Goal: Transaction & Acquisition: Purchase product/service

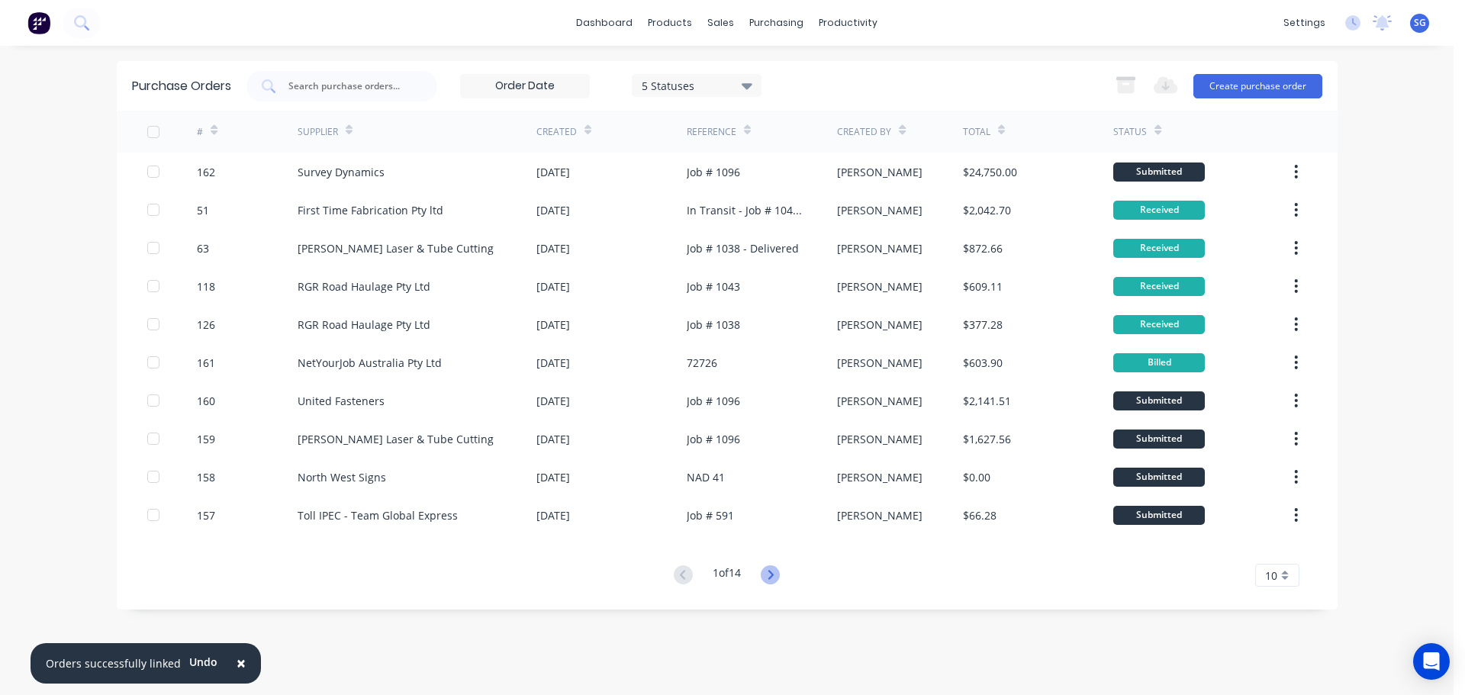
click at [771, 575] on icon at bounding box center [770, 574] width 19 height 19
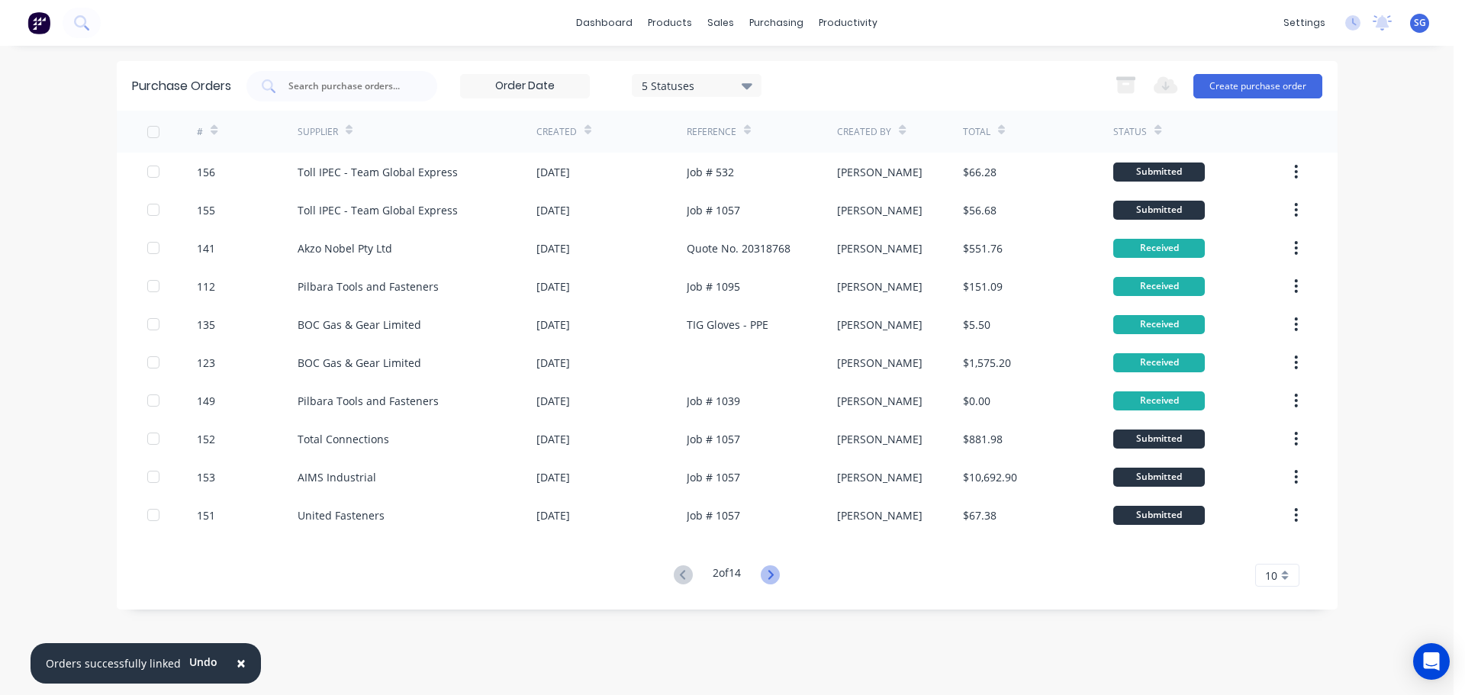
click at [774, 578] on icon at bounding box center [770, 574] width 5 height 9
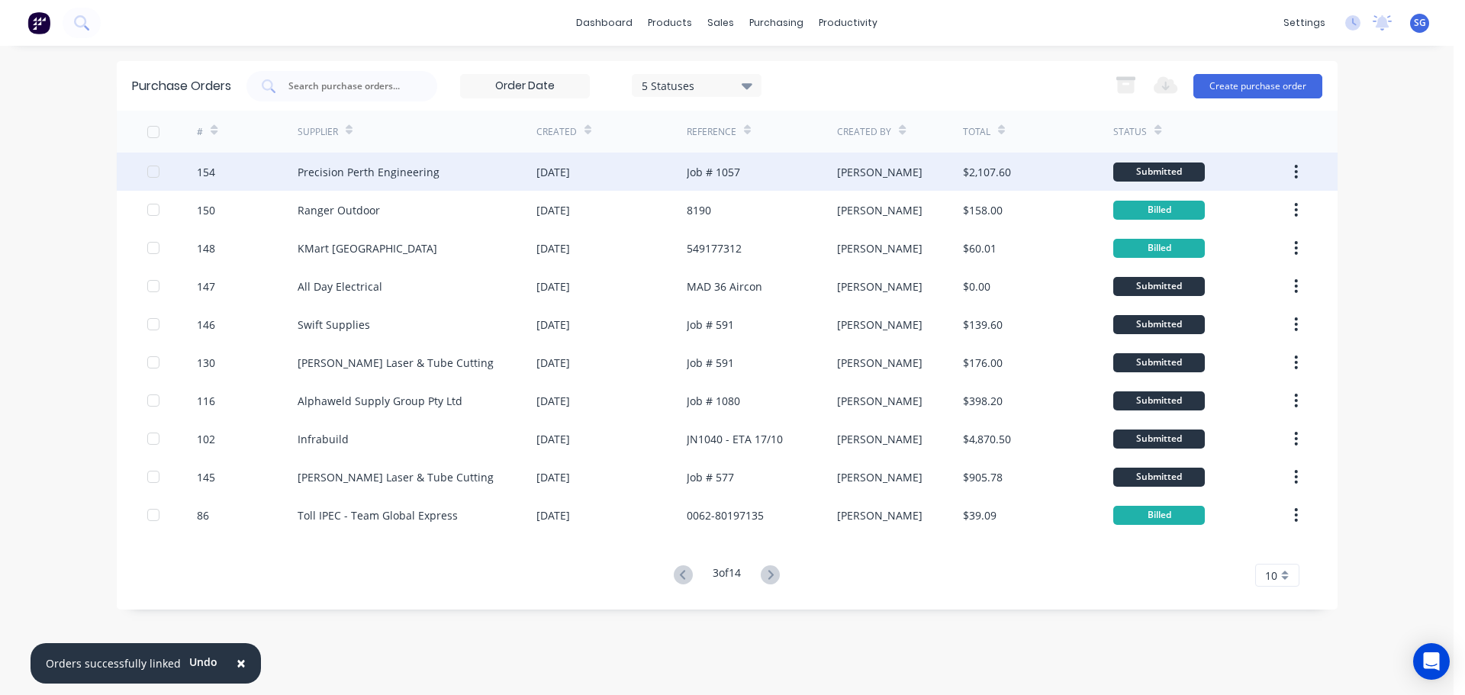
click at [333, 178] on div "Precision Perth Engineering" at bounding box center [369, 172] width 142 height 16
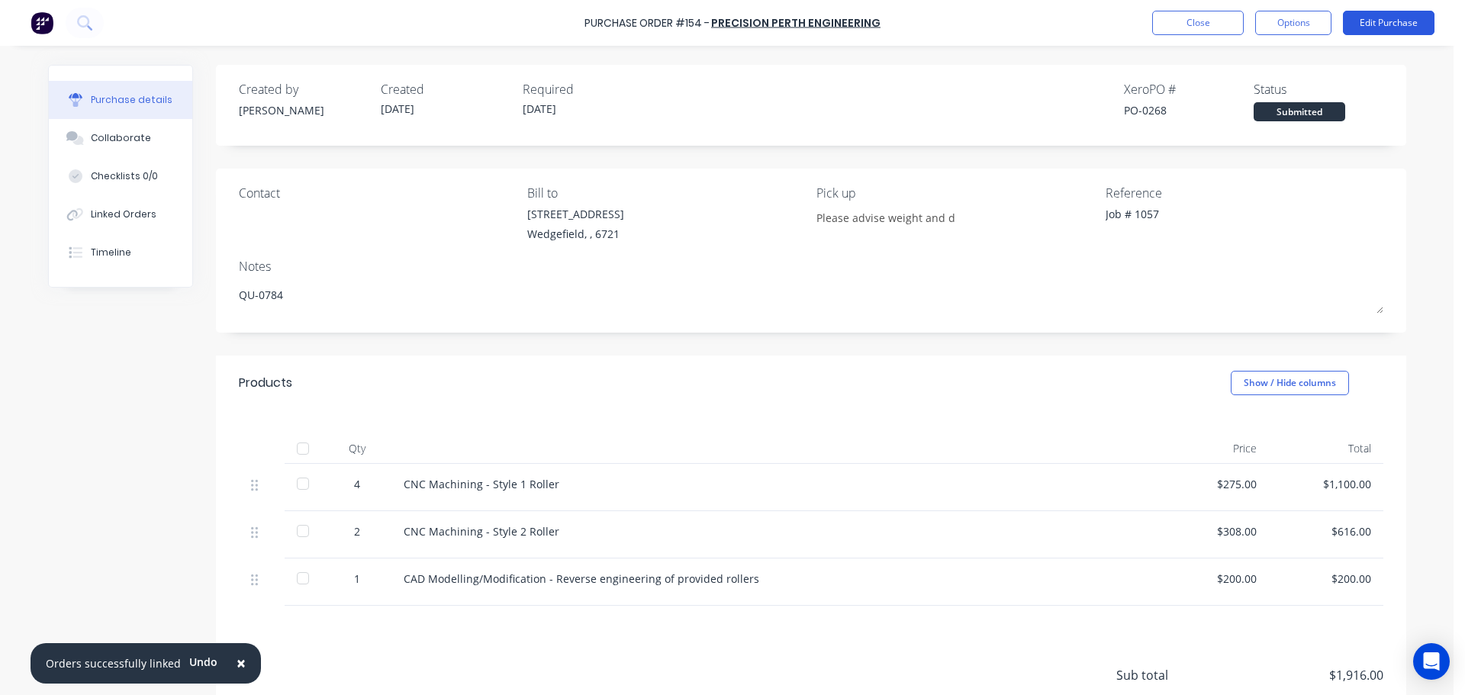
click at [1408, 22] on button "Edit Purchase" at bounding box center [1389, 23] width 92 height 24
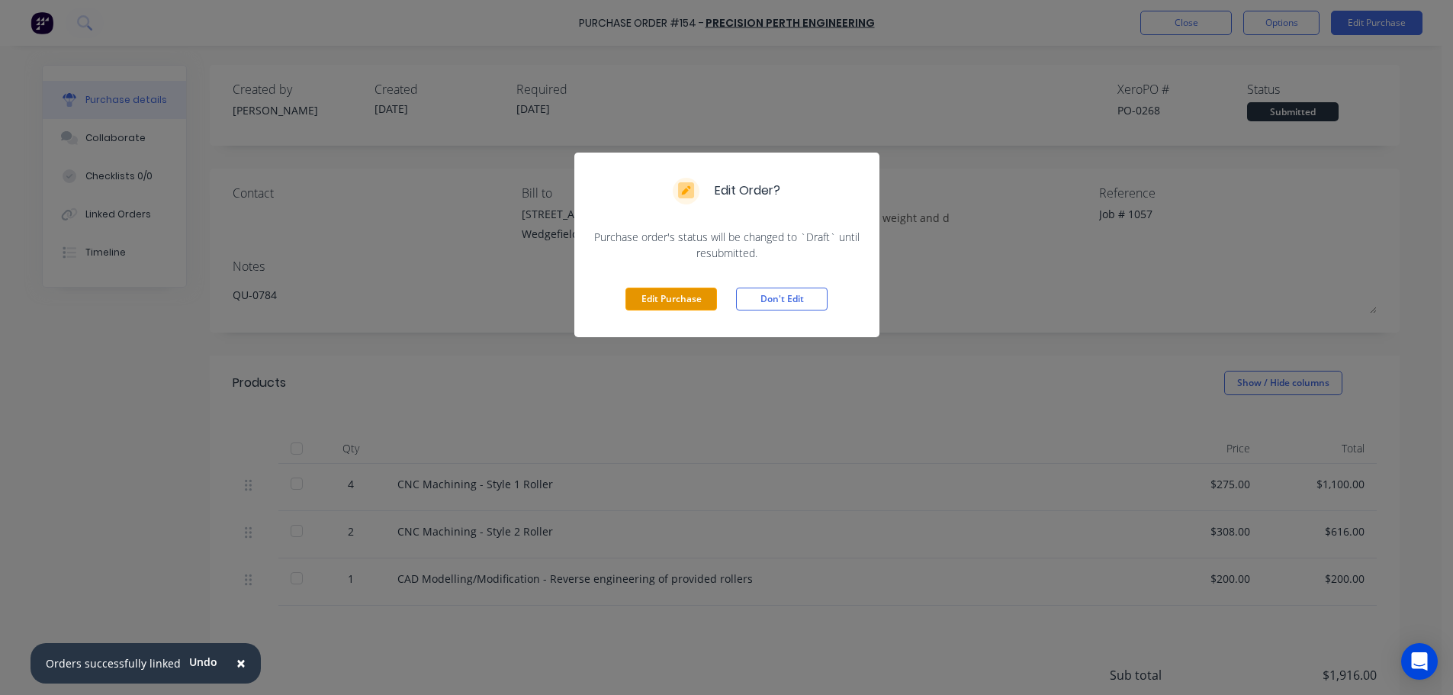
click at [669, 298] on button "Edit Purchase" at bounding box center [672, 299] width 92 height 23
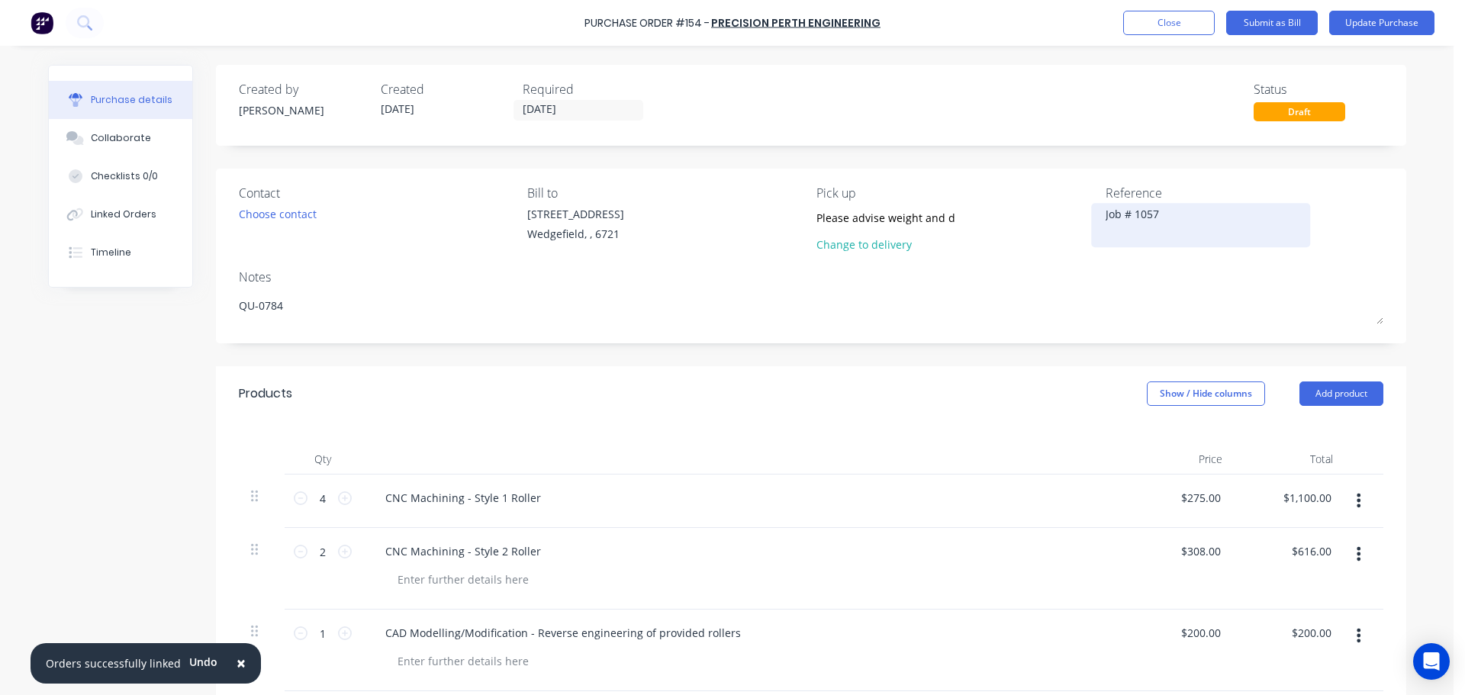
click at [1106, 224] on div "Job # 1057" at bounding box center [1201, 225] width 191 height 38
drag, startPoint x: 1102, startPoint y: 221, endPoint x: 1111, endPoint y: 221, distance: 9.2
click at [1111, 221] on textarea "Job # 1057" at bounding box center [1201, 223] width 191 height 34
paste textarea "INV-0814"
type textarea "x"
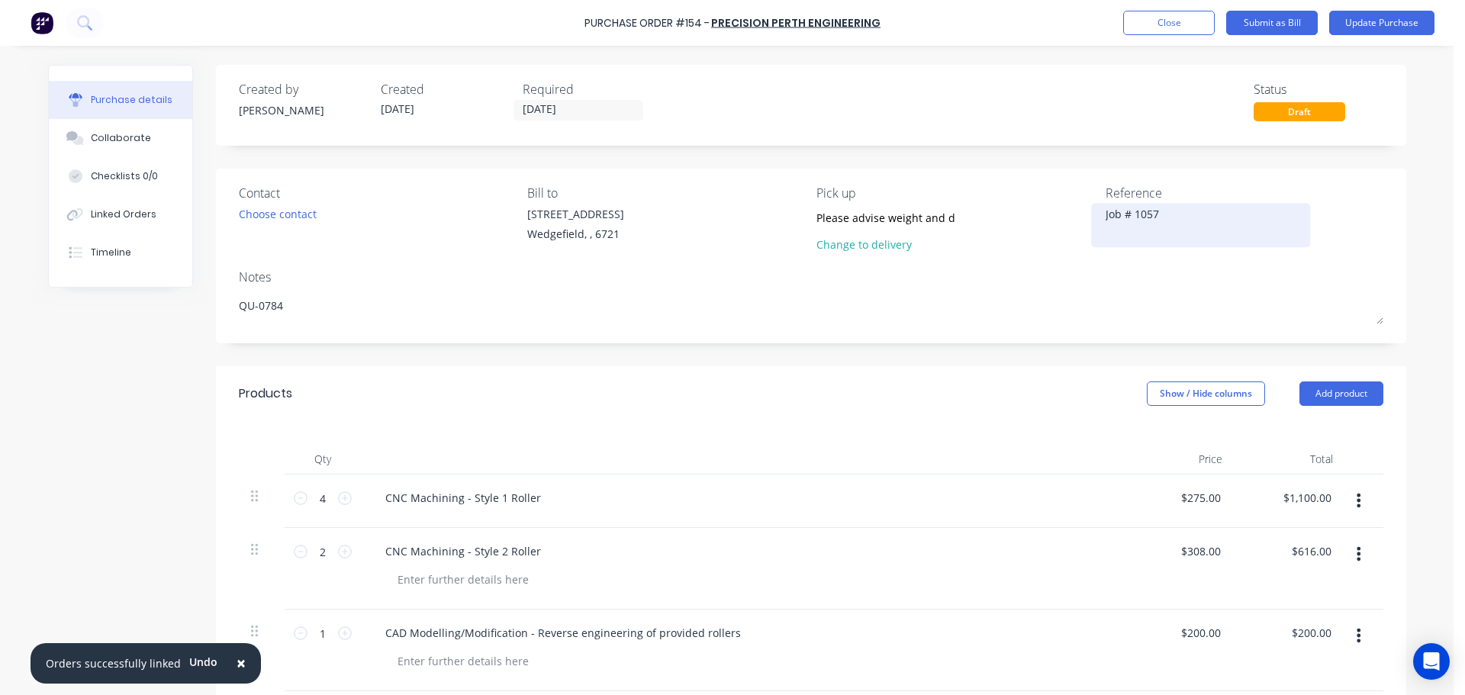
type textarea "INV-0814Job # 1057"
type textarea "x"
type textarea "INV-0814 Job # 1057"
type textarea "x"
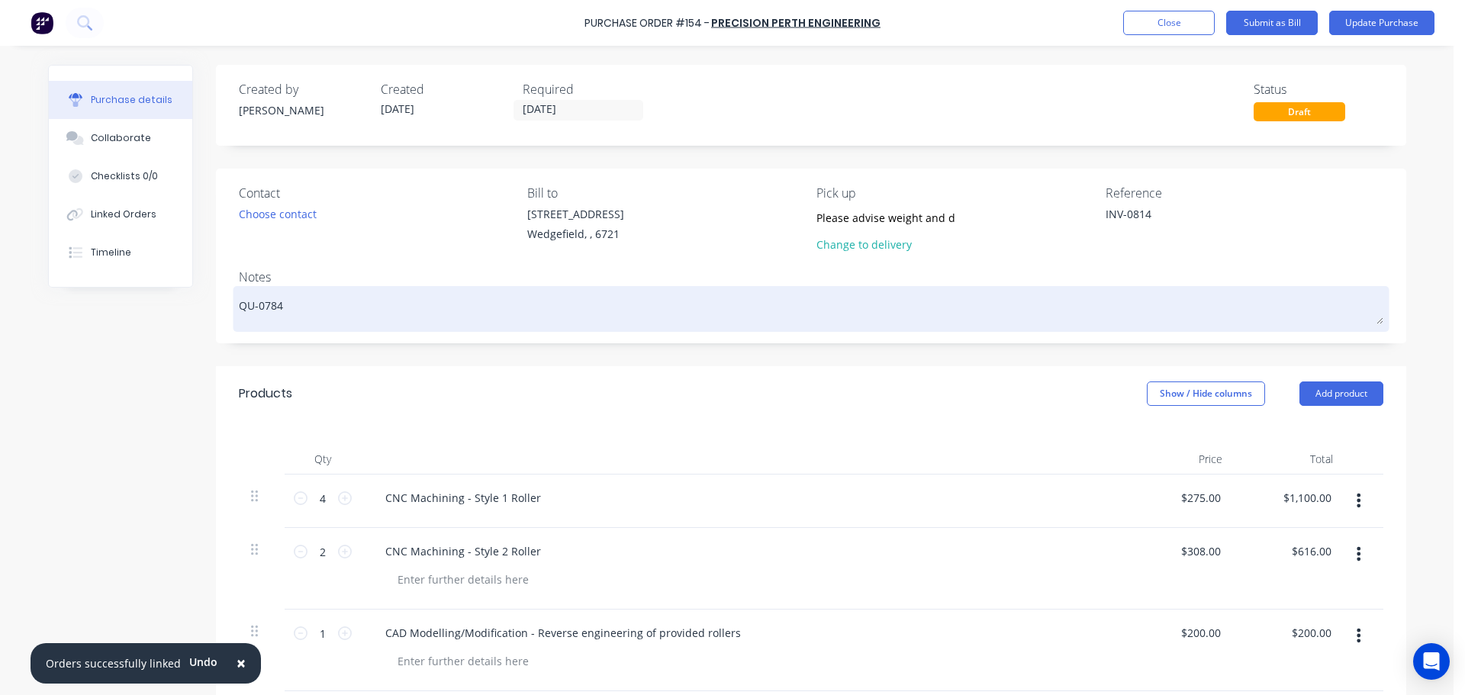
type textarea "INV-0814"
type textarea "x"
type textarea "INV-0814"
click at [313, 306] on textarea "QU-0784" at bounding box center [811, 307] width 1144 height 34
type textarea "x"
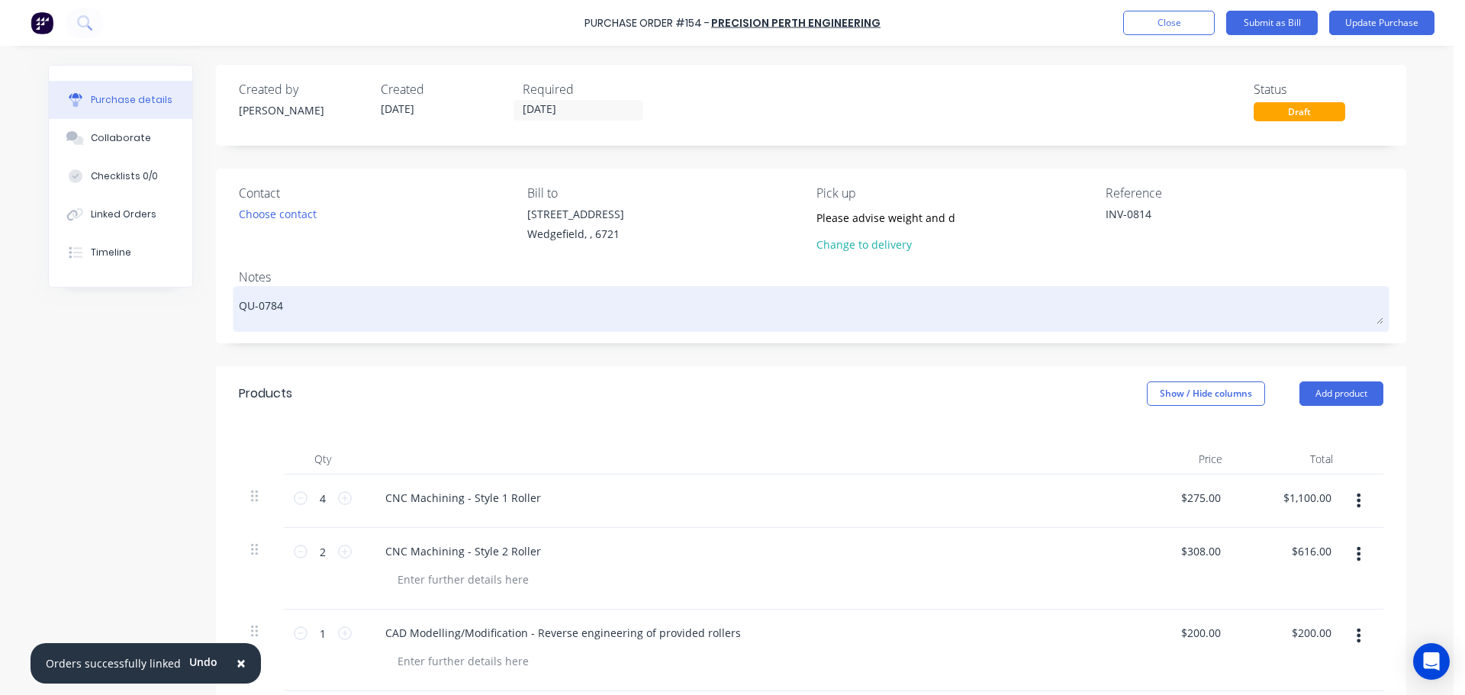
type textarea "QU-0784"
type textarea "x"
type textarea "QU-0784 -"
type textarea "x"
type textarea "QU-0784 -"
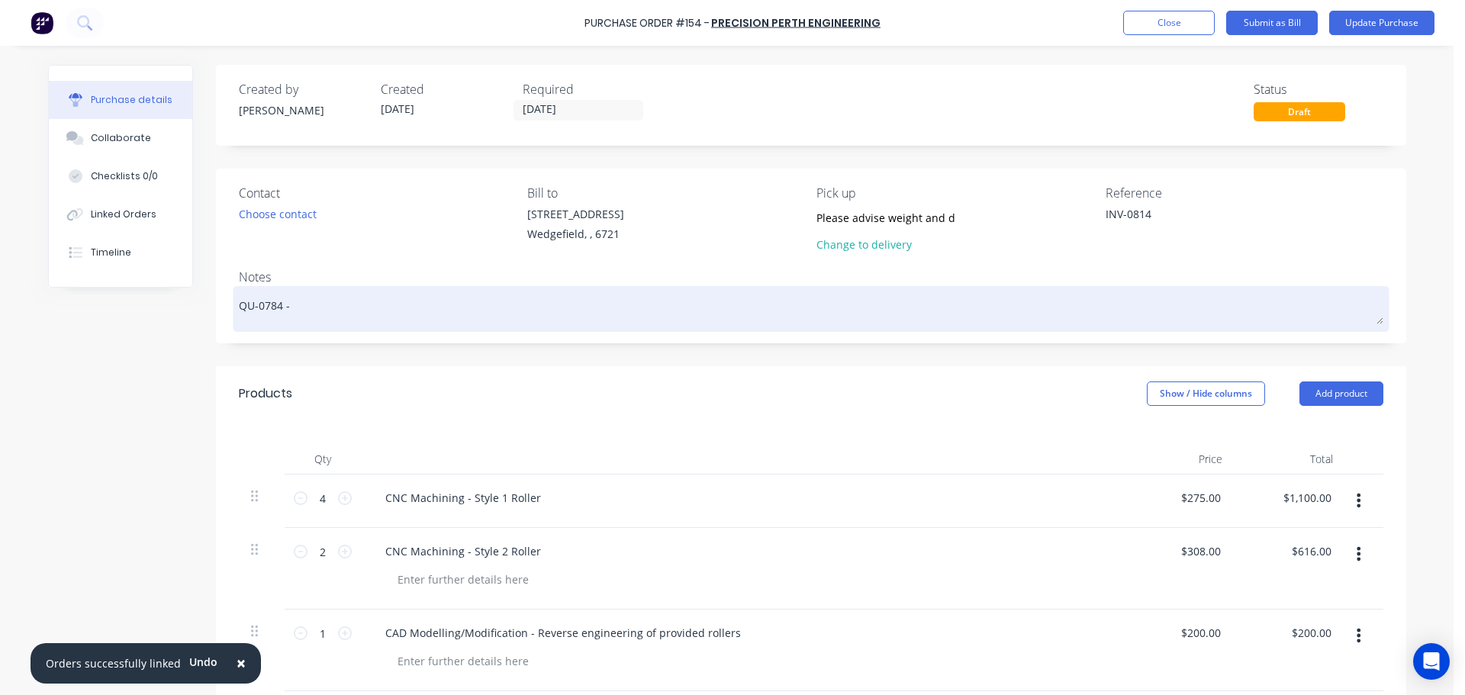
type textarea "x"
type textarea "QU-0784 - F"
type textarea "x"
type textarea "QU-0784 - Fo"
type textarea "x"
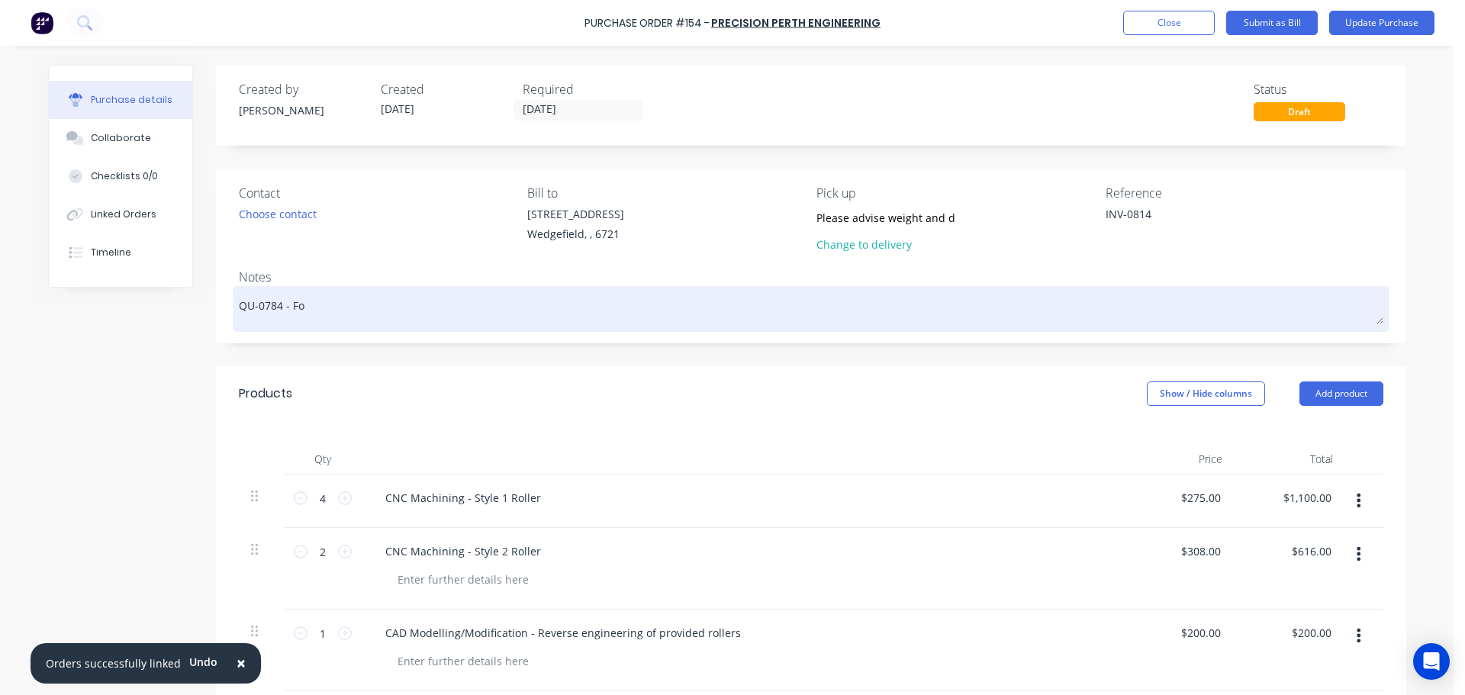
type textarea "QU-0784 - For"
type textarea "x"
type textarea "QU-0784 - For"
paste textarea "Job # 1057"
type textarea "x"
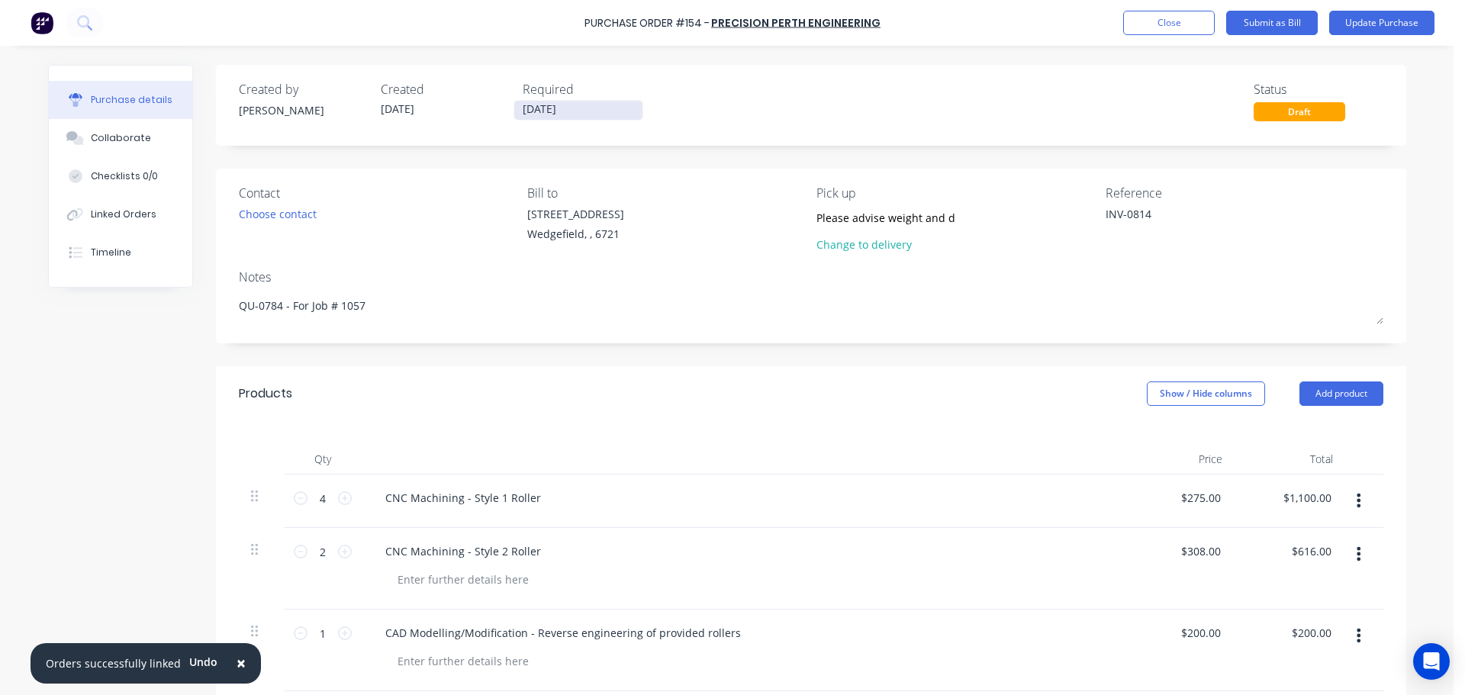
type textarea "QU-0784 - For Job # 1057"
type textarea "x"
type textarea "QU-0784 - For Job # 1057"
click at [553, 108] on input "[DATE]" at bounding box center [578, 110] width 128 height 19
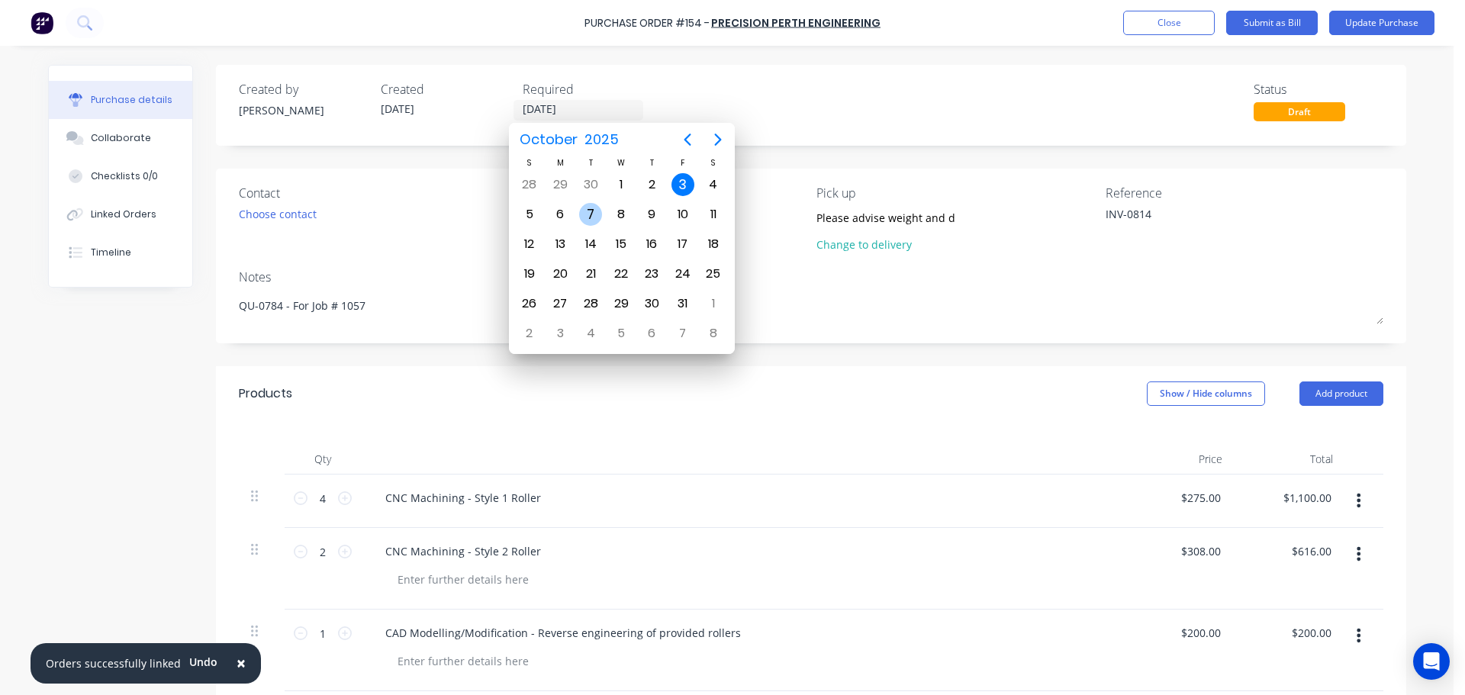
click at [585, 219] on div "7" at bounding box center [590, 214] width 23 height 23
type textarea "x"
type input "[DATE]"
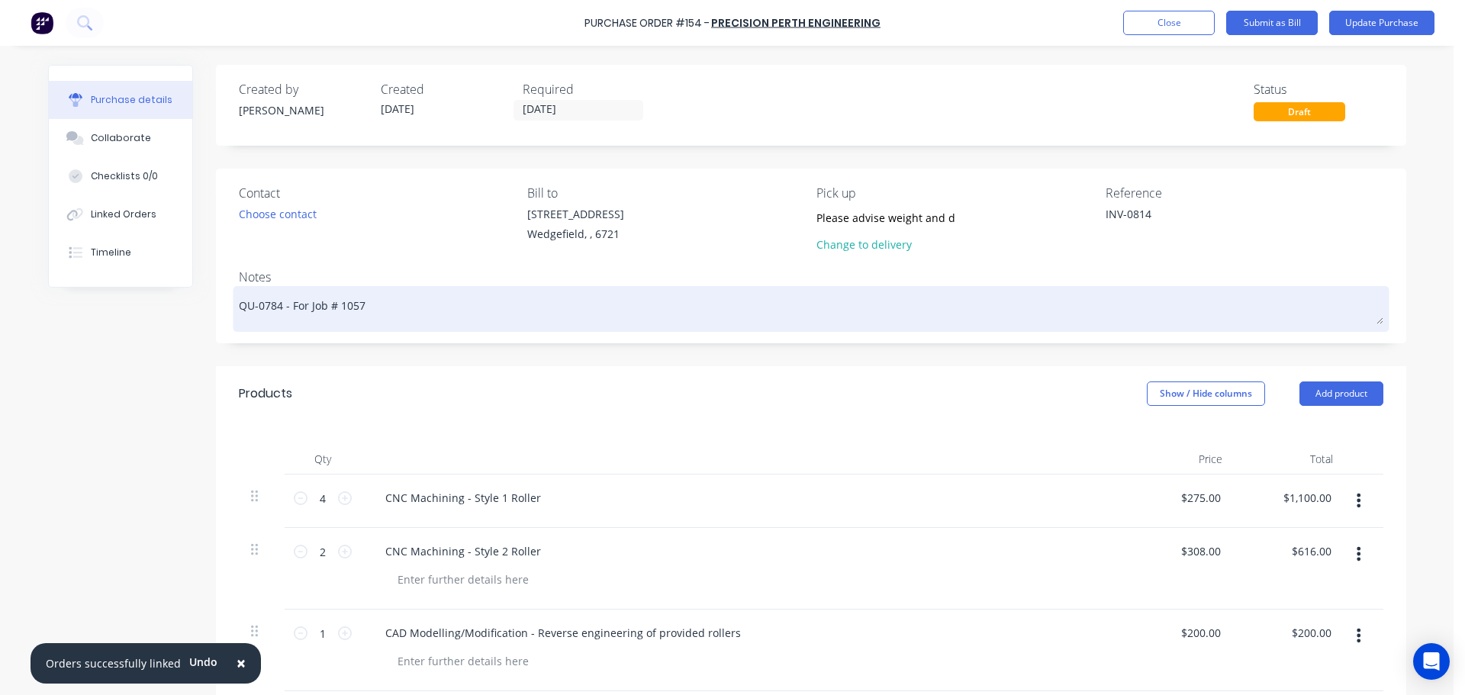
click at [402, 315] on textarea "QU-0784 - For Job # 1057" at bounding box center [811, 307] width 1144 height 34
type textarea "x"
type textarea "QU-0784 - For Job # 1057"
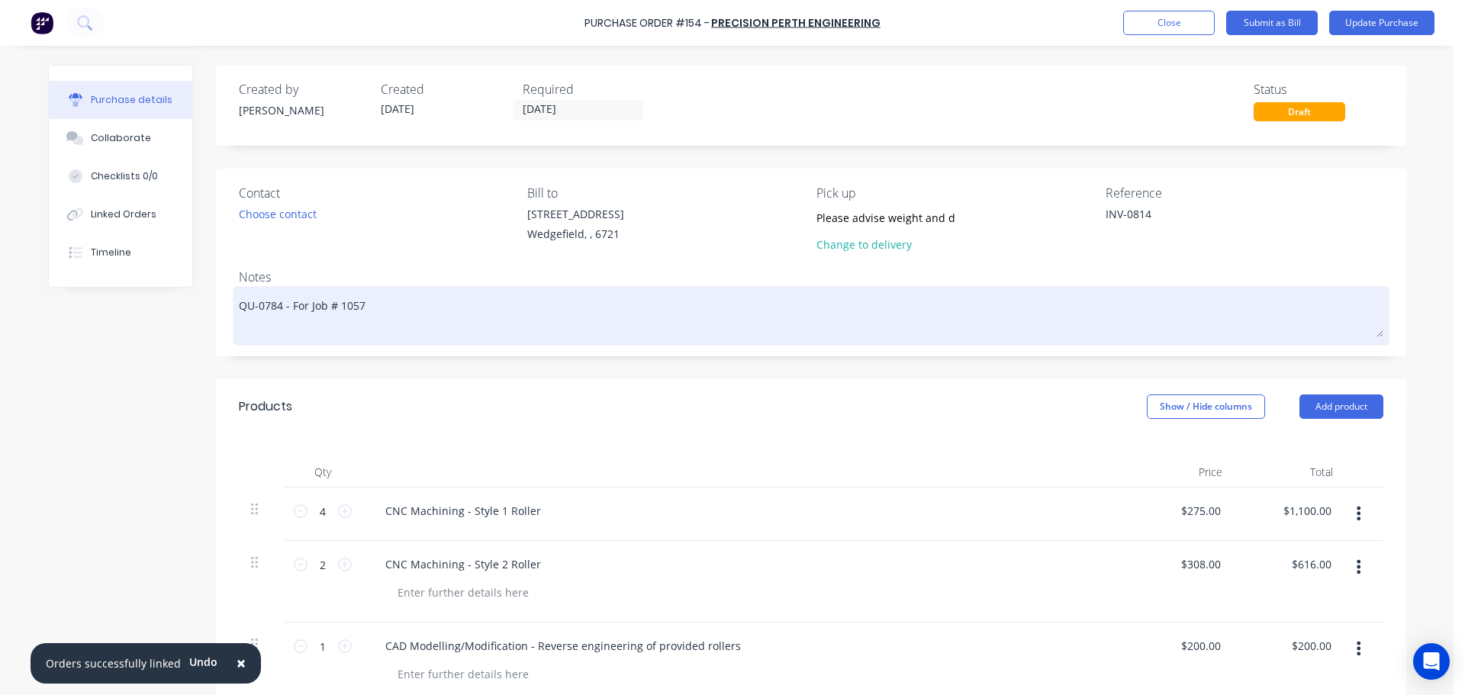
type textarea "x"
type textarea "QU-0784 - For Job # 1057 M"
type textarea "x"
type textarea "QU-0784 - For Job # 1057 Ma"
type textarea "x"
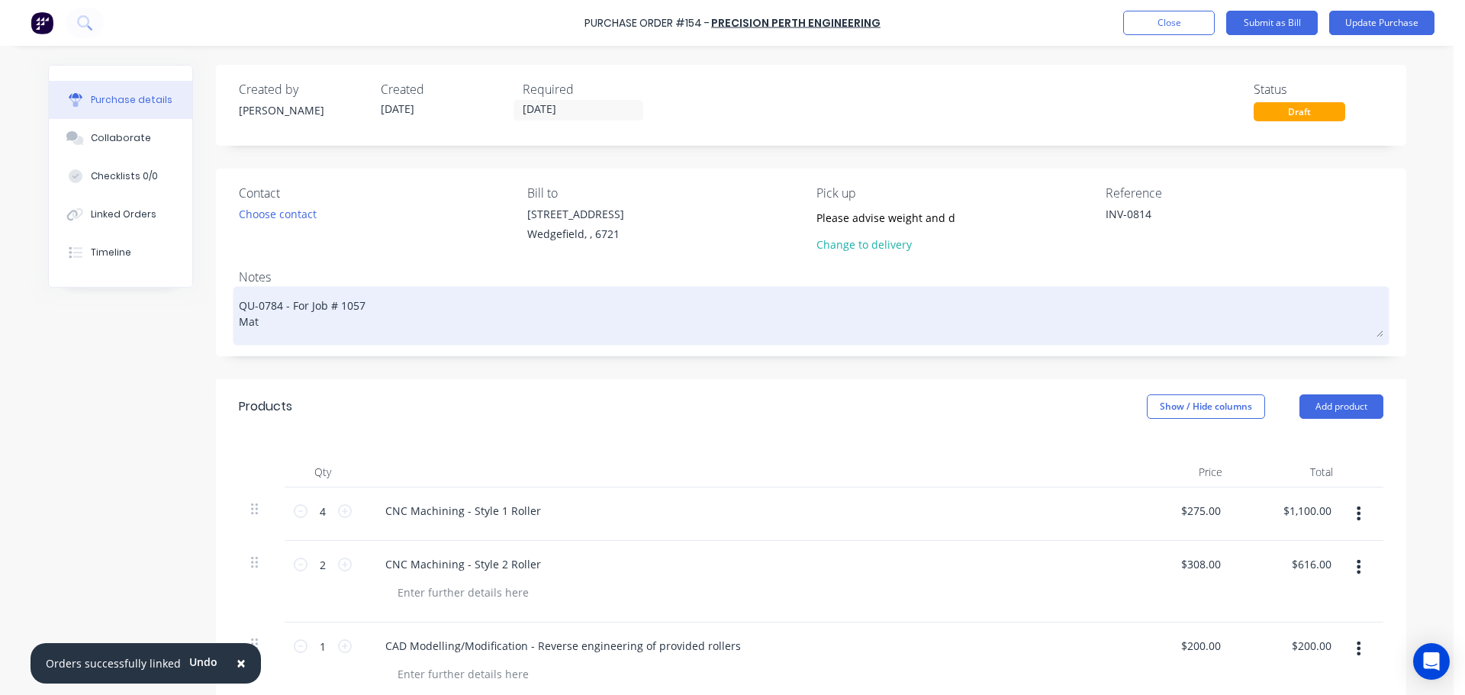
type textarea "QU-0784 - For Job # 1057 Mate"
type textarea "x"
type textarea "QU-0784 - For Job # 1057 Mater"
type textarea "x"
type textarea "QU-0784 - For Job # 1057 Materi"
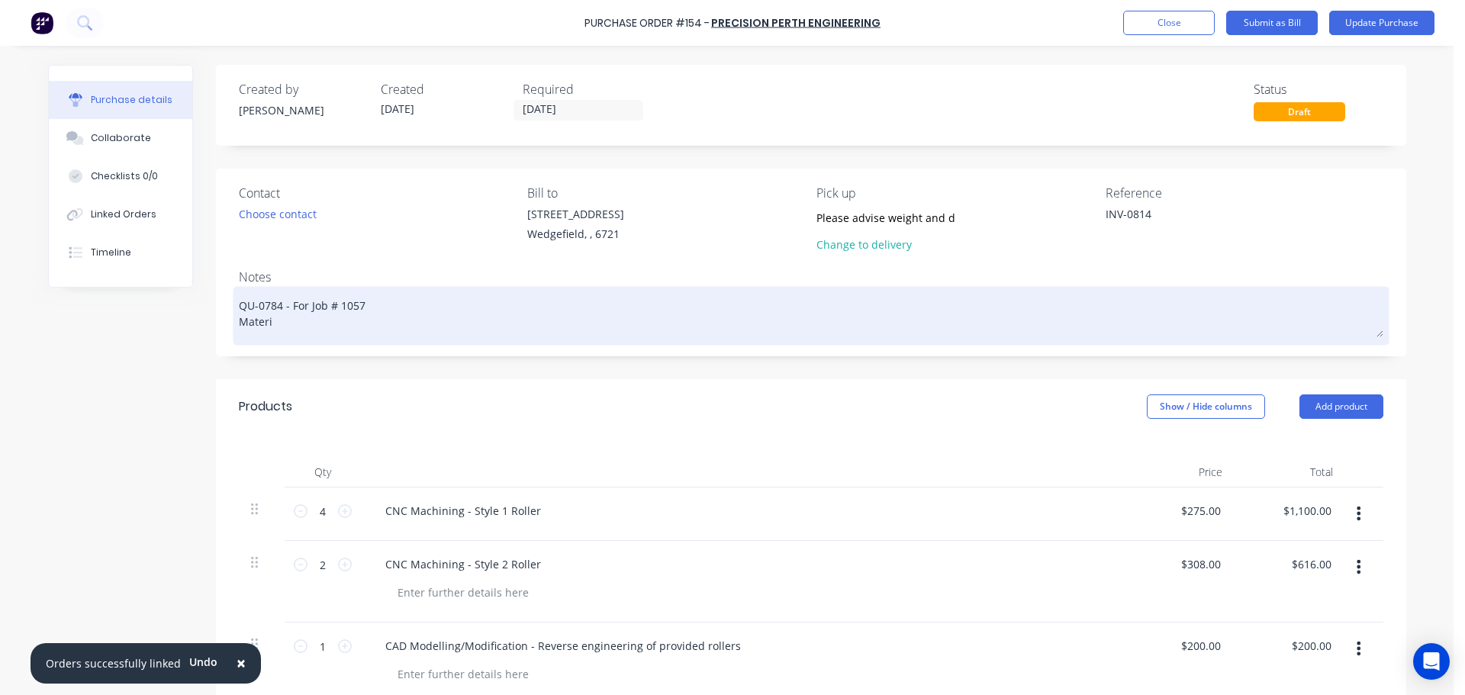
type textarea "x"
type textarea "QU-0784 - For Job # 1057 Materia"
type textarea "x"
type textarea "QU-0784 - For Job # 1057 Material"
type textarea "x"
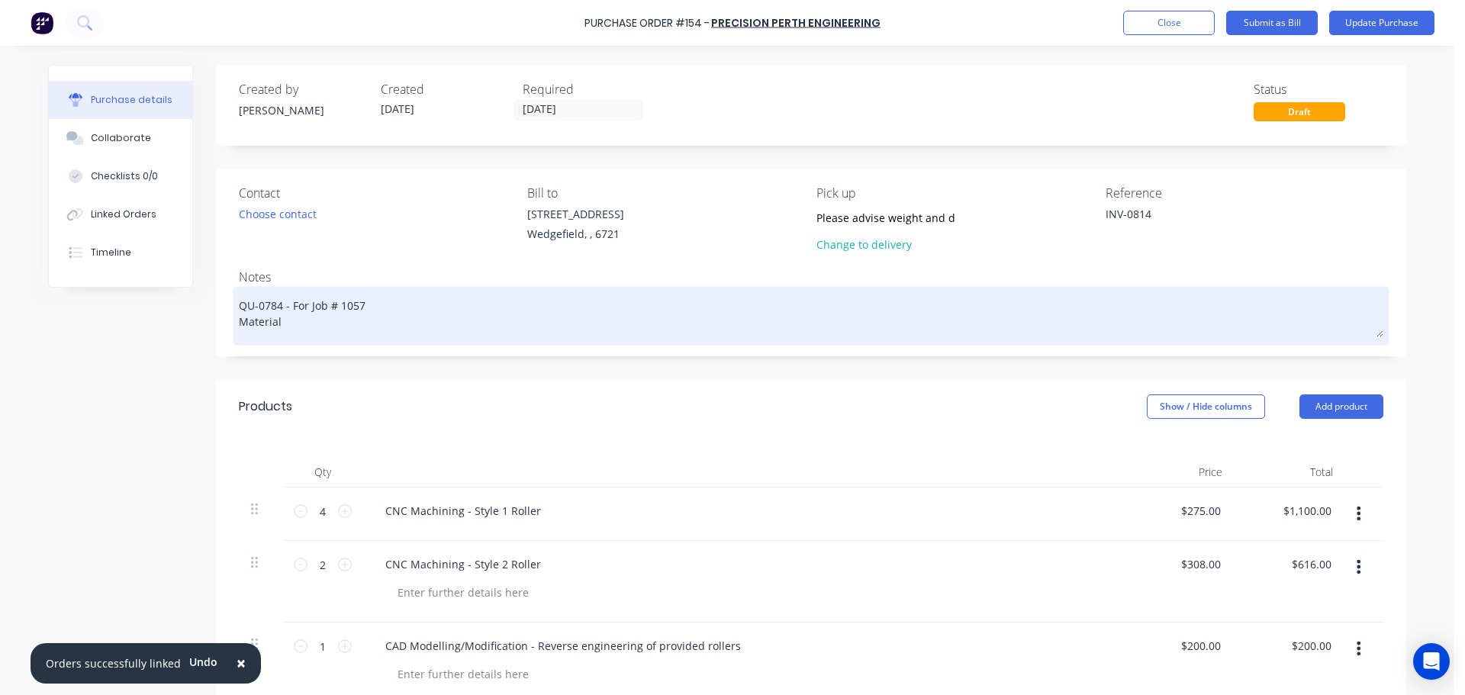
type textarea "QU-0784 - For Job # 1057 Material"
type textarea "x"
type textarea "QU-0784 - For Job # 1057 Material r"
type textarea "x"
type textarea "QU-0784 - For Job # 1057 Material re"
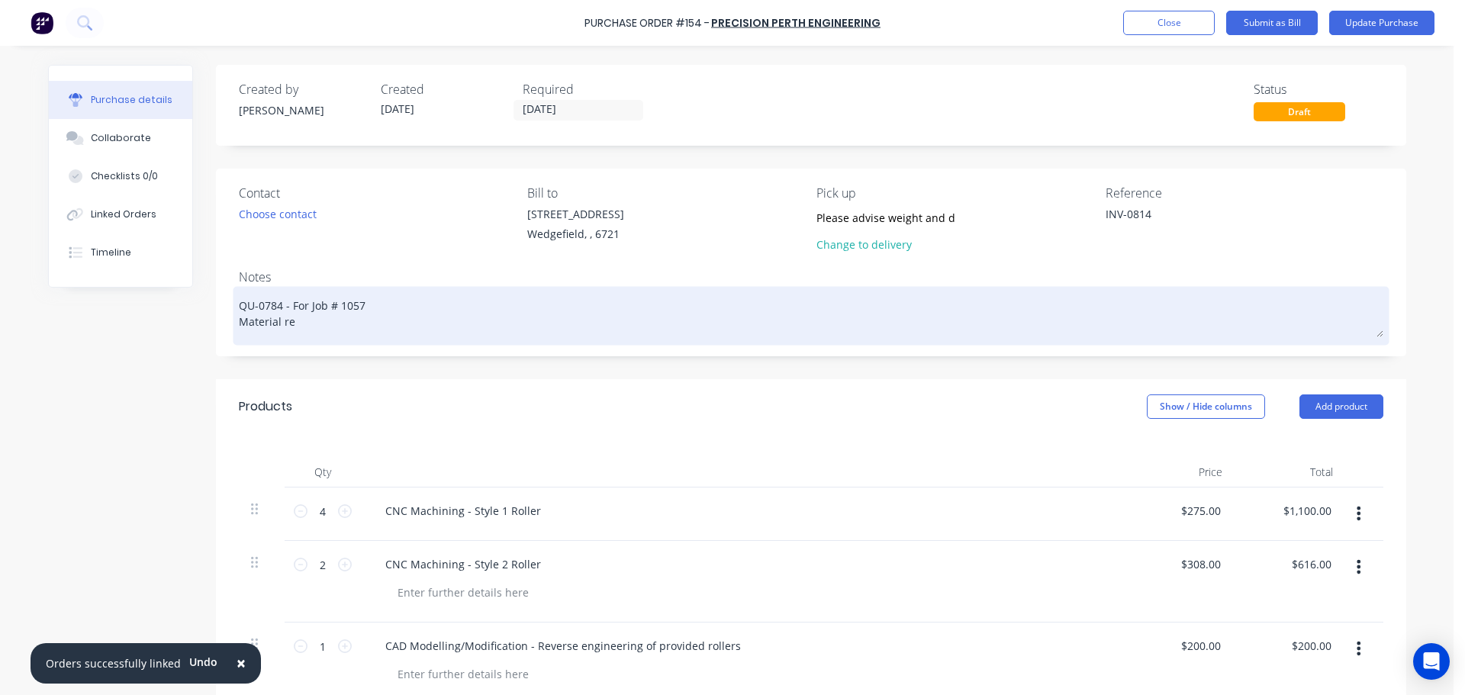
type textarea "x"
type textarea "QU-0784 - For Job # 1057 Material req"
type textarea "x"
type textarea "QU-0784 - For Job # 1057 Material requ"
type textarea "x"
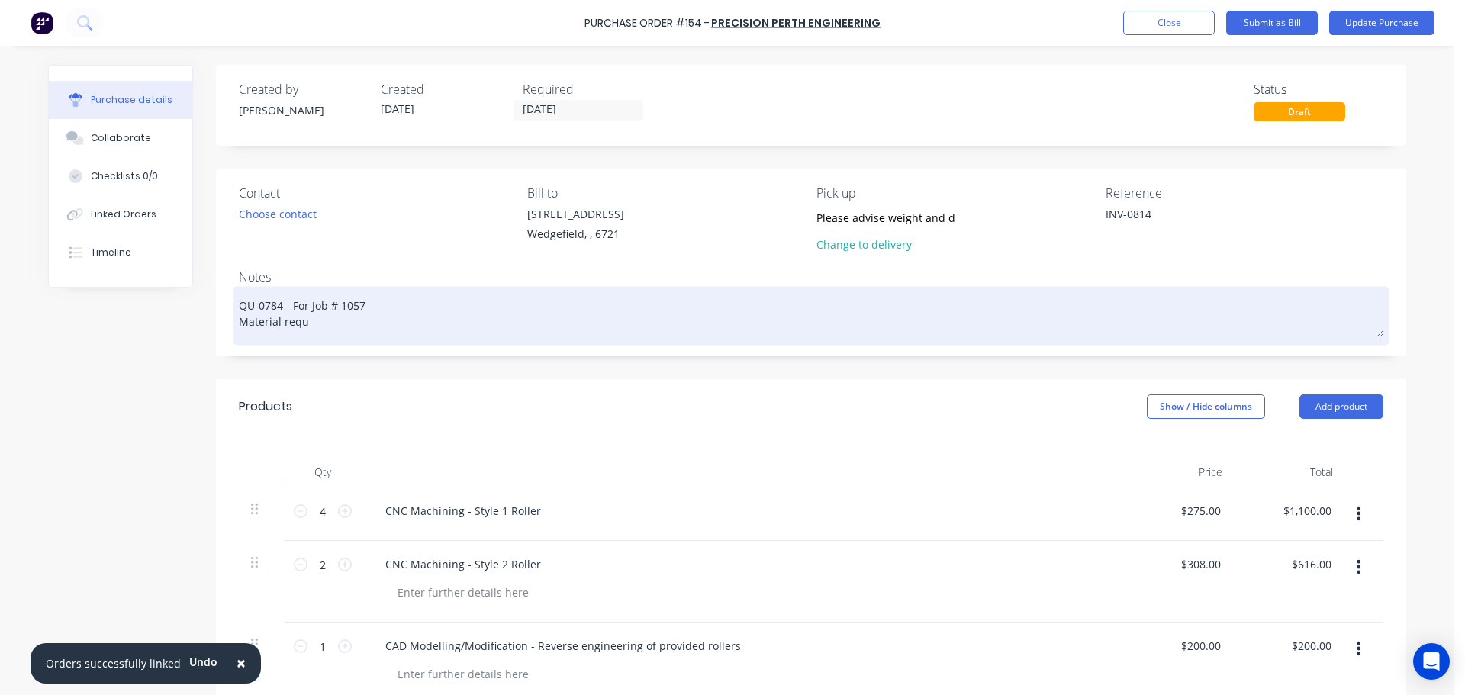
type textarea "QU-0784 - For Job # 1057 Material requi"
type textarea "x"
type textarea "QU-0784 - For Job # 1057 Material requir"
type textarea "x"
type textarea "QU-0784 - For Job # 1057 Material require"
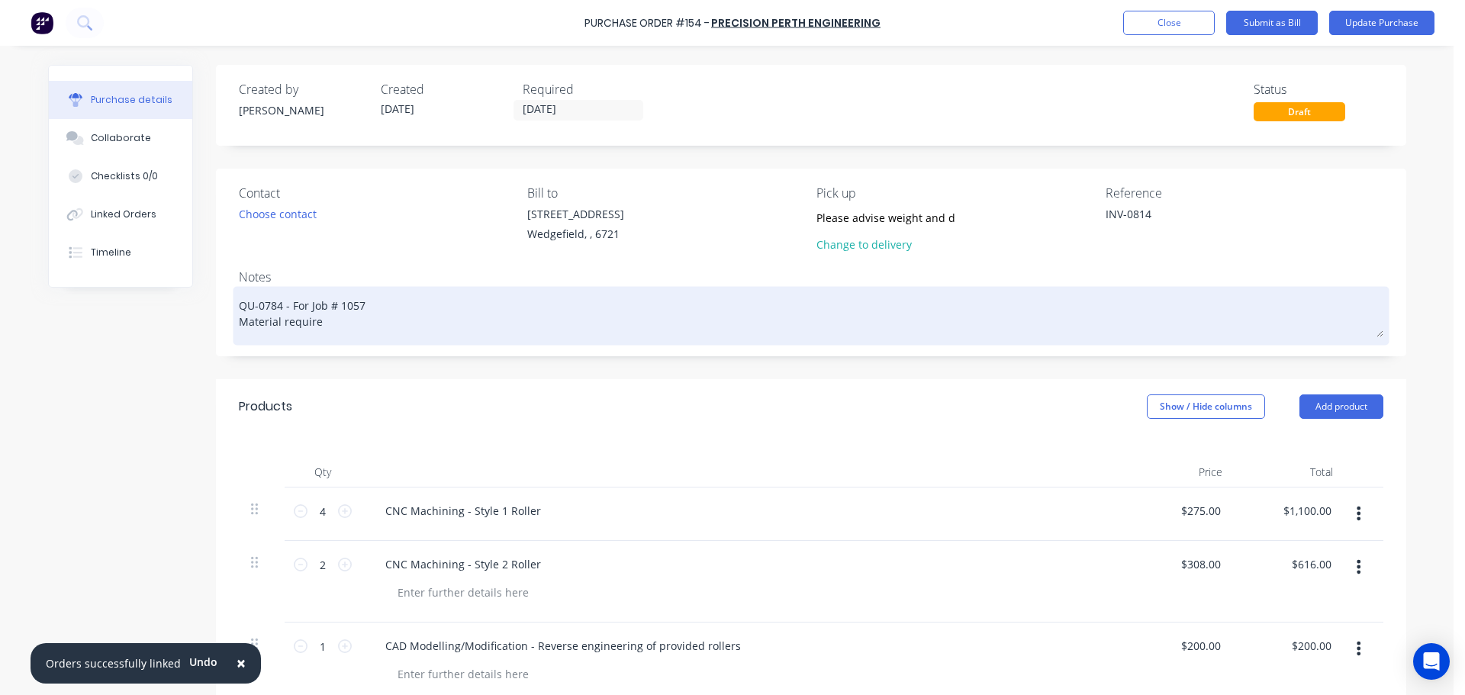
type textarea "x"
type textarea "QU-0784 - For Job # 1057 Material required"
type textarea "x"
type textarea "QU-0784 - For Job # 1057 Material required"
type textarea "x"
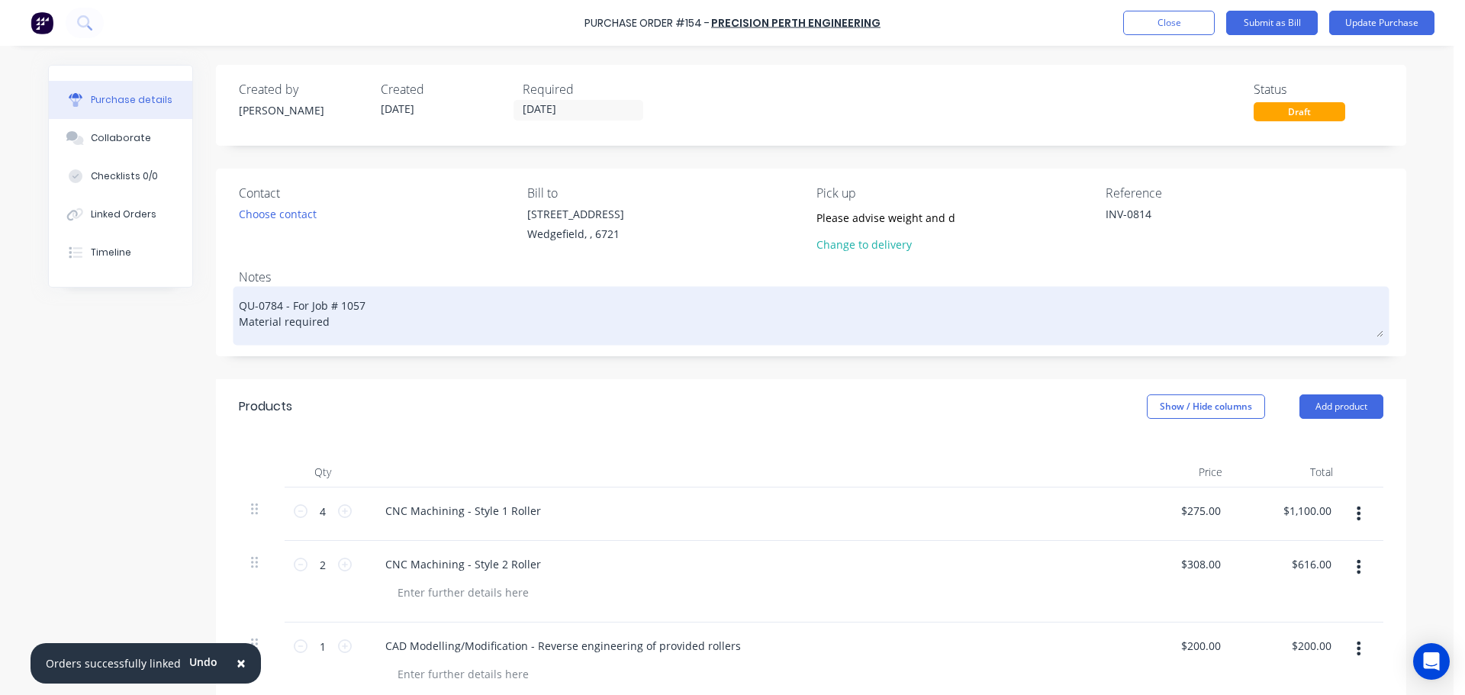
type textarea "QU-0784 - For Job # 1057 Material required i"
type textarea "x"
type textarea "QU-0784 - For Job # 1057 Material required in"
type textarea "x"
type textarea "QU-0784 - For Job # 1057 Material required in"
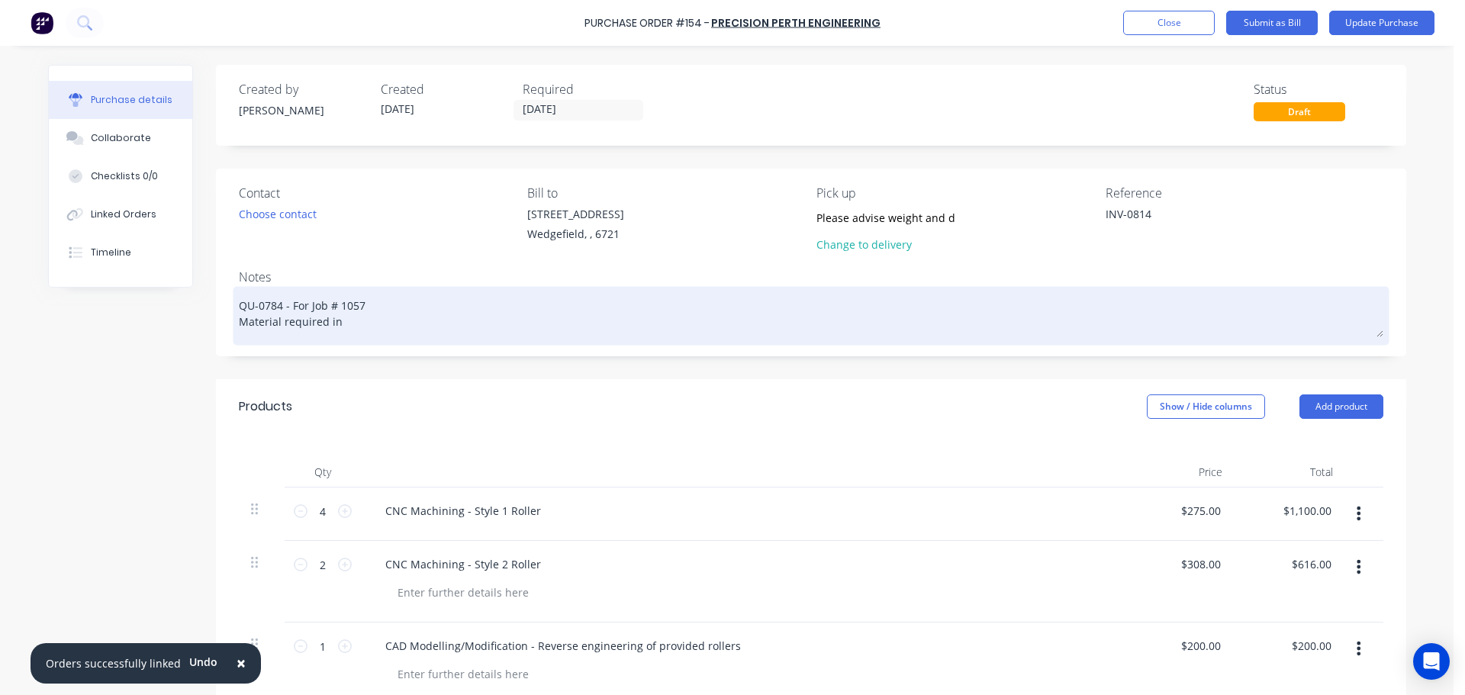
type textarea "x"
type textarea "QU-0784 - For Job # 1057 Material required in P"
type textarea "x"
type textarea "QU-0784 - For Job # 1057 Material required in Po"
type textarea "x"
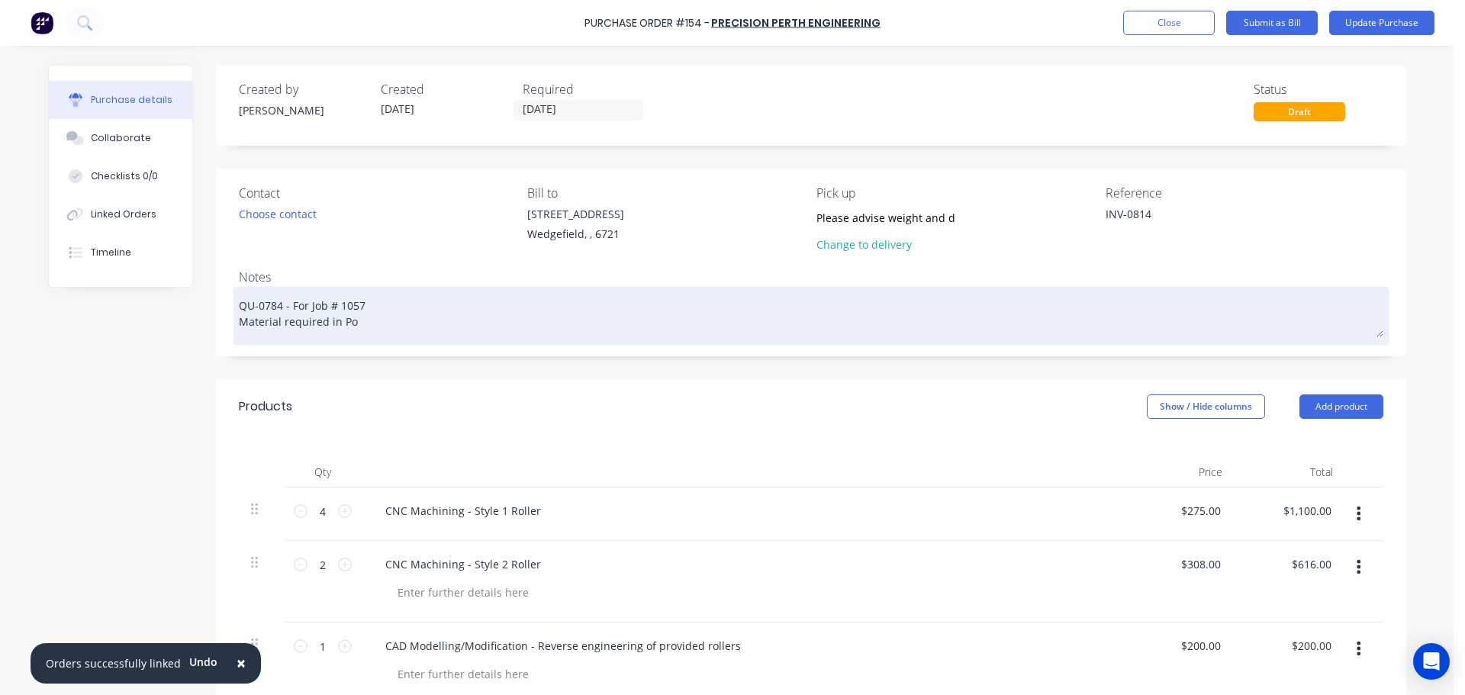
type textarea "QU-0784 - For Job # 1057 Material required in Por"
type textarea "x"
type textarea "QU-0784 - For Job # 1057 Material required in [GEOGRAPHIC_DATA]"
type textarea "x"
type textarea "QU-0784 - For Job # 1057 Material required in [GEOGRAPHIC_DATA]"
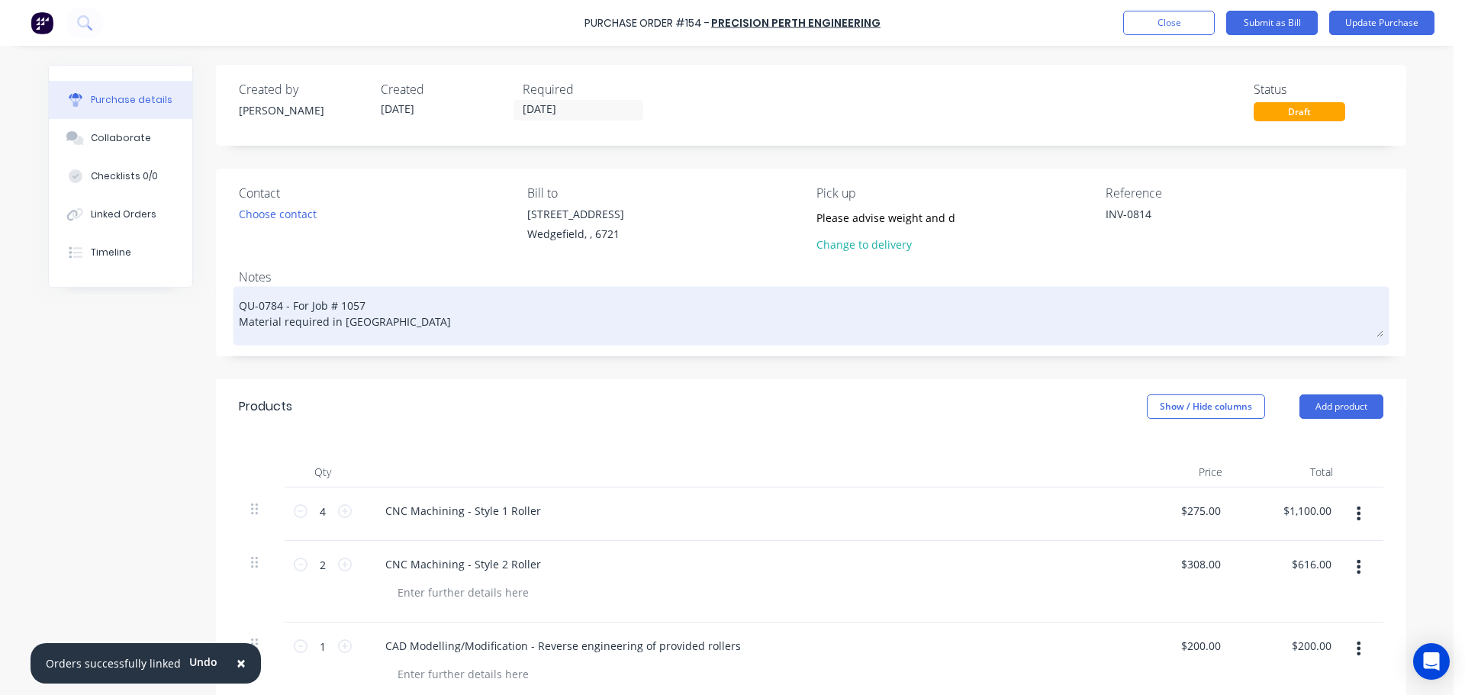
type textarea "x"
type textarea "QU-0784 - For Job # 1057 Material required in [GEOGRAPHIC_DATA]"
type textarea "x"
type textarea "QU-0784 - For Job # 1057 Material required in [GEOGRAPHIC_DATA]"
type textarea "x"
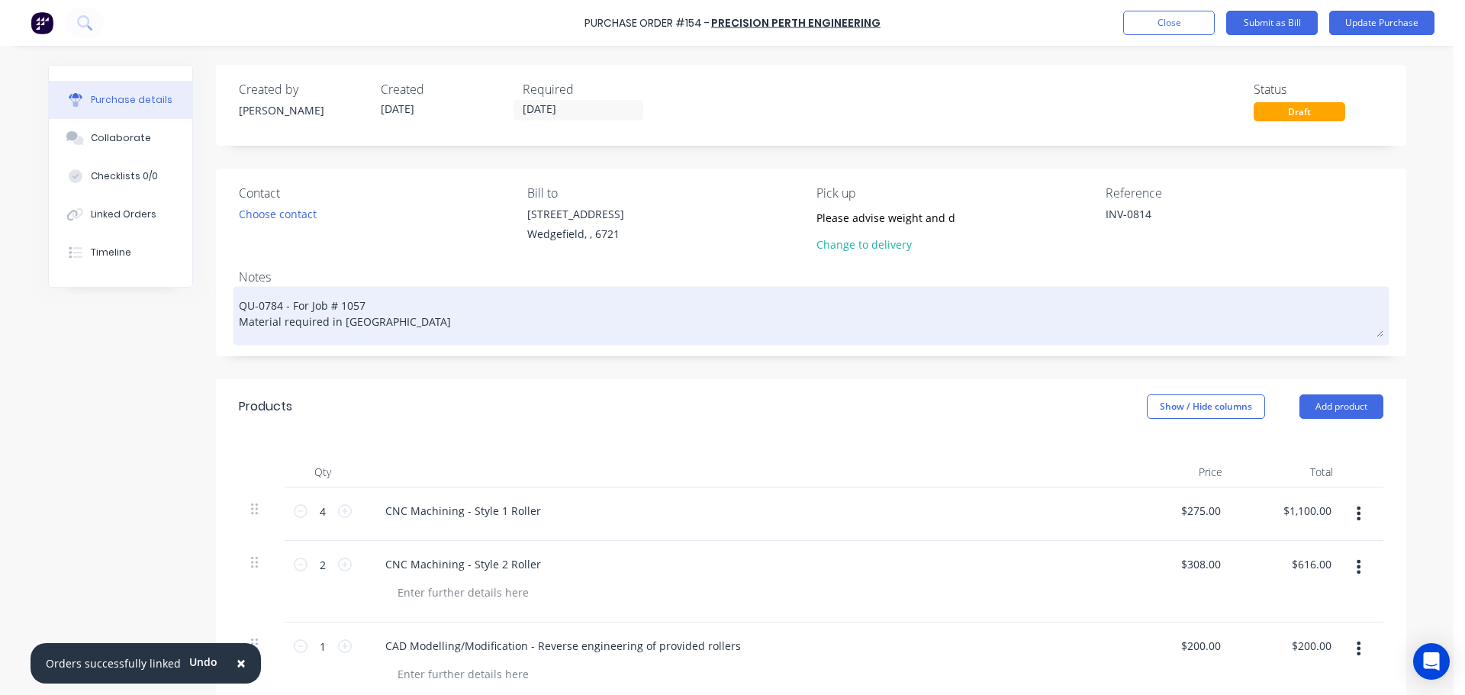
type textarea "QU-0784 - For Job # 1057 Material required in [GEOGRAPHIC_DATA]"
type textarea "x"
type textarea "QU-0784 - For Job # 1057 Material required in [GEOGRAPHIC_DATA]"
type textarea "x"
type textarea "QU-0784 - For Job # 1057 Material required in [GEOGRAPHIC_DATA][PERSON_NAME]"
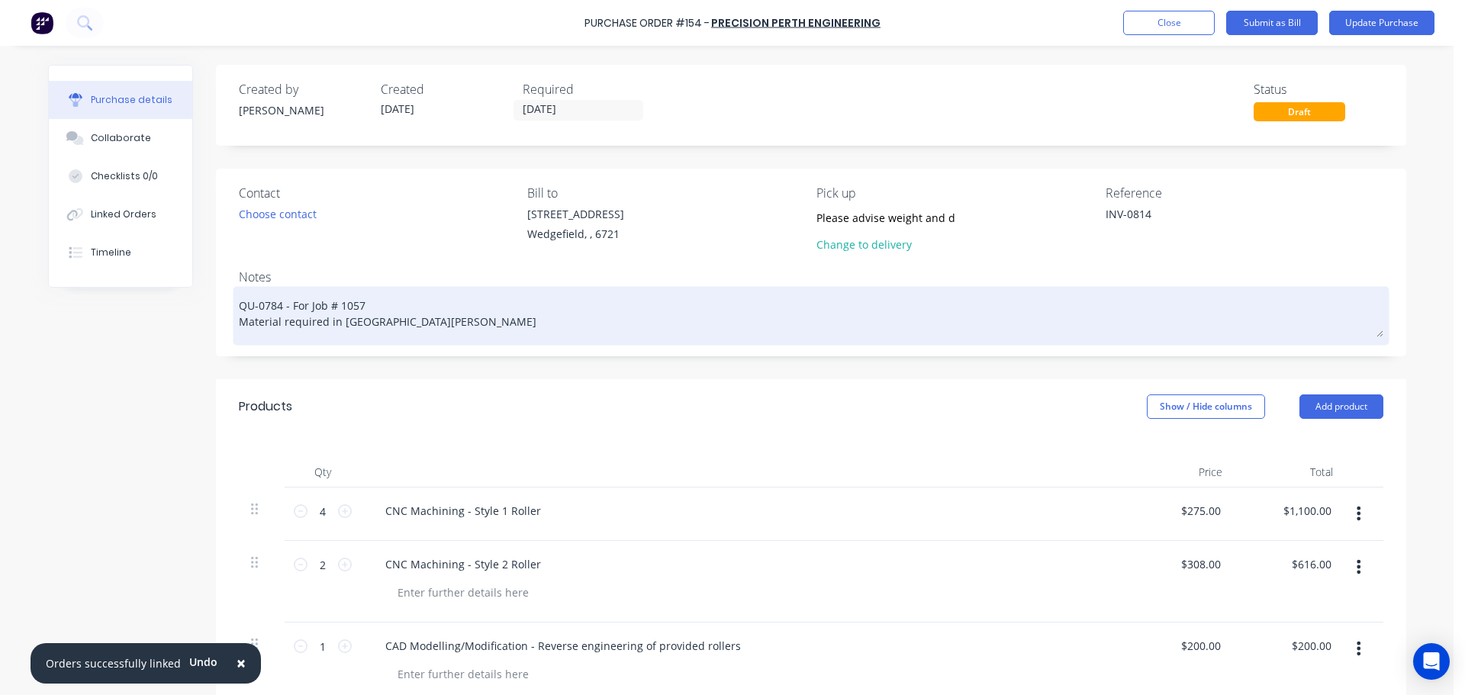
type textarea "x"
type textarea "QU-0784 - For Job # 1057 Material required in [GEOGRAPHIC_DATA]"
type textarea "x"
type textarea "QU-0784 - For Job # 1057 Material required in [GEOGRAPHIC_DATA]"
type textarea "x"
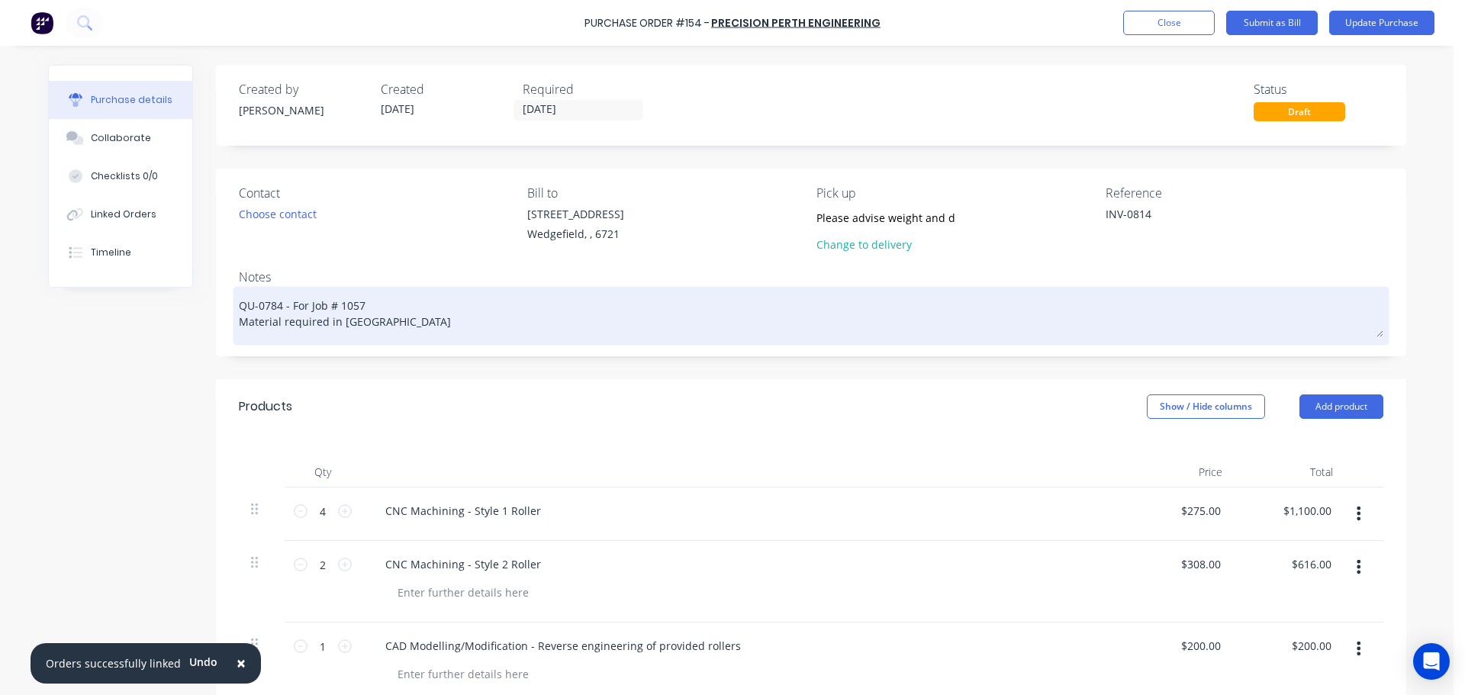
type textarea "QU-0784 - For Job # 1057 Material required in [GEOGRAPHIC_DATA] b"
type textarea "x"
type textarea "QU-0784 - For Job # 1057 Material required in [GEOGRAPHIC_DATA] by"
type textarea "x"
type textarea "QU-0784 - For Job # 1057 Material required in [GEOGRAPHIC_DATA] by 1"
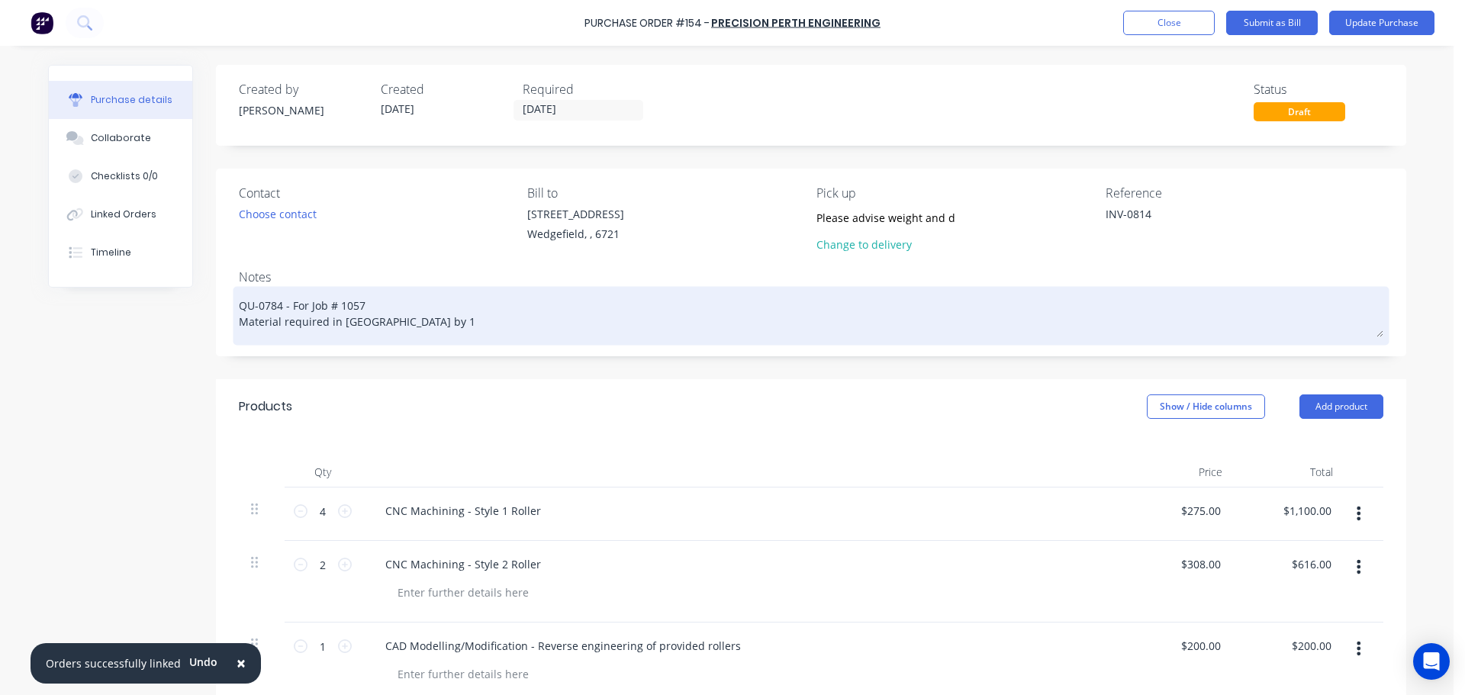
type textarea "x"
type textarea "QU-0784 - For Job # 1057 Material required in [GEOGRAPHIC_DATA] by 10"
type textarea "x"
type textarea "QU-0784 - For Job # 1057 Material required in [GEOGRAPHIC_DATA] by 10/"
type textarea "x"
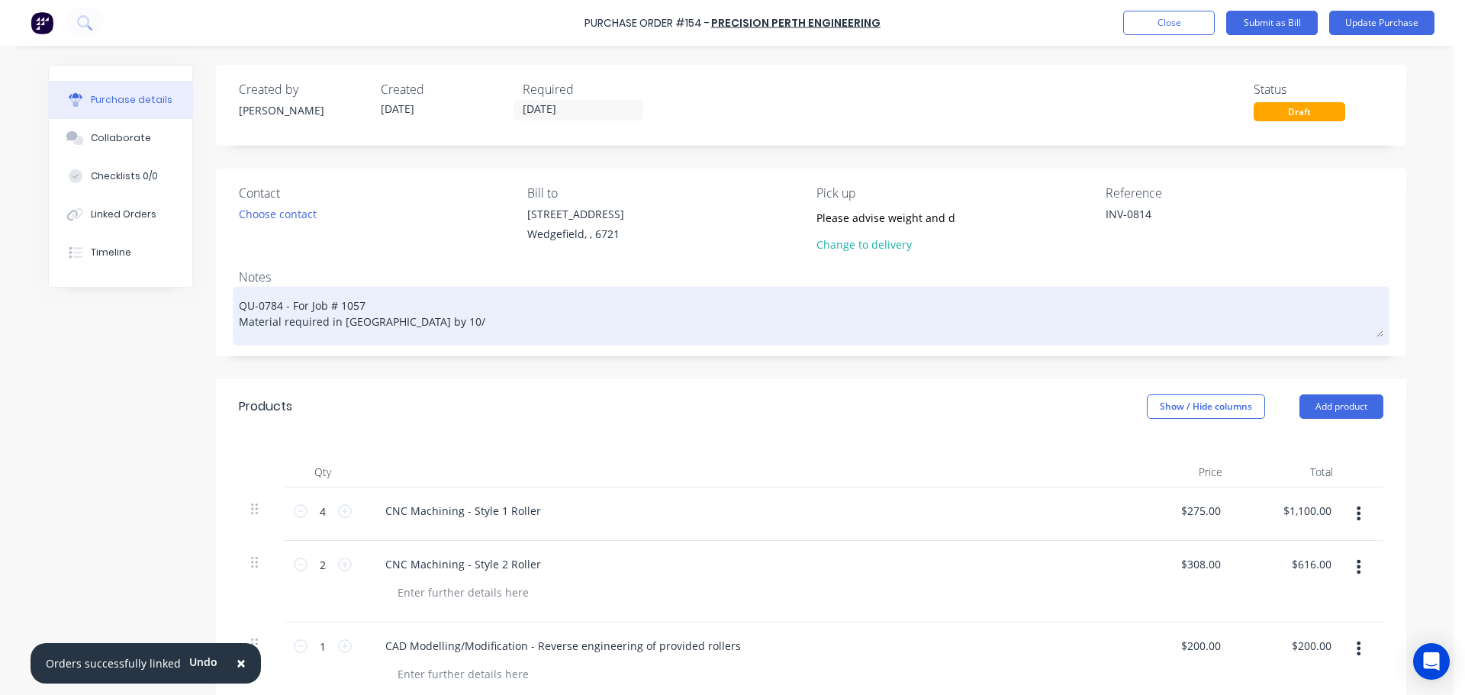
type textarea "QU-0784 - For Job # 1057 Material required in [GEOGRAPHIC_DATA] by 10/1"
type textarea "x"
type textarea "QU-0784 - For Job # 1057 Material required in [GEOGRAPHIC_DATA] by 10/10"
type textarea "x"
type textarea "QU-0784 - For Job # 1057 Material required in [GEOGRAPHIC_DATA] by 10/10/"
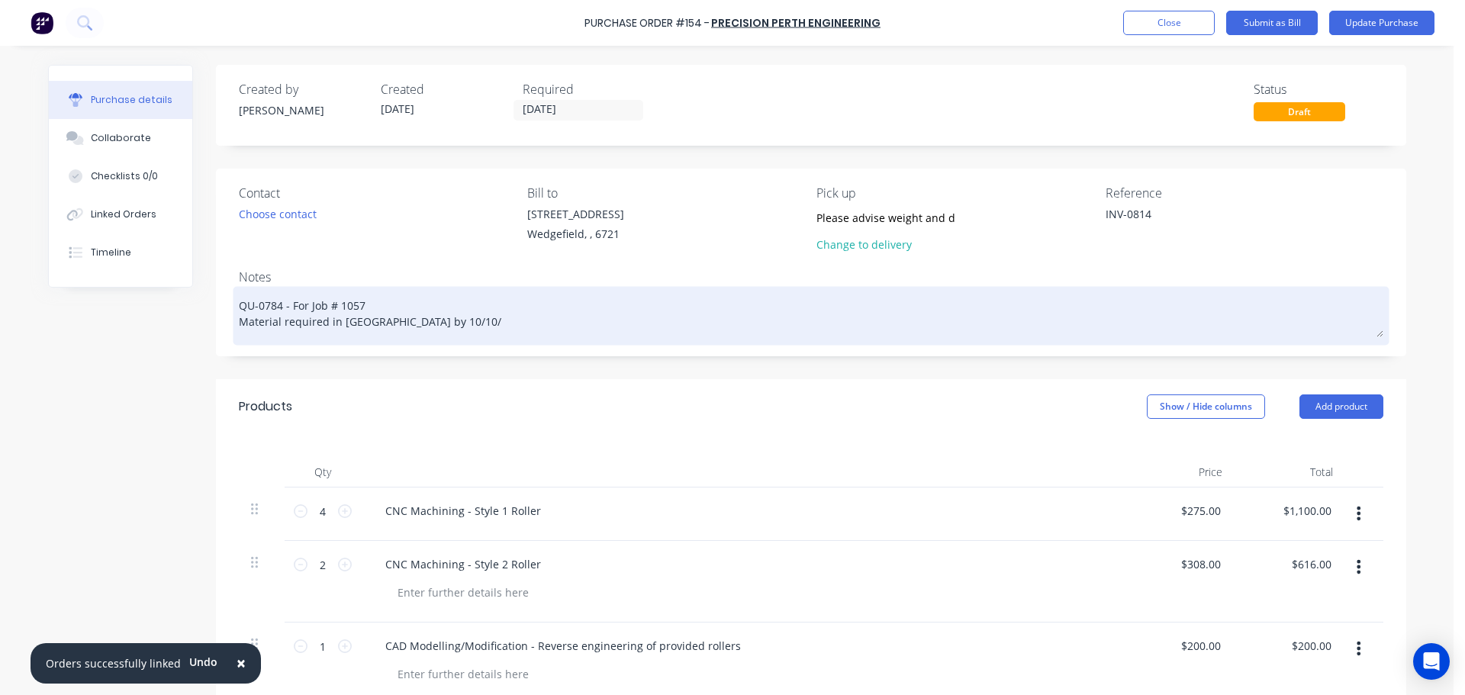
type textarea "x"
type textarea "QU-0784 - For Job # 1057 Material required in [GEOGRAPHIC_DATA] by 10/10/2"
type textarea "x"
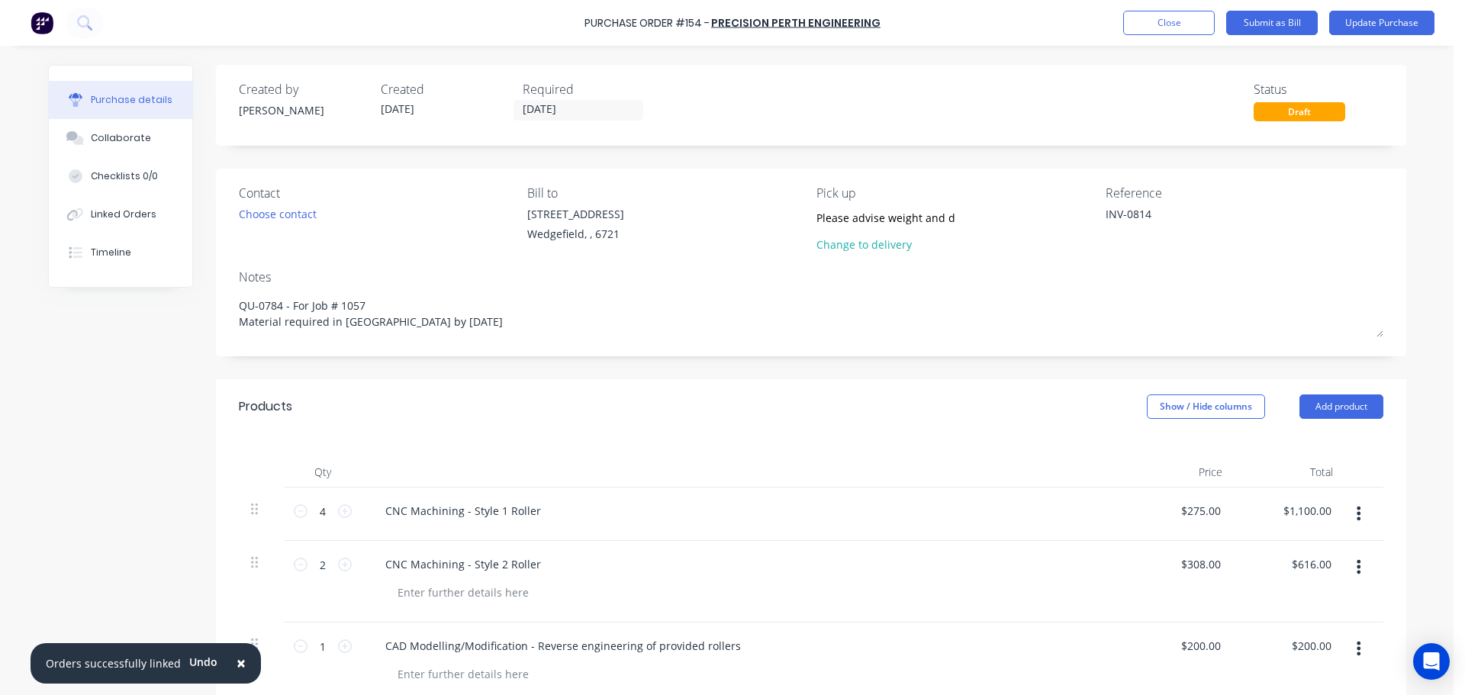
type textarea "QU-0784 - For Job # 1057 Material required in [GEOGRAPHIC_DATA] by [DATE]"
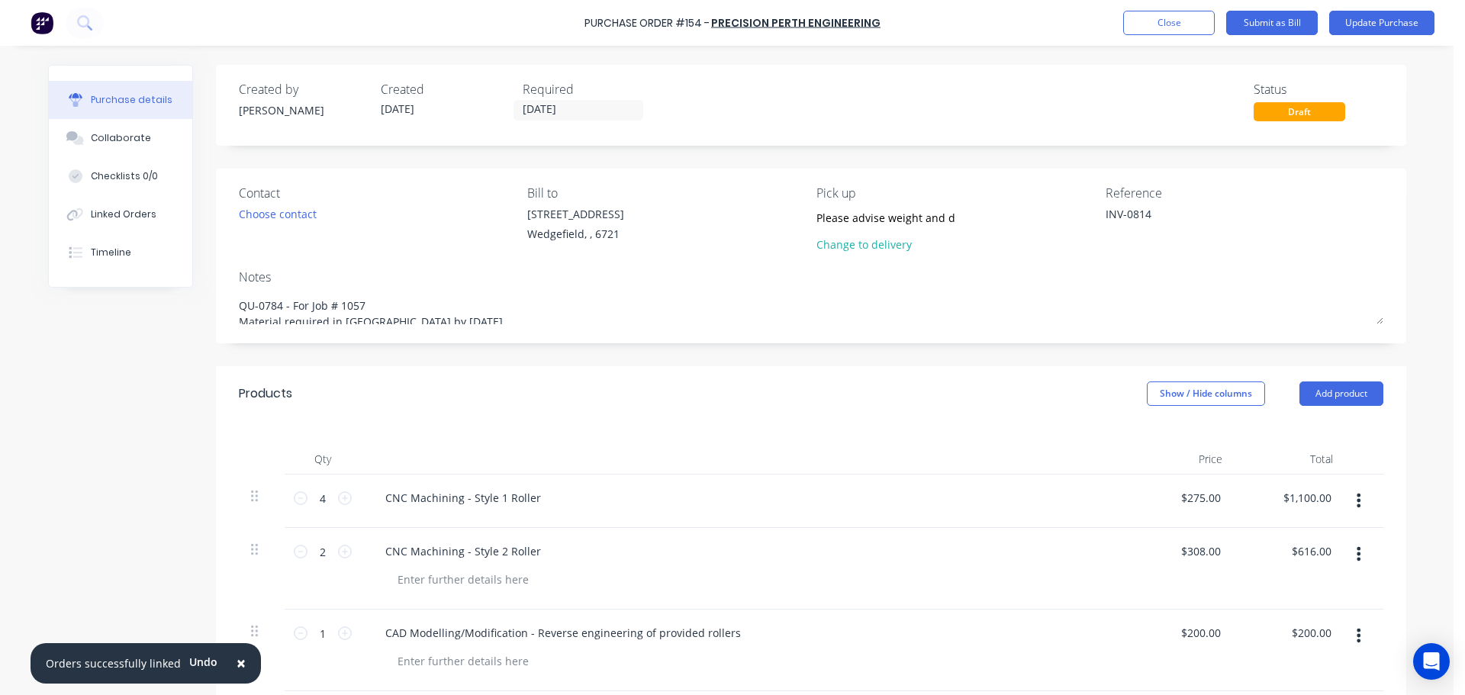
type textarea "x"
type textarea "QU-0784 - For Job # 1057 Material required in [GEOGRAPHIC_DATA] by [DATE]"
click at [1261, 36] on div "Purchase Order #154 - Precision Perth Engineering Add product Close Submit as B…" at bounding box center [732, 23] width 1465 height 46
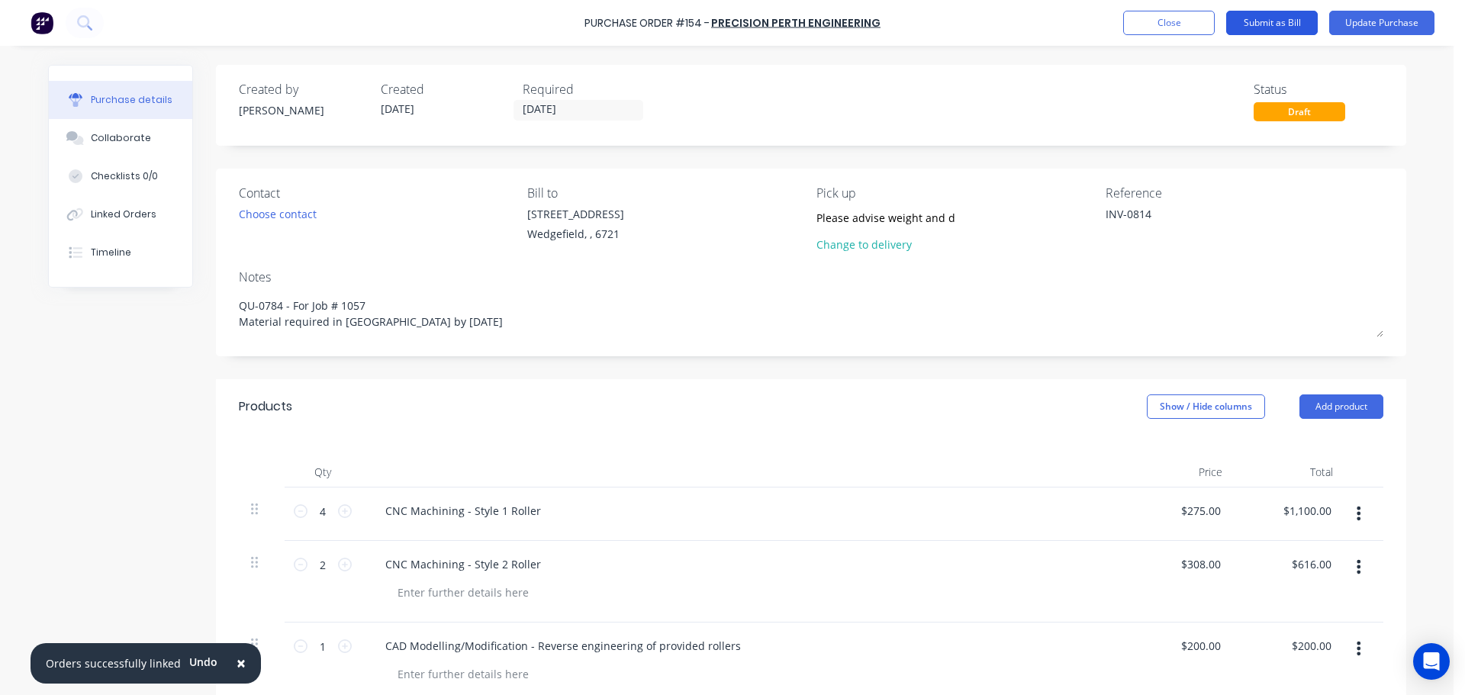
click at [1262, 27] on button "Submit as Bill" at bounding box center [1272, 23] width 92 height 24
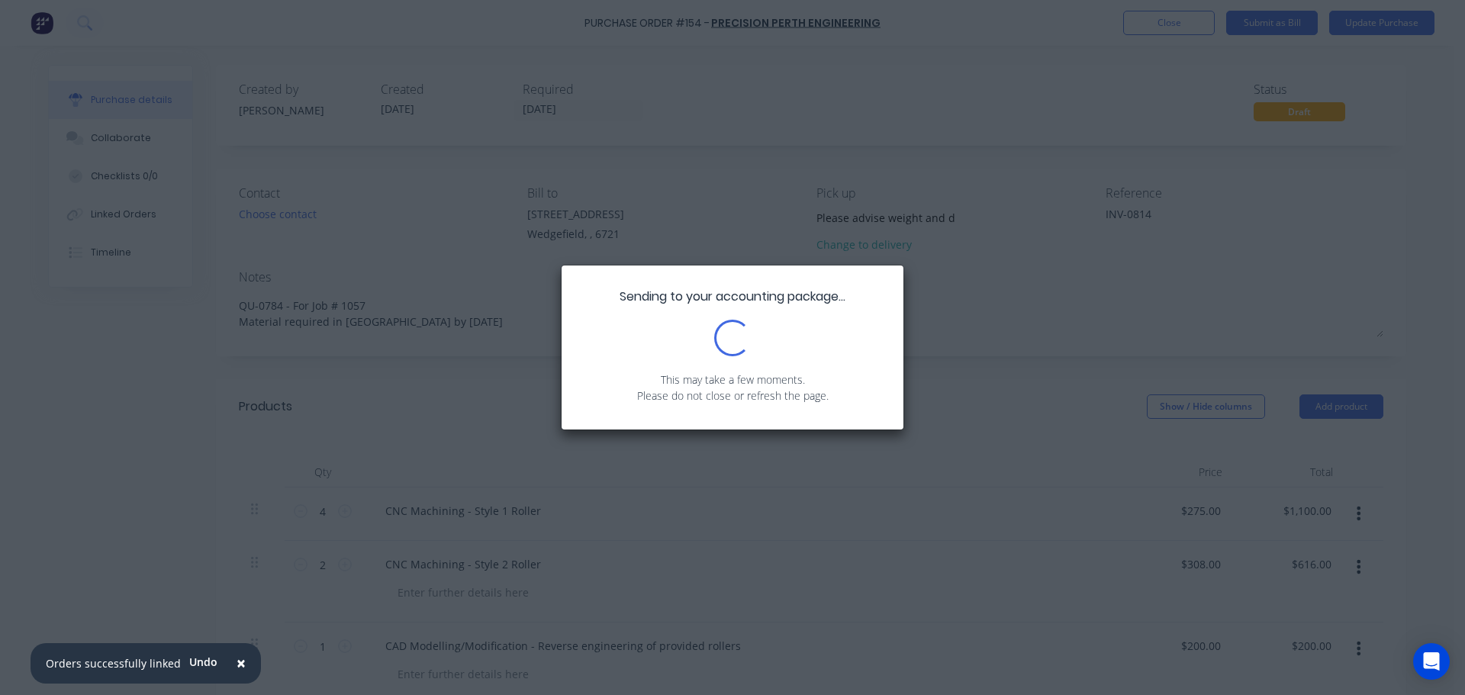
type textarea "x"
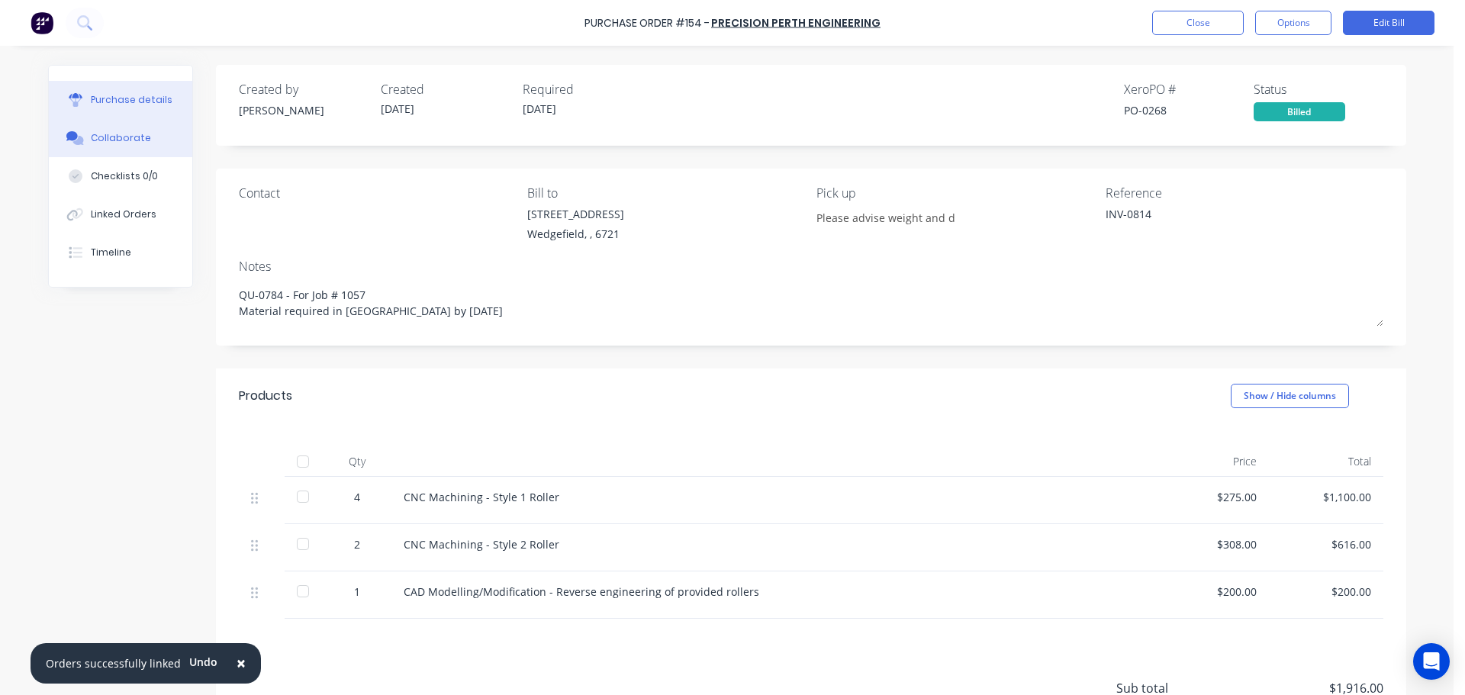
click at [130, 136] on div "Collaborate" at bounding box center [121, 138] width 60 height 14
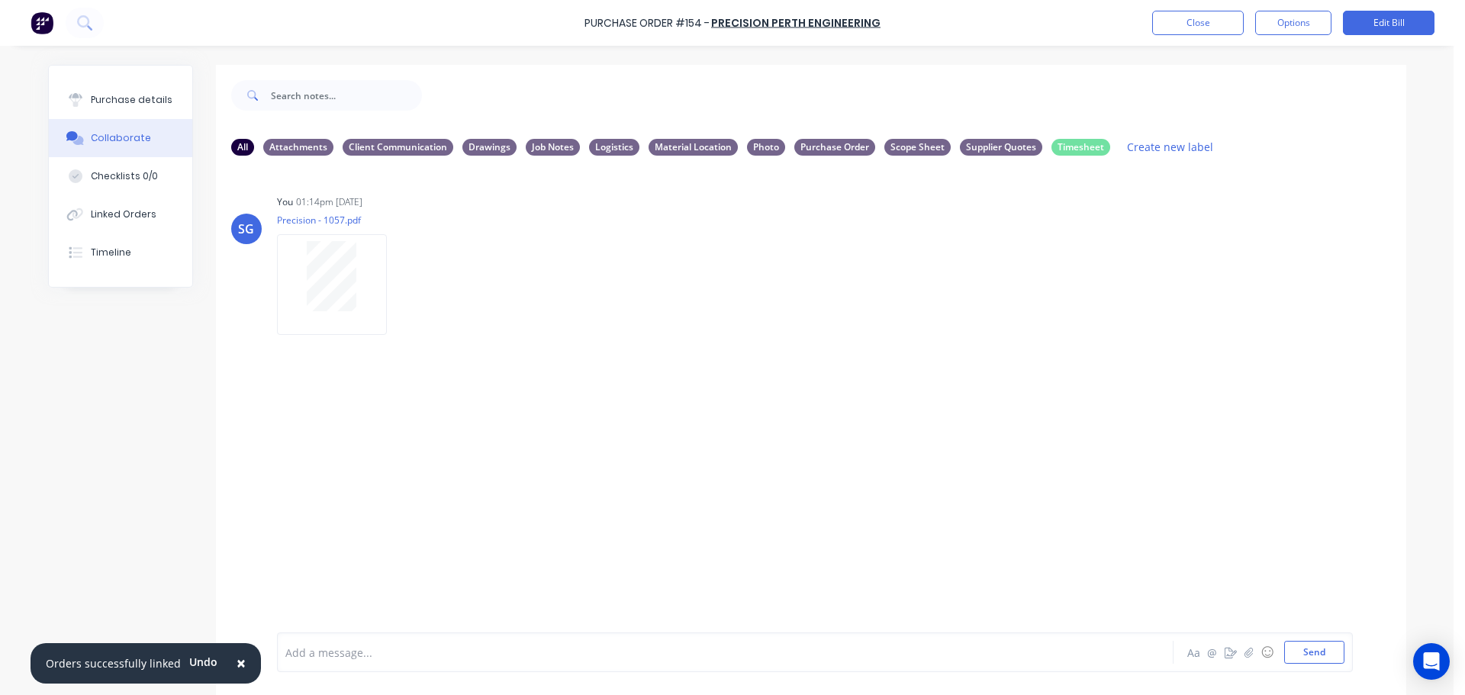
click at [344, 658] on div at bounding box center [682, 653] width 793 height 16
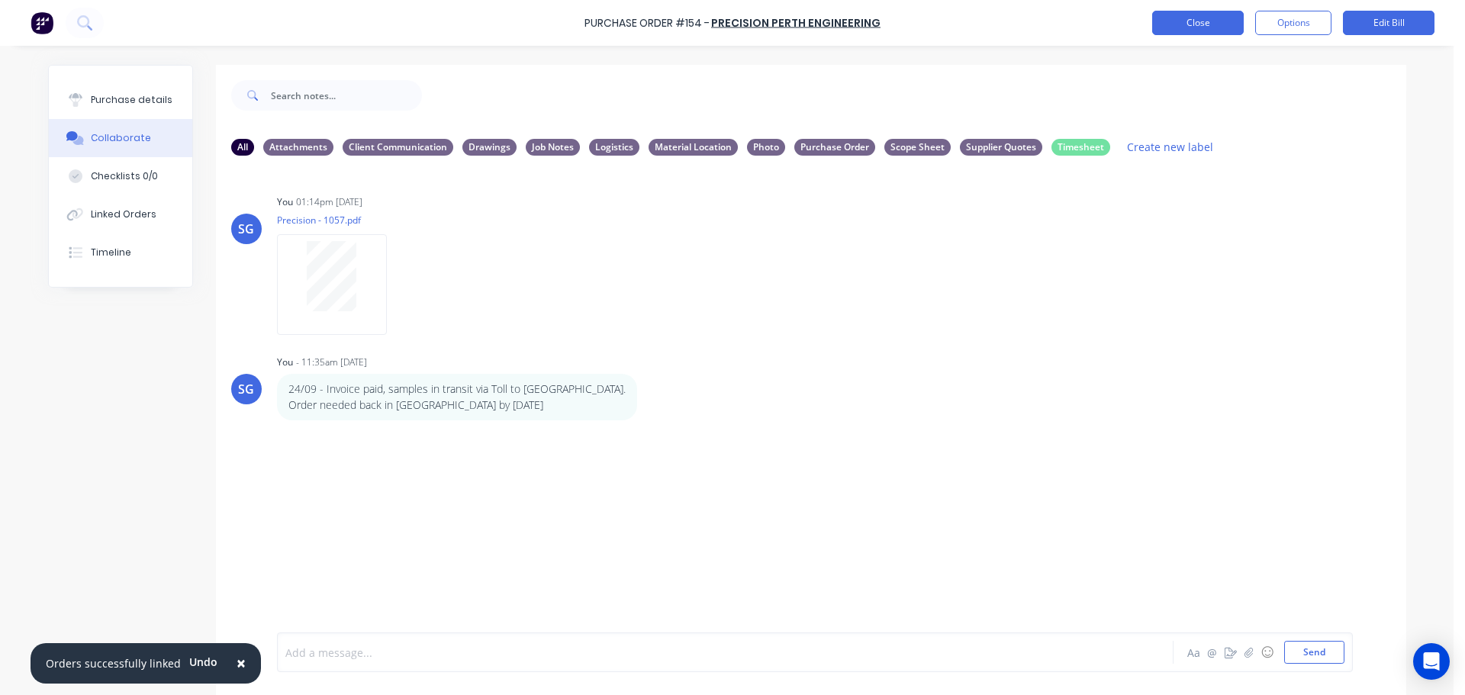
click at [1193, 27] on button "Close" at bounding box center [1198, 23] width 92 height 24
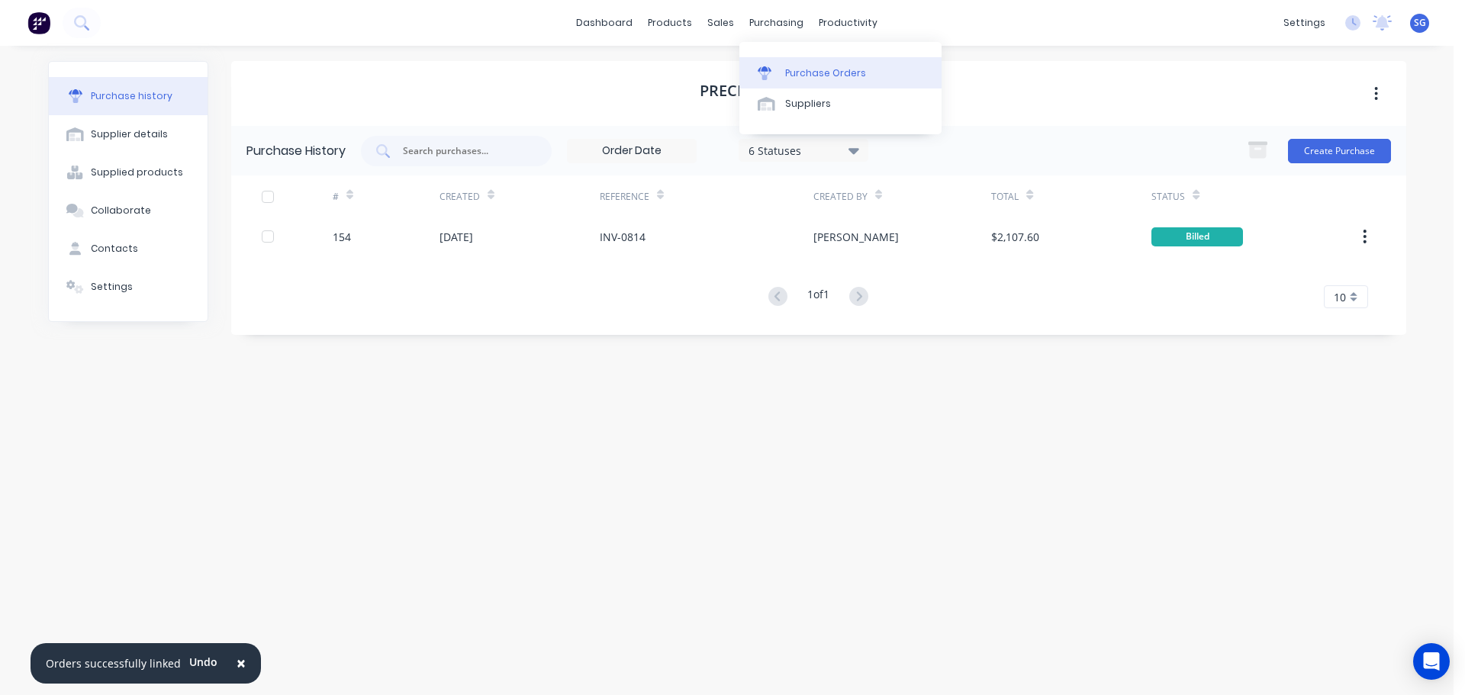
click at [777, 75] on div at bounding box center [769, 73] width 23 height 14
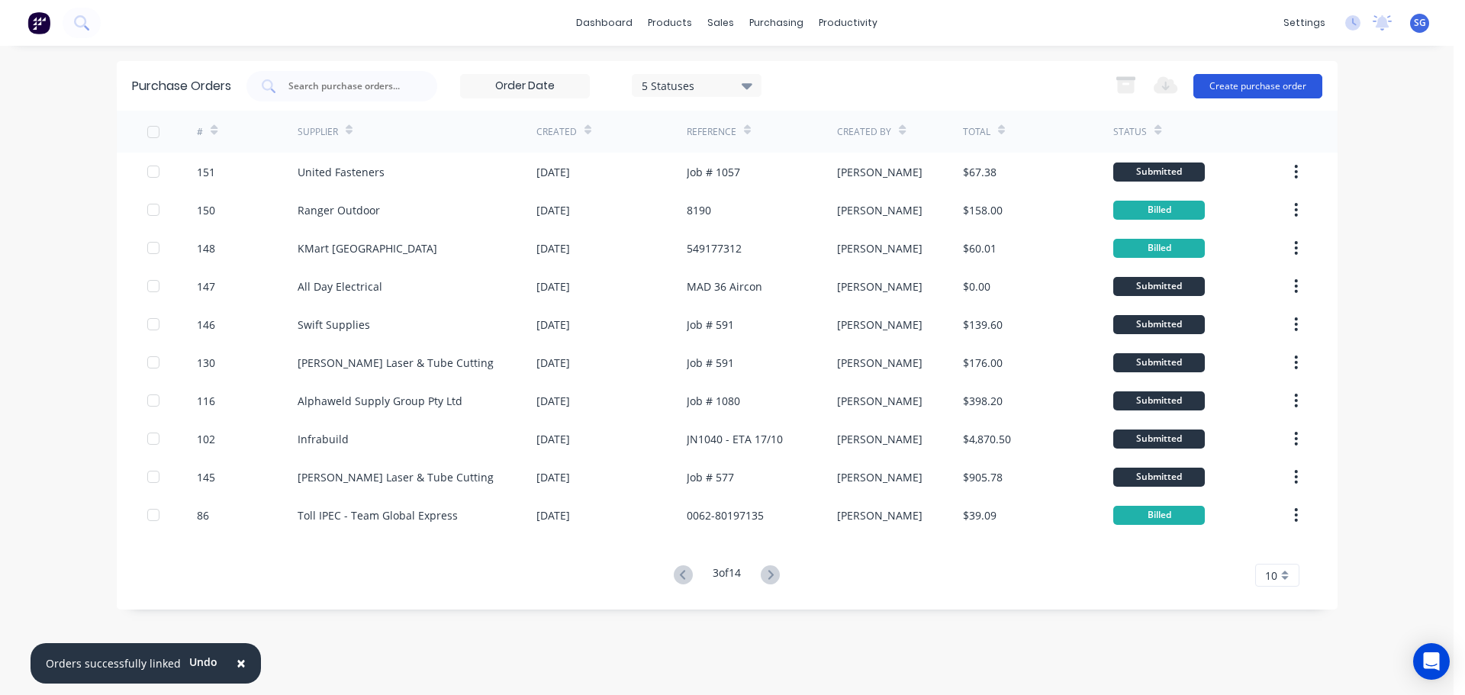
click at [1225, 94] on button "Create purchase order" at bounding box center [1257, 86] width 129 height 24
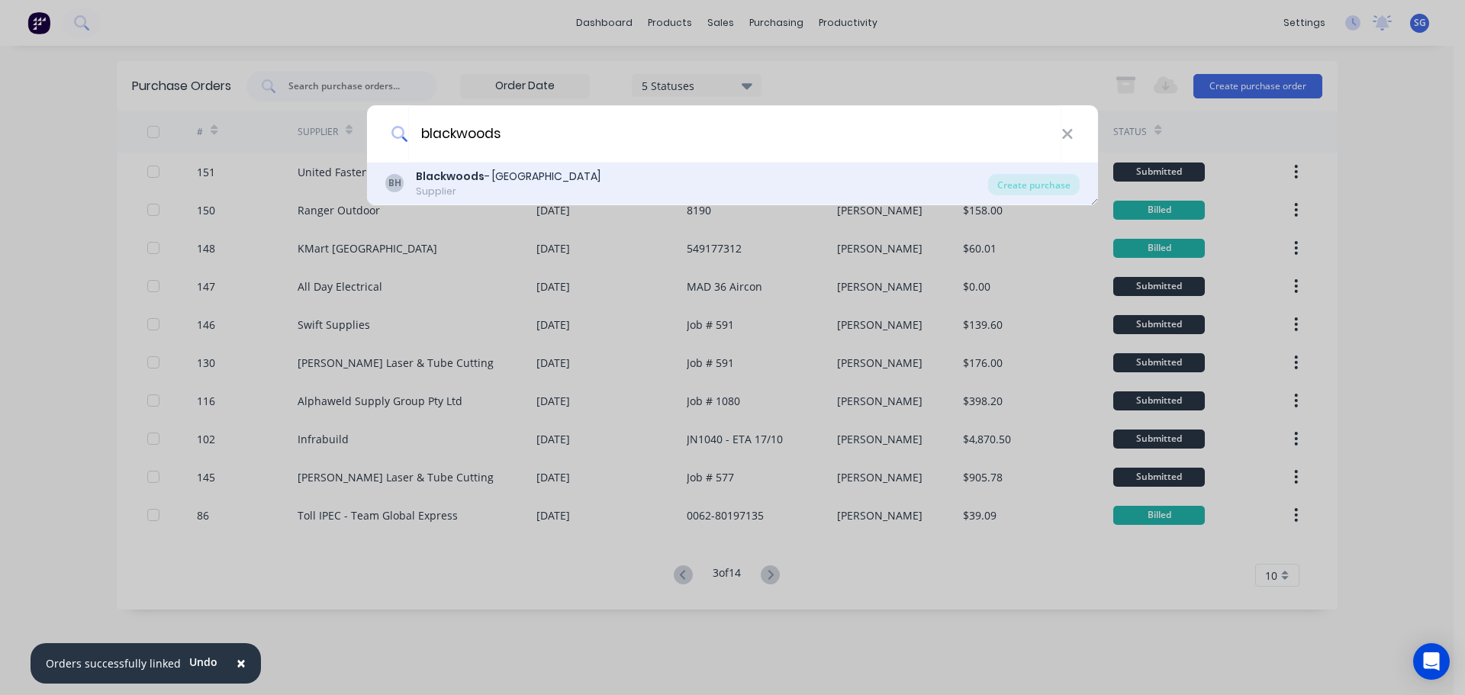
type input "blackwoods"
click at [479, 182] on b "Blackwoods" at bounding box center [450, 176] width 69 height 15
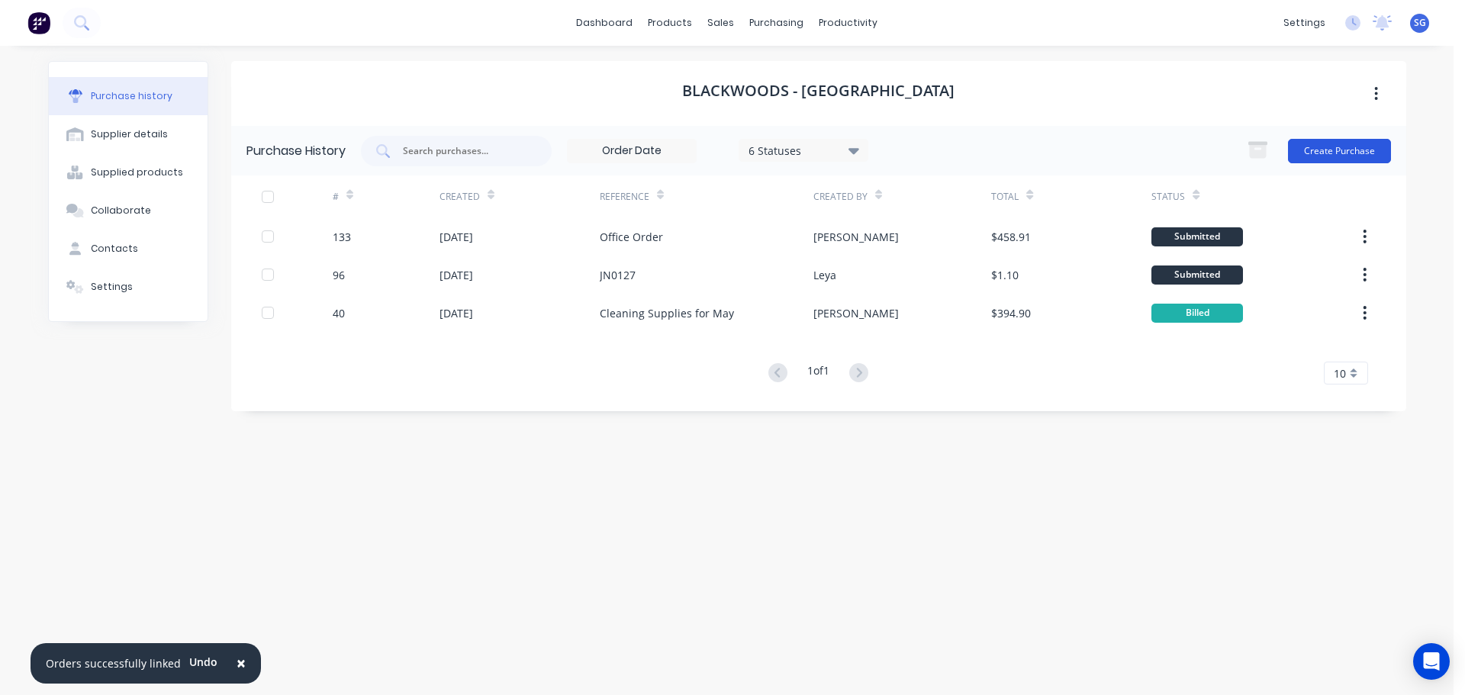
click at [1304, 153] on button "Create Purchase" at bounding box center [1339, 151] width 103 height 24
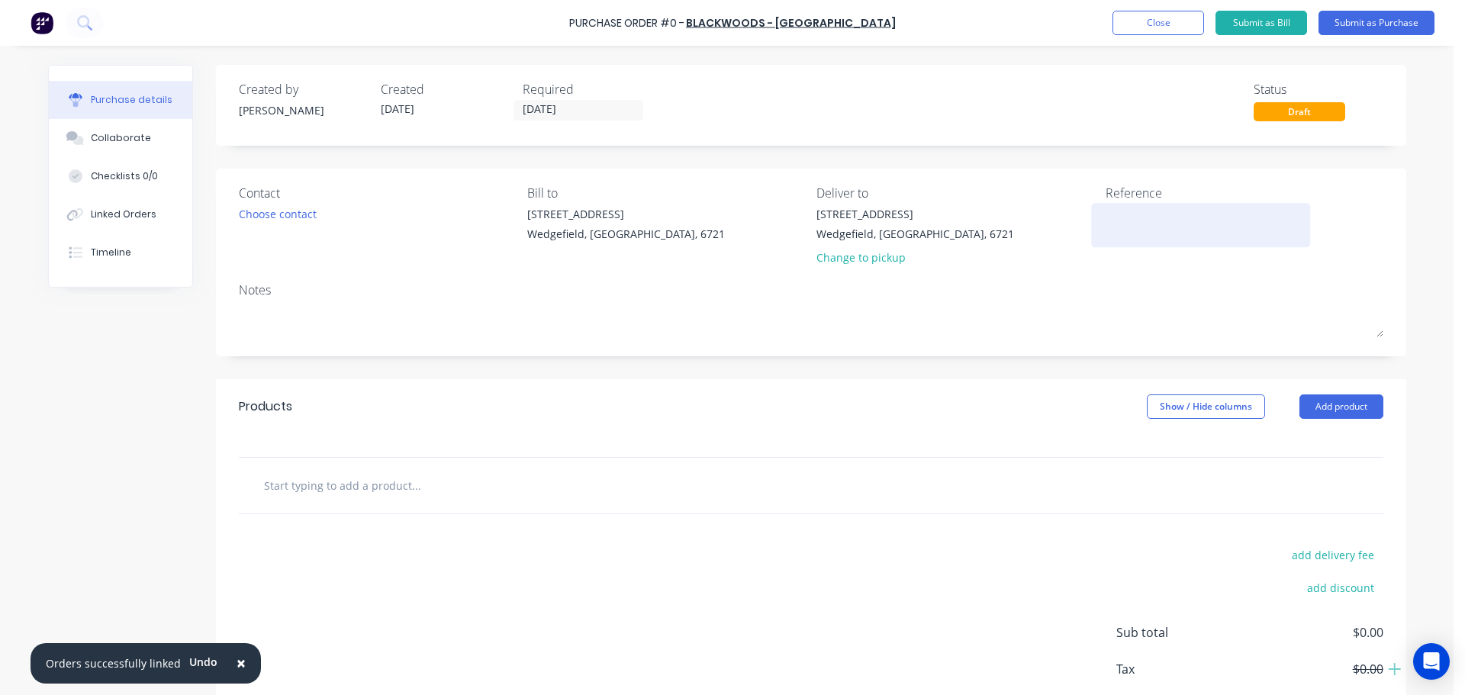
click at [1125, 234] on textarea at bounding box center [1201, 223] width 191 height 34
type textarea "Cleaning Supplie"
type textarea "x"
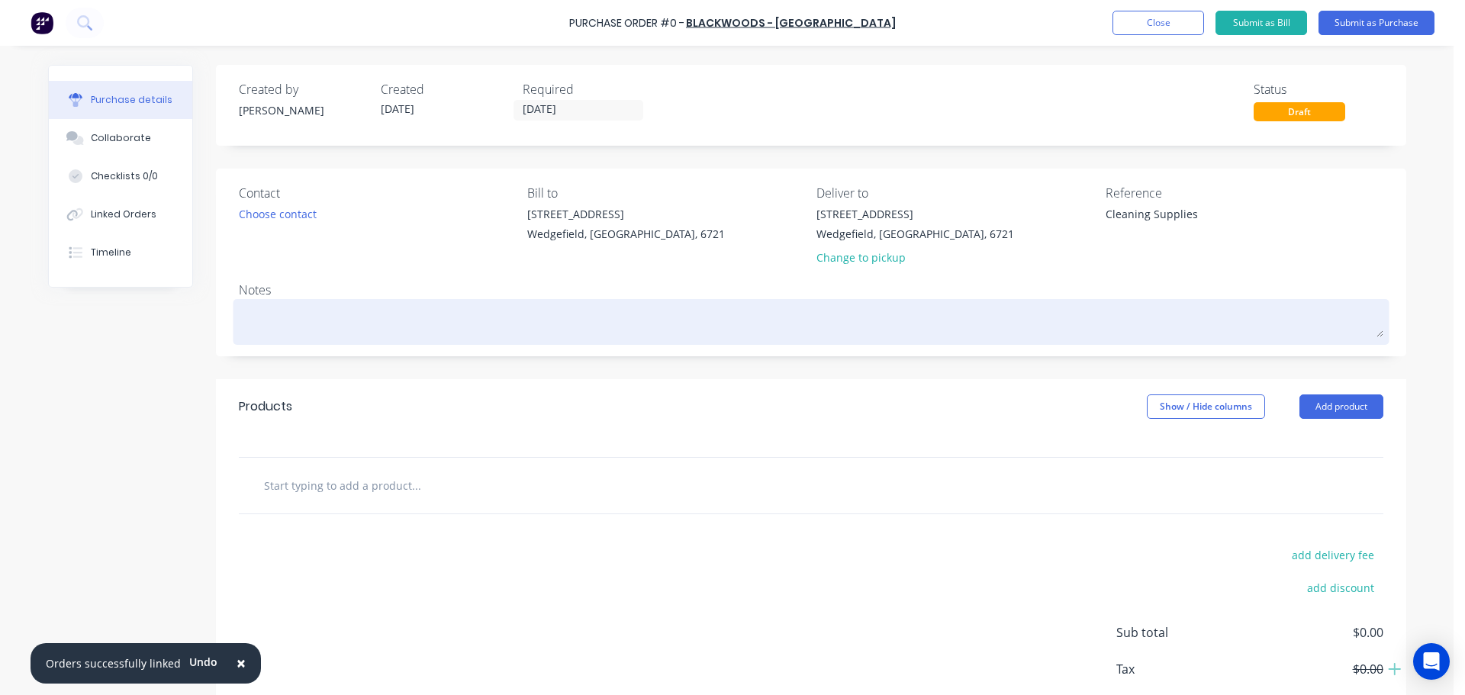
type textarea "Cleaning Supplies"
type textarea "x"
type textarea "Cleaning Supplies"
click at [330, 320] on textarea at bounding box center [811, 320] width 1144 height 34
type textarea "x"
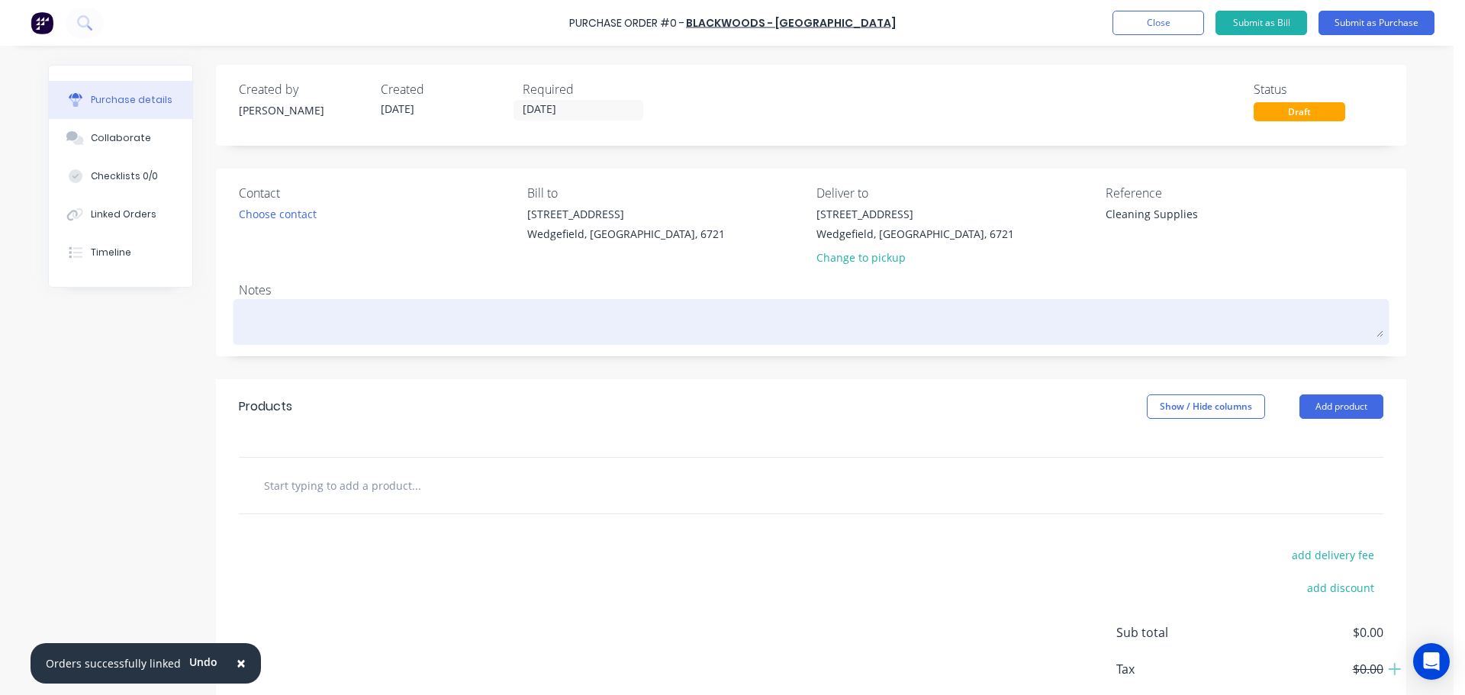
type textarea "O"
type textarea "x"
type textarea "Or"
type textarea "x"
type textarea "Ord"
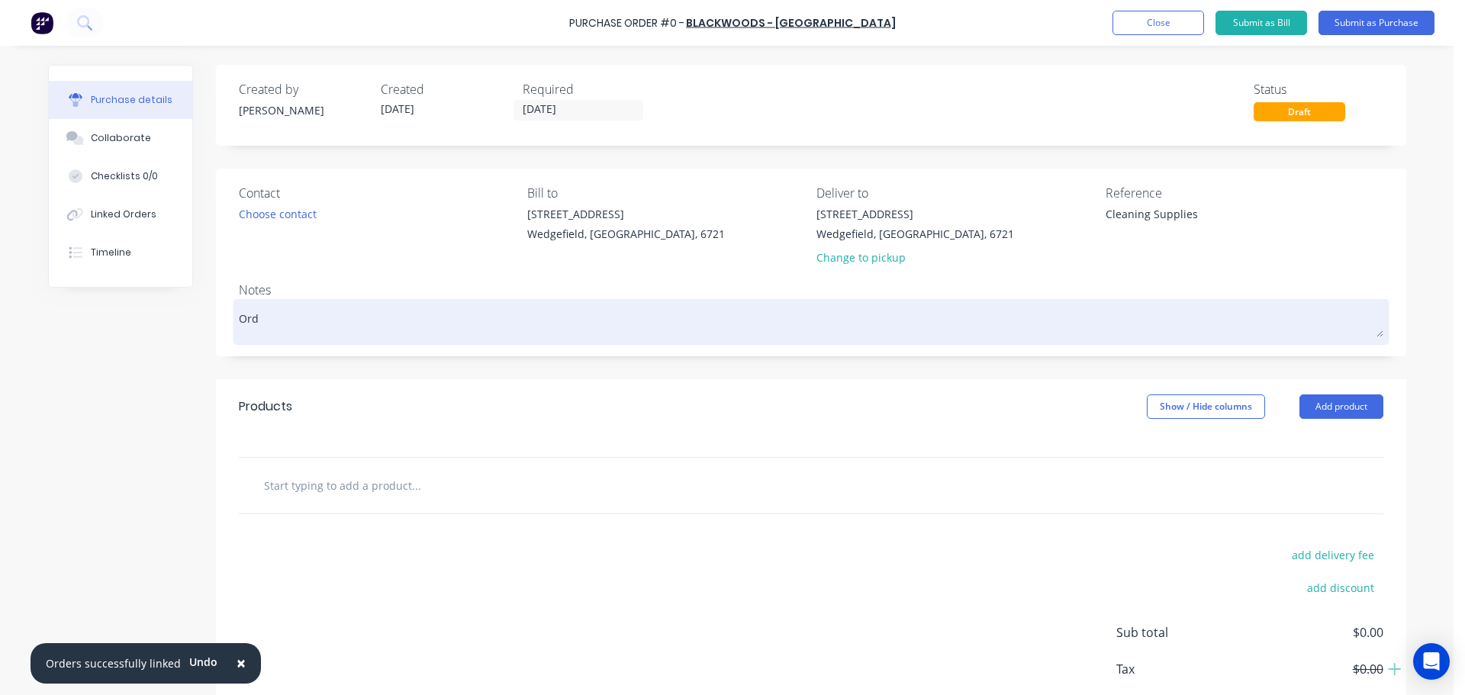
type textarea "x"
type textarea "Orde"
type textarea "x"
type textarea "Order"
type textarea "x"
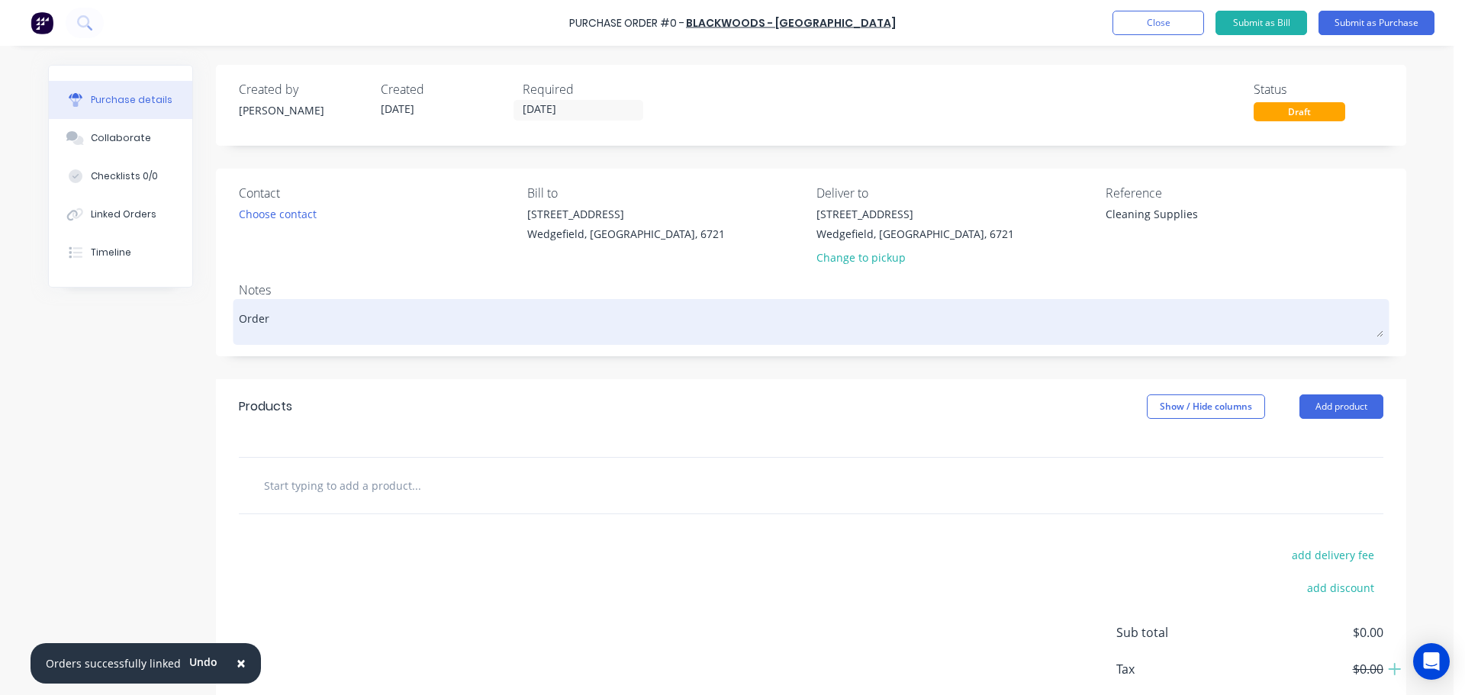
type textarea "Order"
type textarea "x"
type textarea "Order f"
type textarea "x"
type textarea "Order fo"
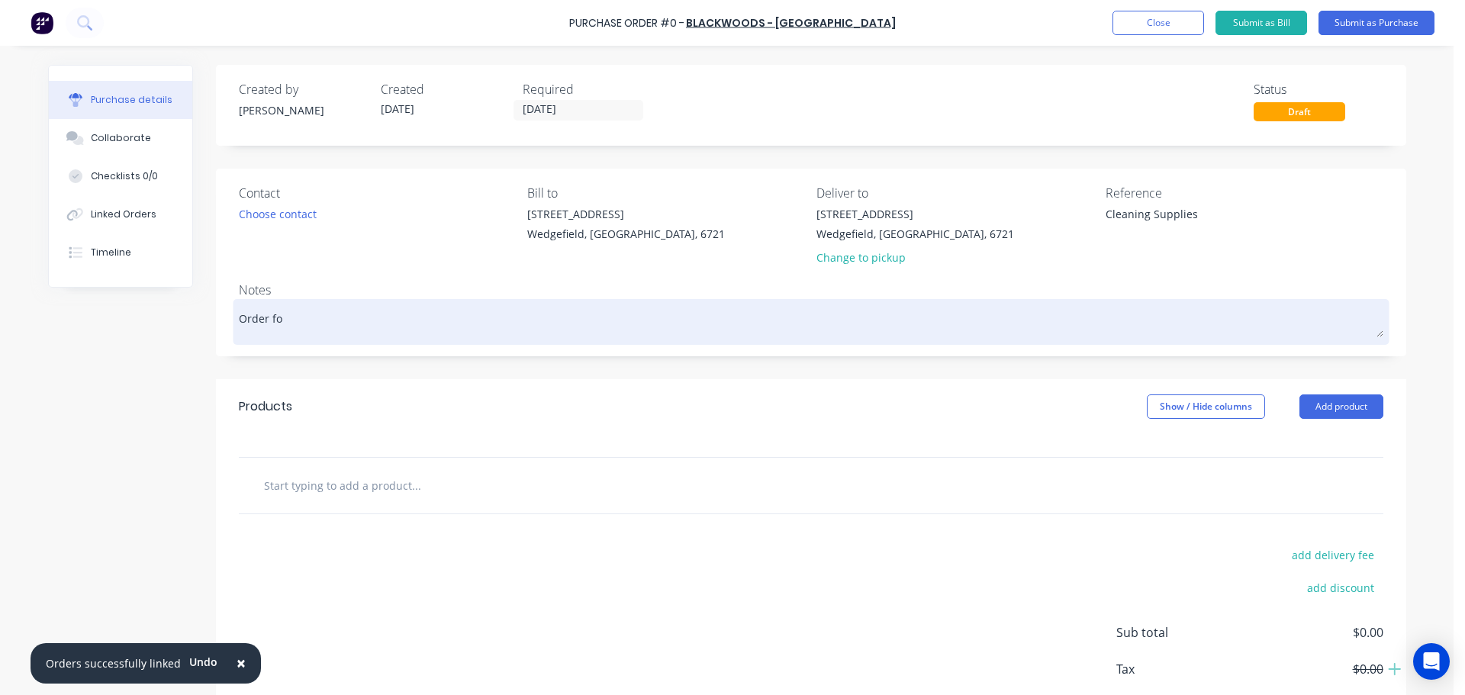
type textarea "x"
type textarea "Order for"
type textarea "x"
type textarea "Order for"
type textarea "x"
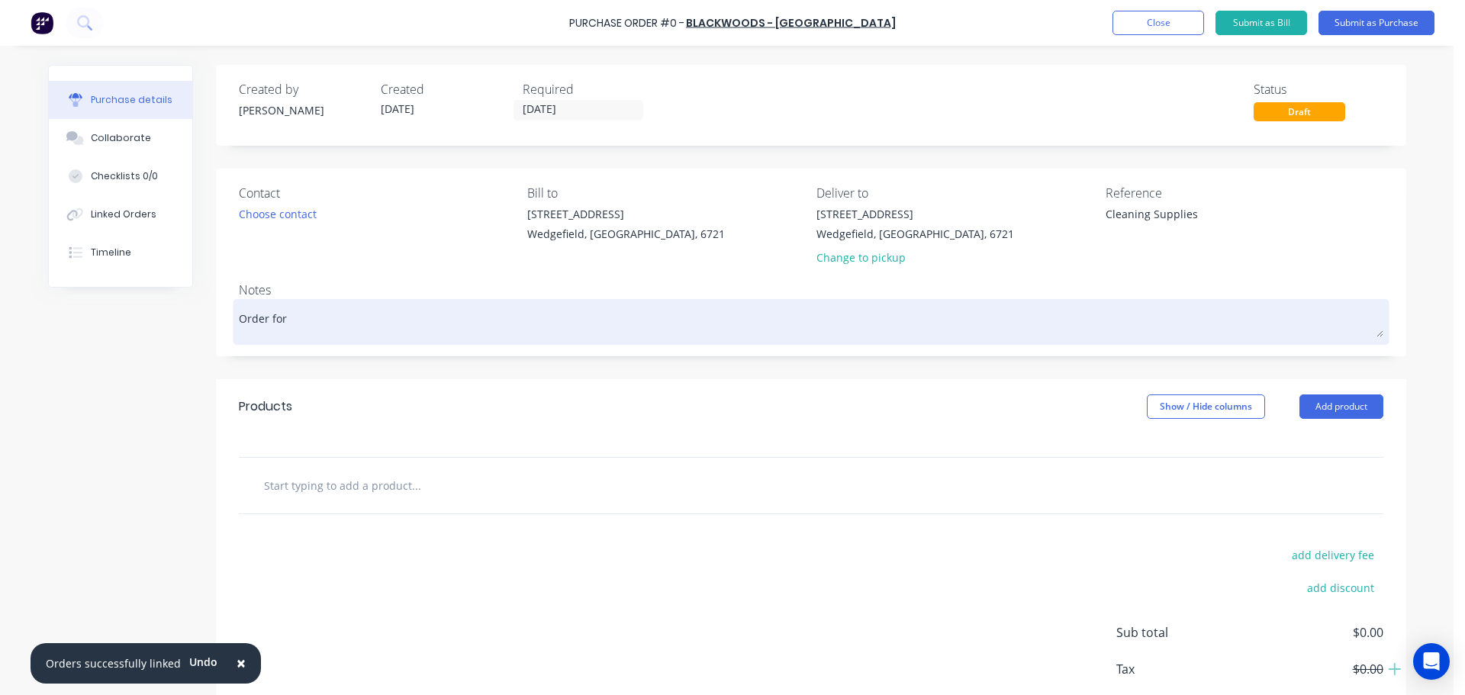
type textarea "Order for M"
type textarea "x"
type textarea "Order for Ma"
type textarea "x"
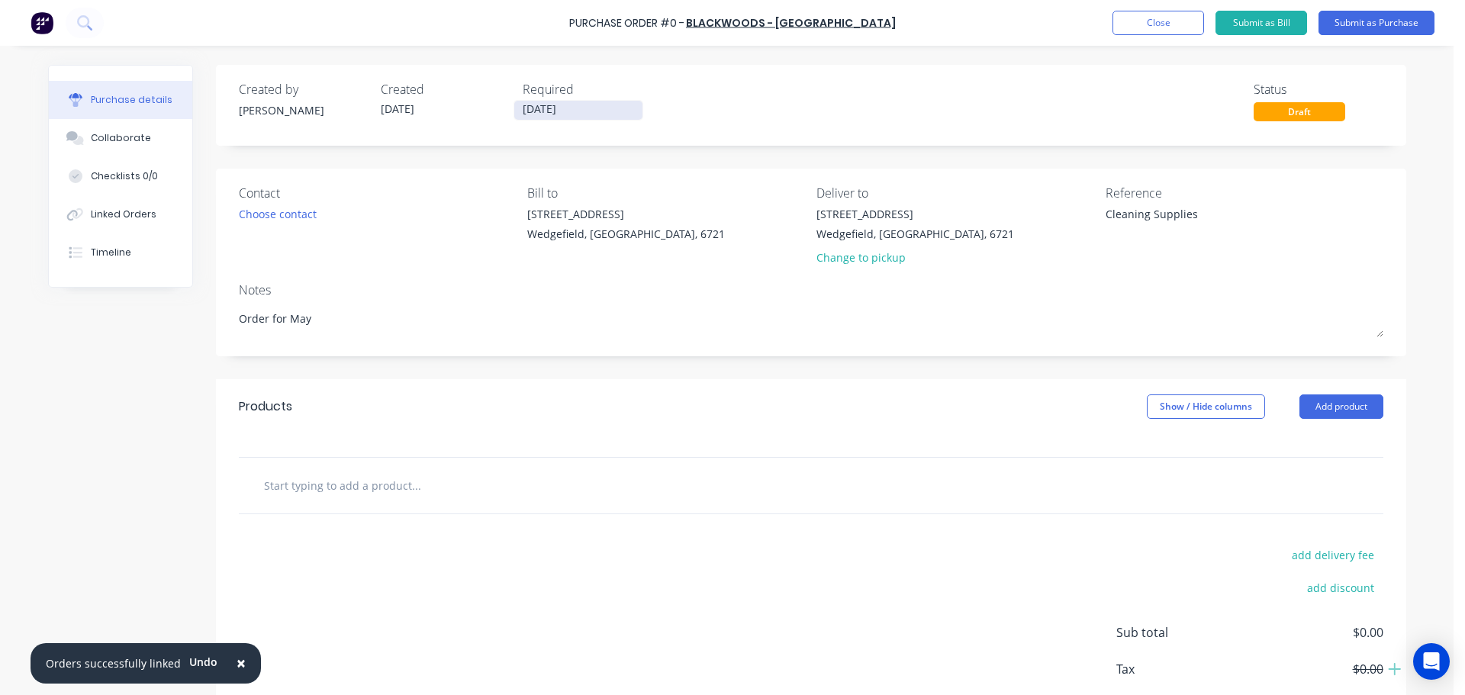
type textarea "Order for May"
type textarea "x"
type textarea "Order for May"
click at [598, 108] on input "[DATE]" at bounding box center [578, 110] width 128 height 19
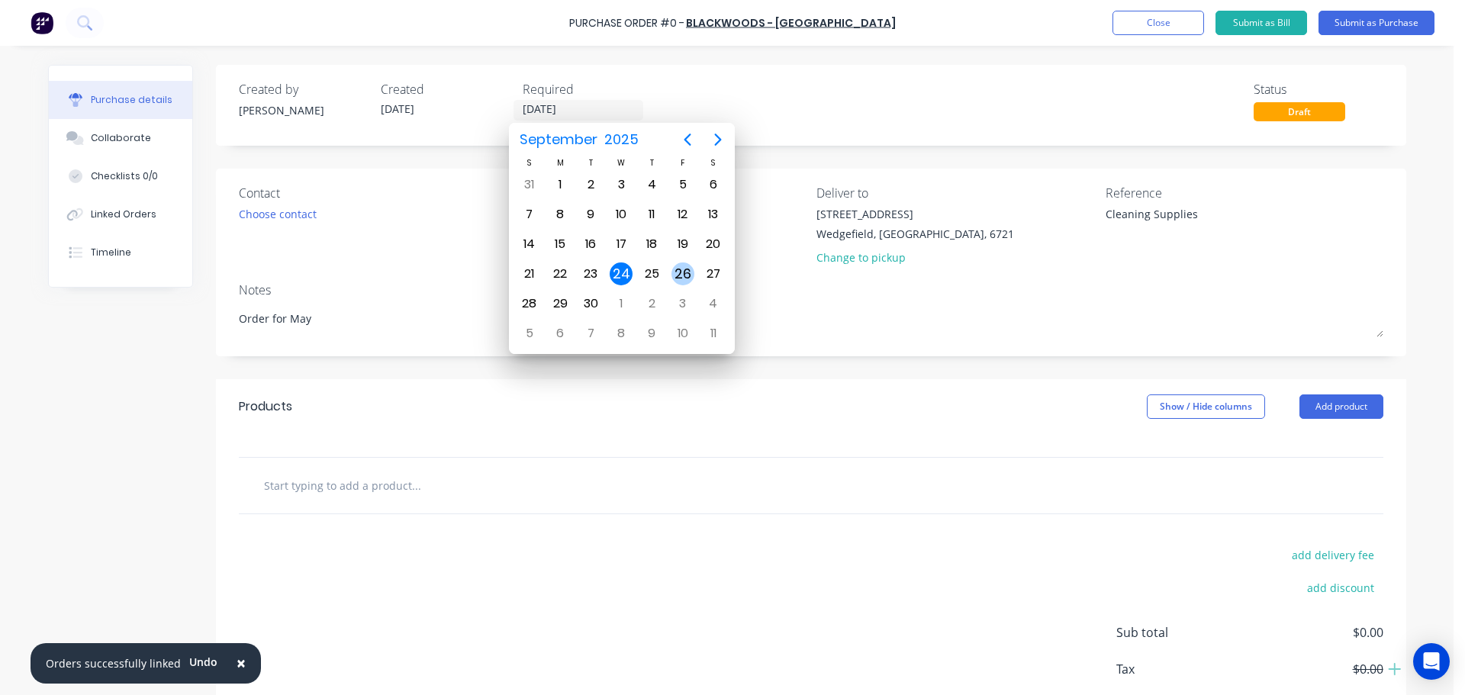
click at [670, 275] on div "26" at bounding box center [683, 273] width 31 height 29
type textarea "x"
type input "[DATE]"
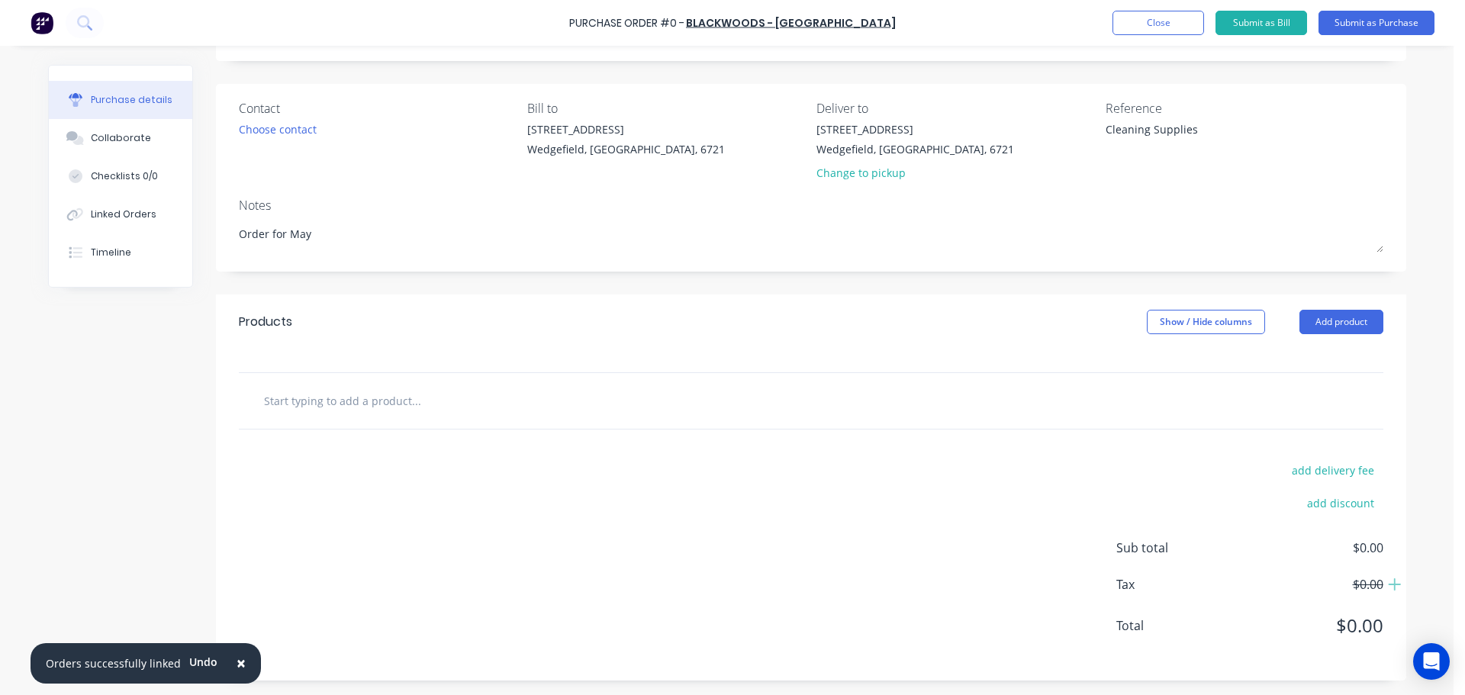
scroll to position [85, 0]
click at [278, 397] on input "text" at bounding box center [415, 400] width 305 height 31
type textarea "x"
type input "D"
type textarea "x"
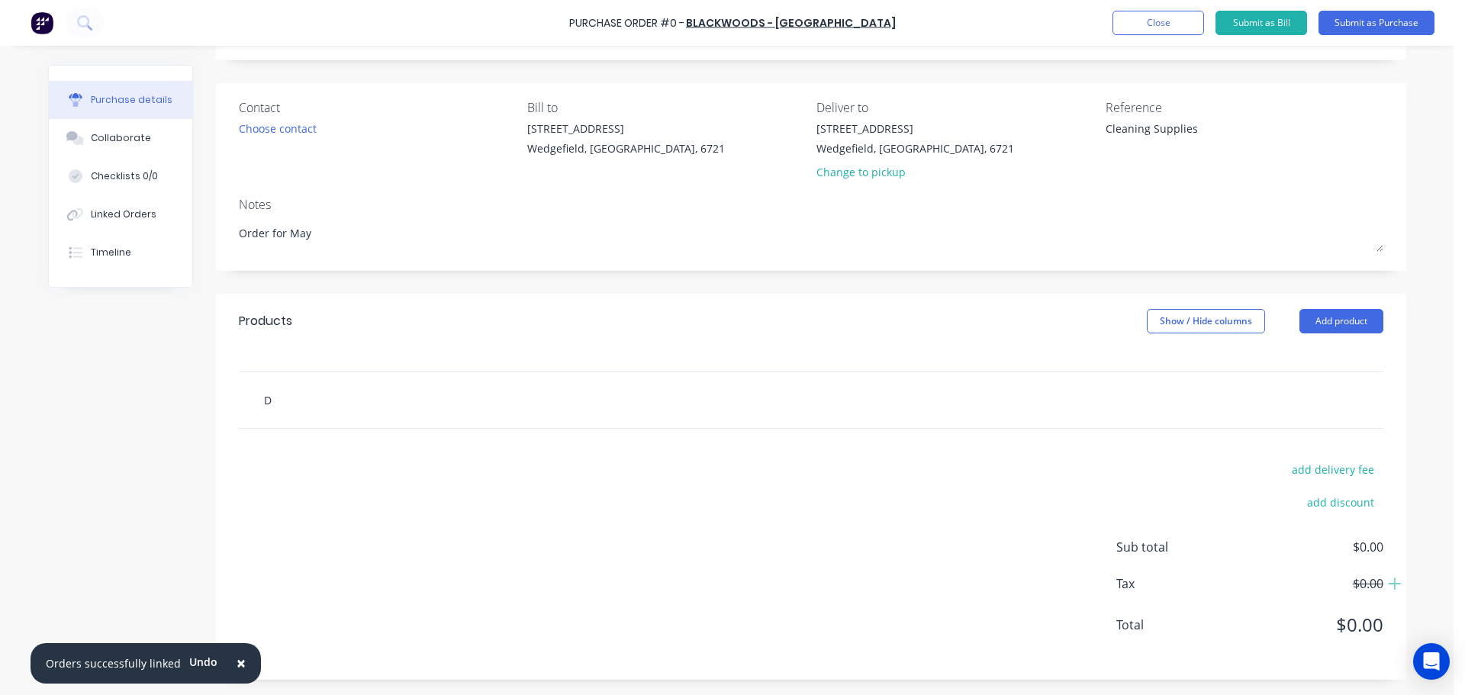
type input "Di"
type textarea "x"
type input "Dis"
type textarea "x"
type input "Disp"
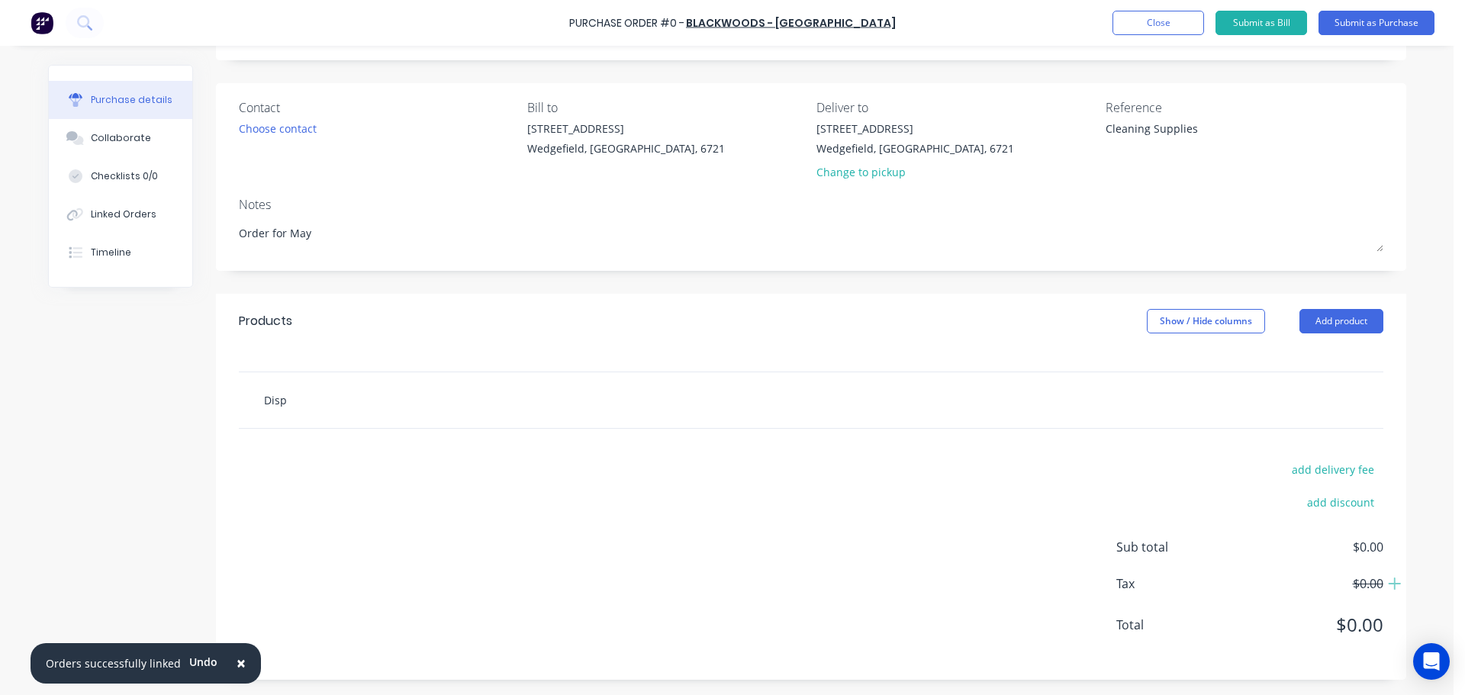
type textarea "x"
type input "Dispo"
type textarea "x"
type input "Dispos"
type textarea "x"
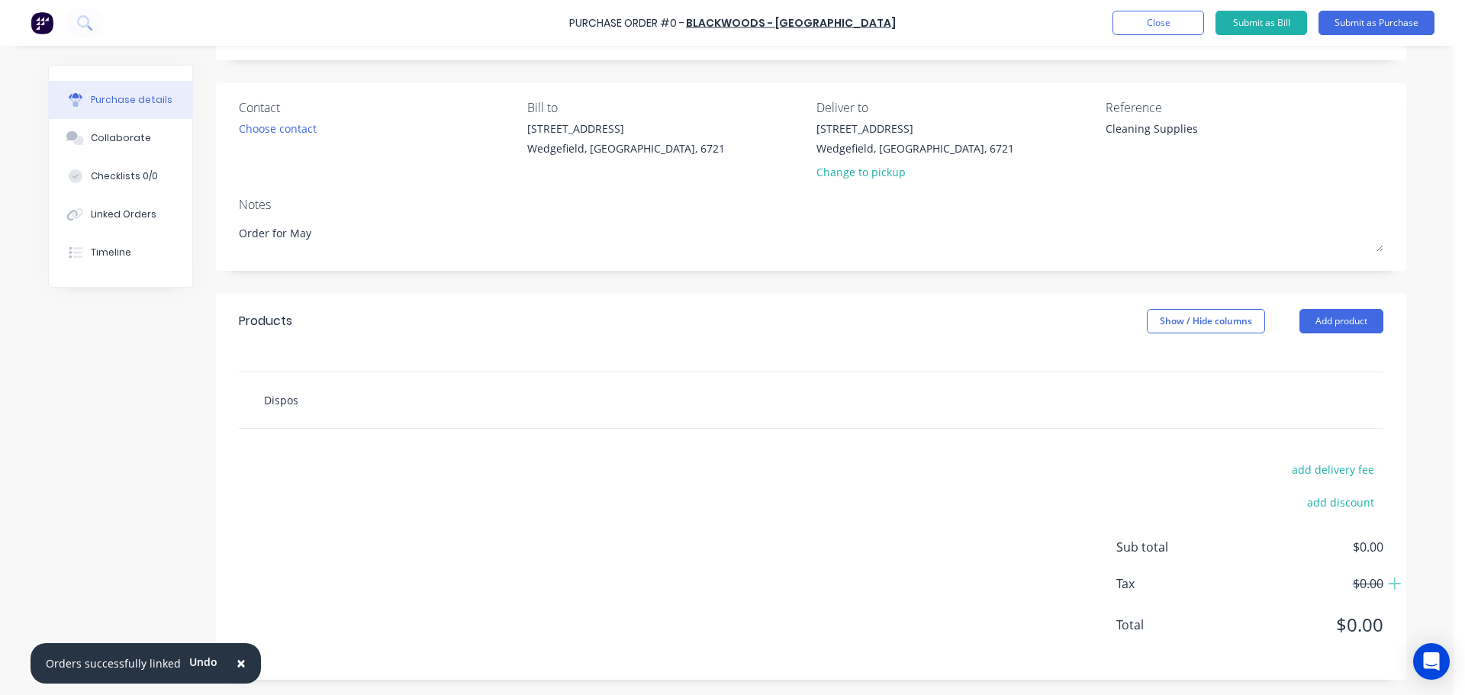
type input "Disposa"
type textarea "x"
type input "Disposab"
type textarea "x"
type input "Disposabl"
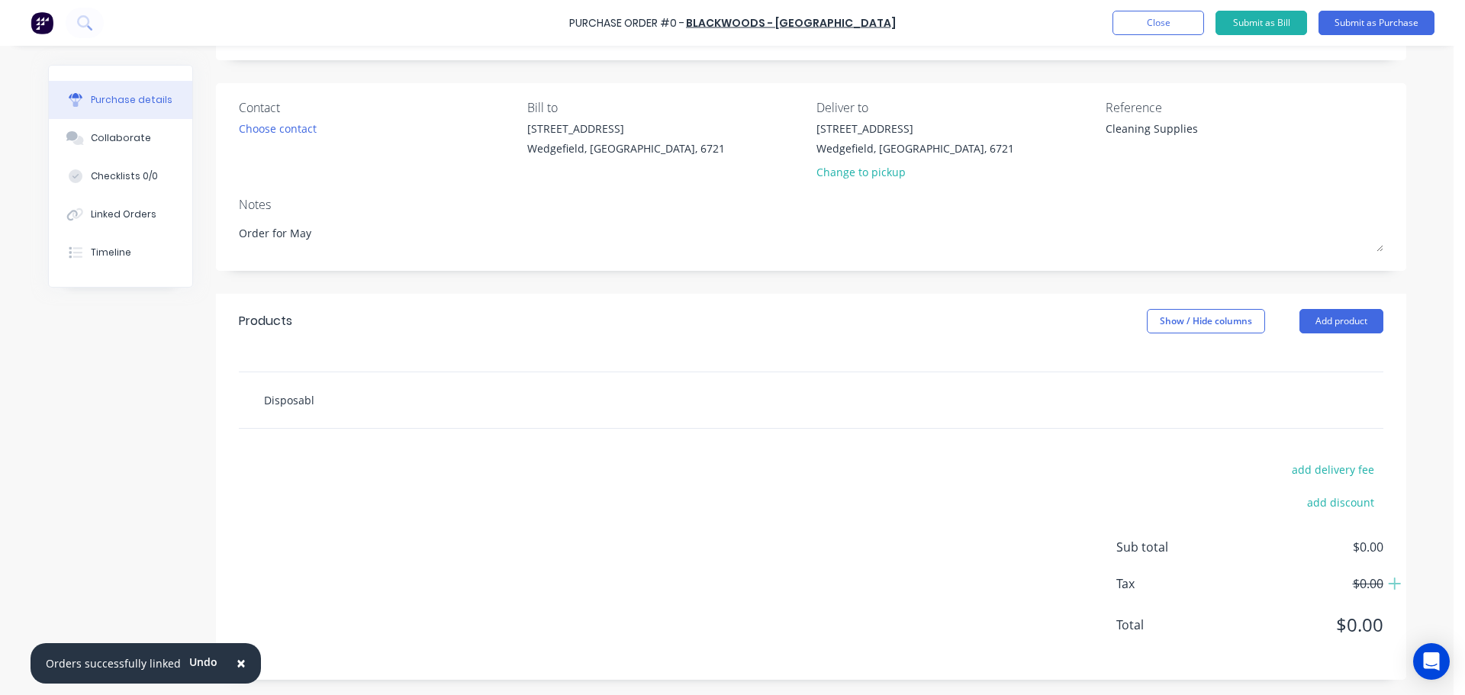
type textarea "x"
type input "Disposable"
type textarea "x"
type input "Disposable"
type textarea "x"
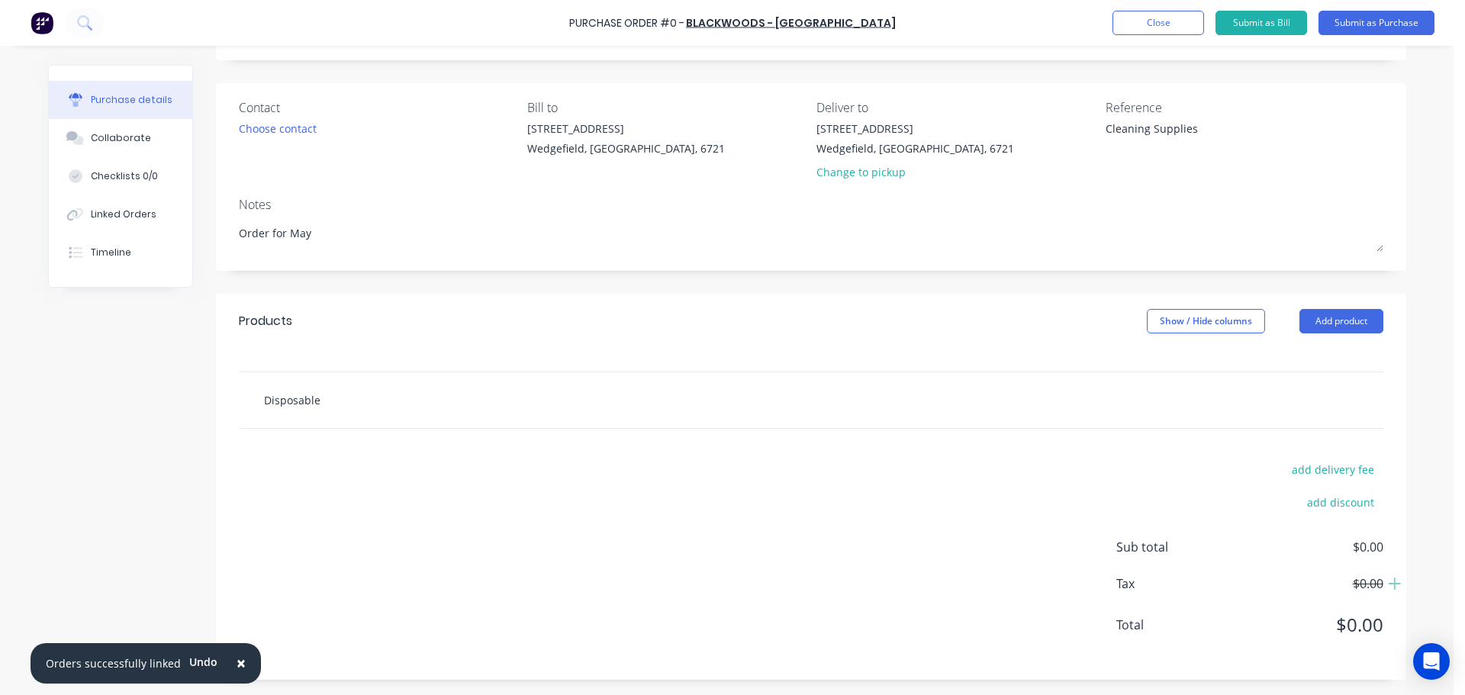
type input "Disposable G"
type textarea "x"
type input "Disposable Gl"
type textarea "x"
type input "Disposable Glo"
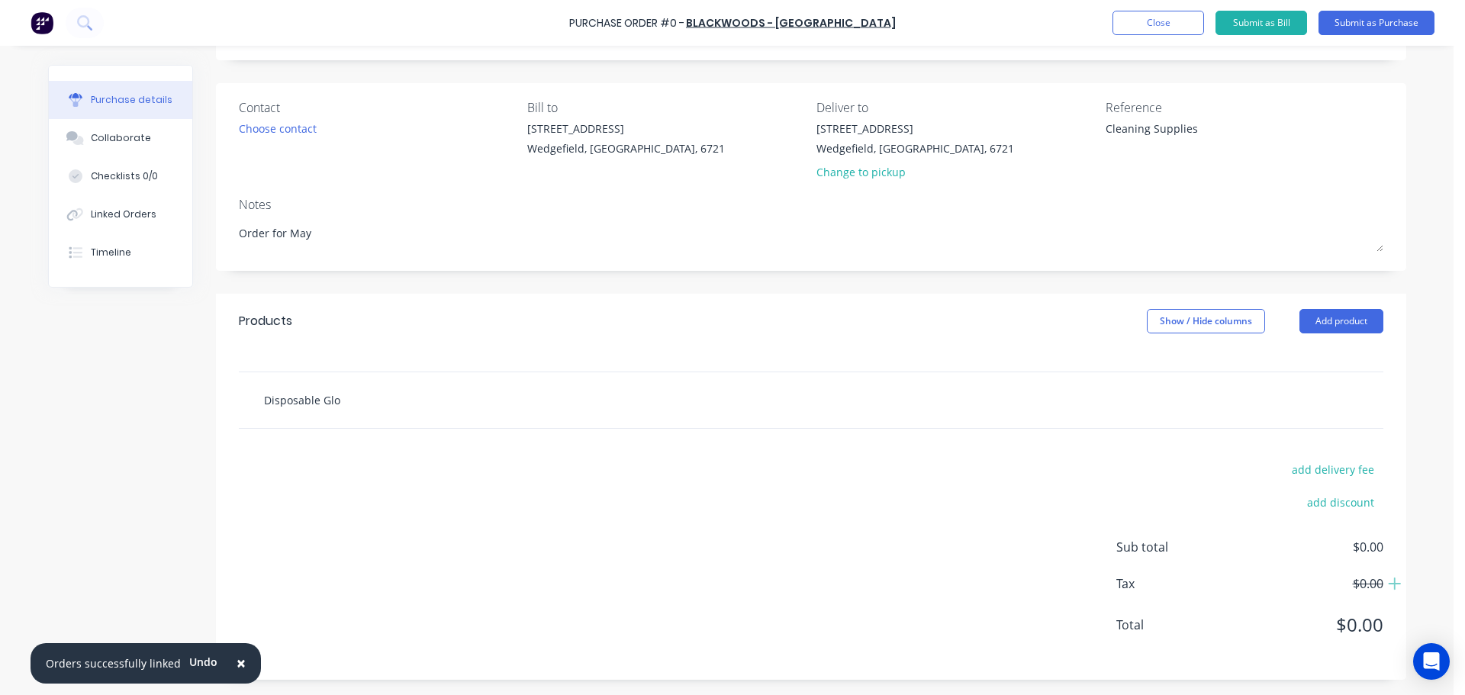
type textarea "x"
type input "Disposable Glov"
type textarea "x"
type input "Disposable Glove"
type textarea "x"
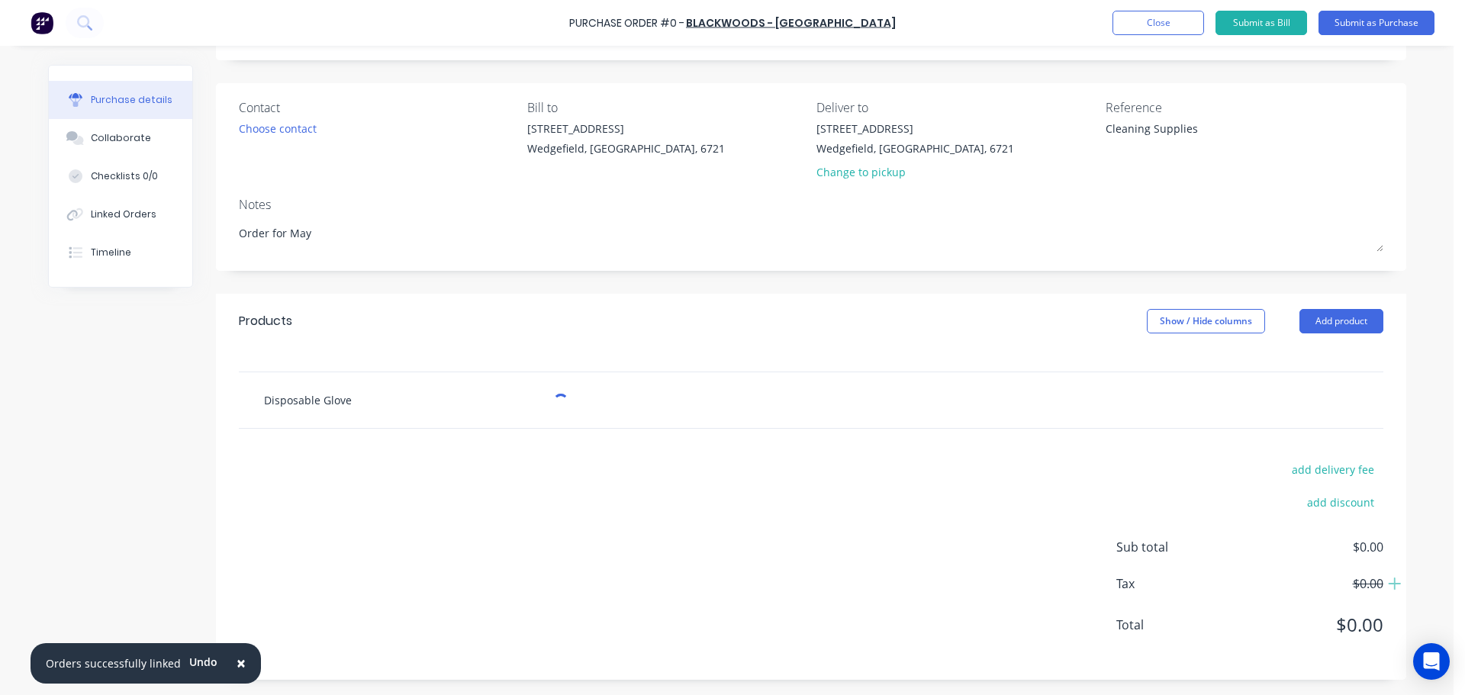
type input "Disposable Gloves"
type textarea "x"
type input "Disposable Gloves"
type textarea "x"
type input "Disposable Gloves -"
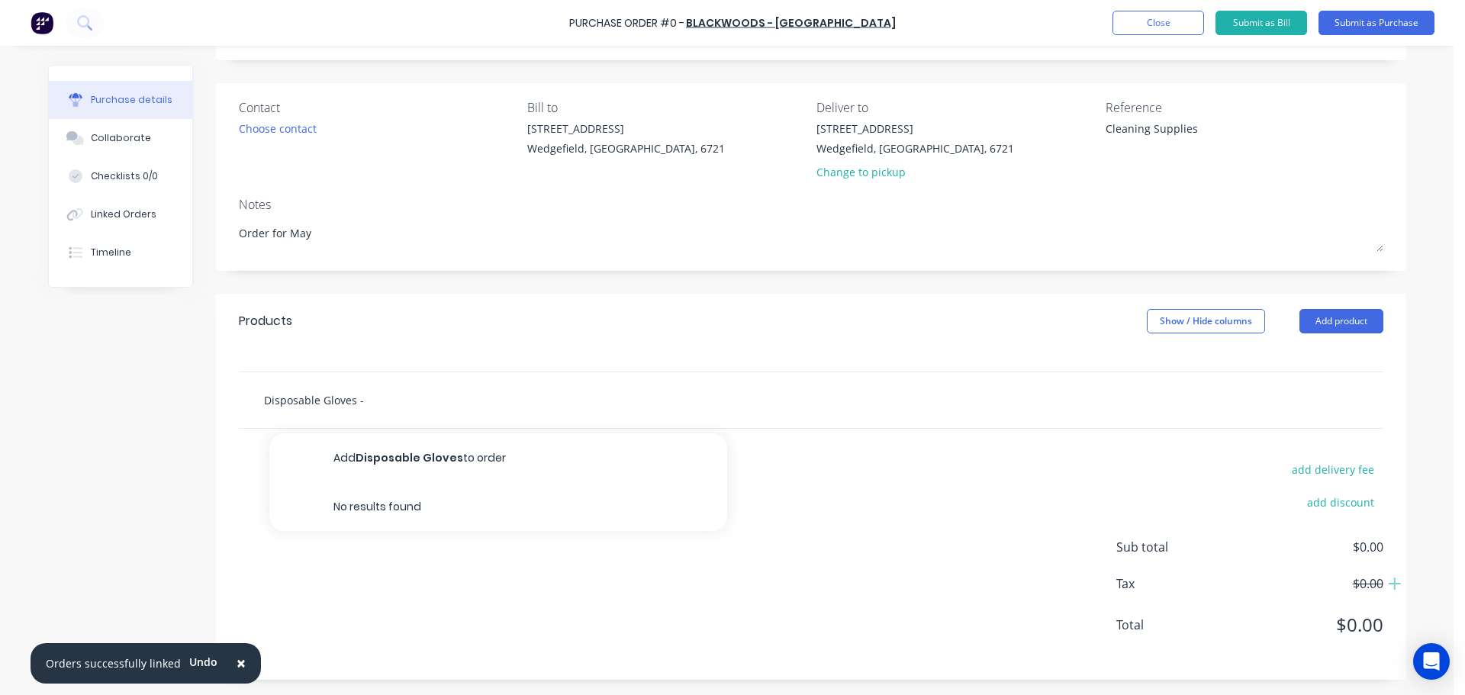
type textarea "x"
type input "Disposable Gloves -"
type textarea "x"
type input "Disposable Gloves - S"
type textarea "x"
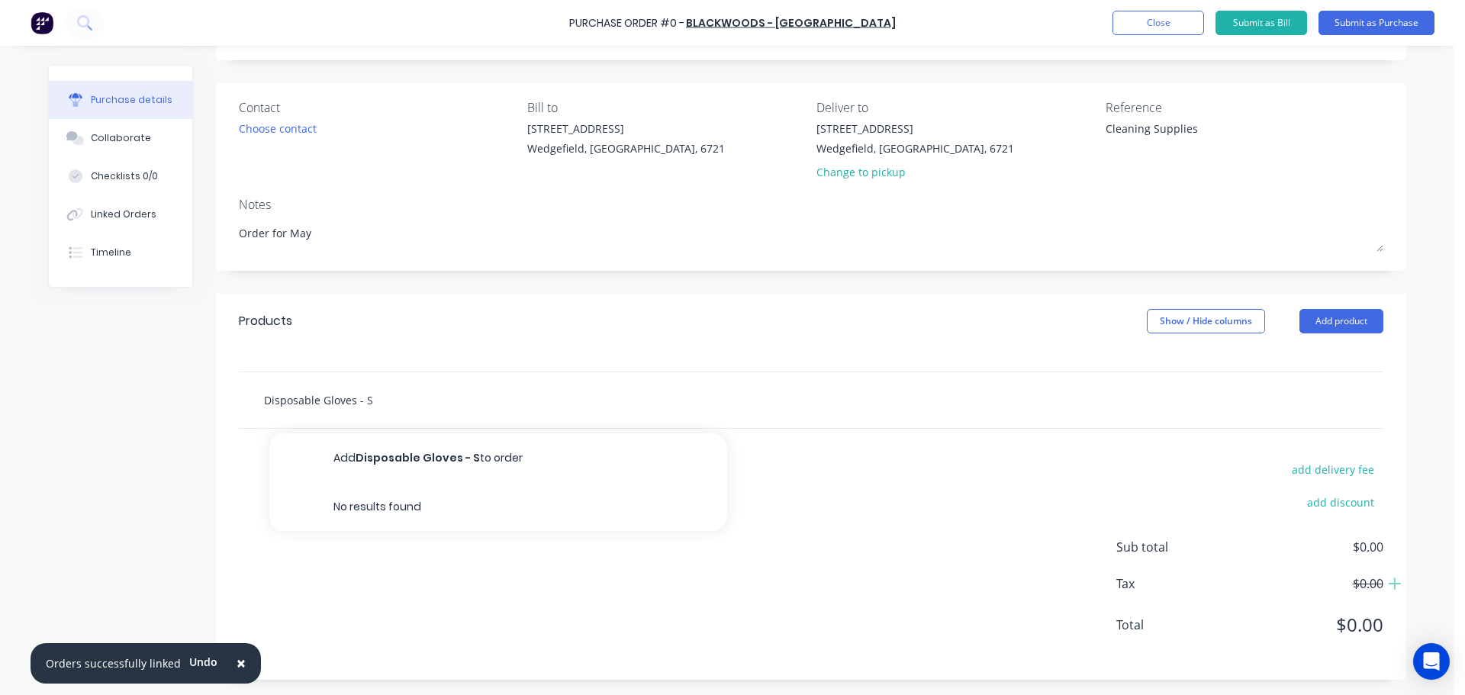
type input "Disposable Gloves - Si"
type textarea "x"
type input "Disposable Gloves - Siz"
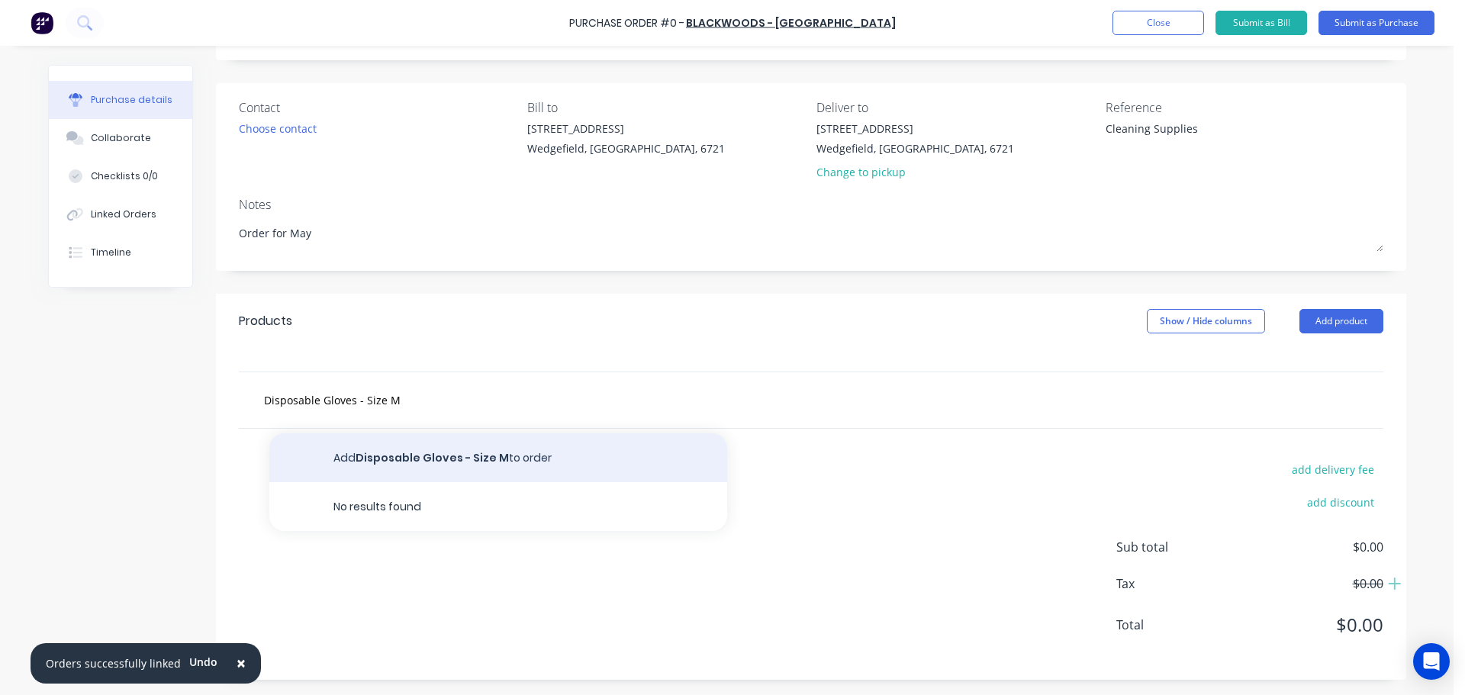
click at [426, 464] on button "Add Disposable Gloves - Size M to order" at bounding box center [498, 457] width 458 height 49
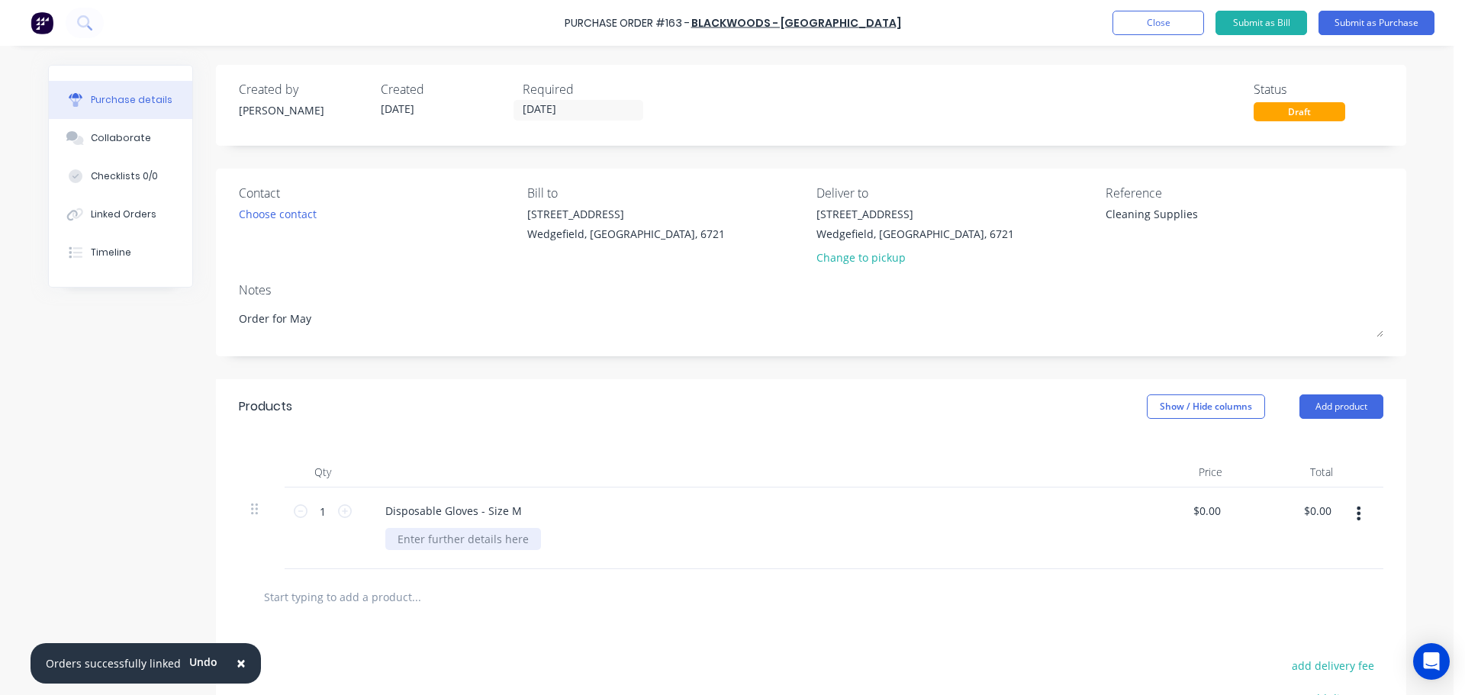
click at [439, 536] on div at bounding box center [463, 539] width 156 height 22
paste div
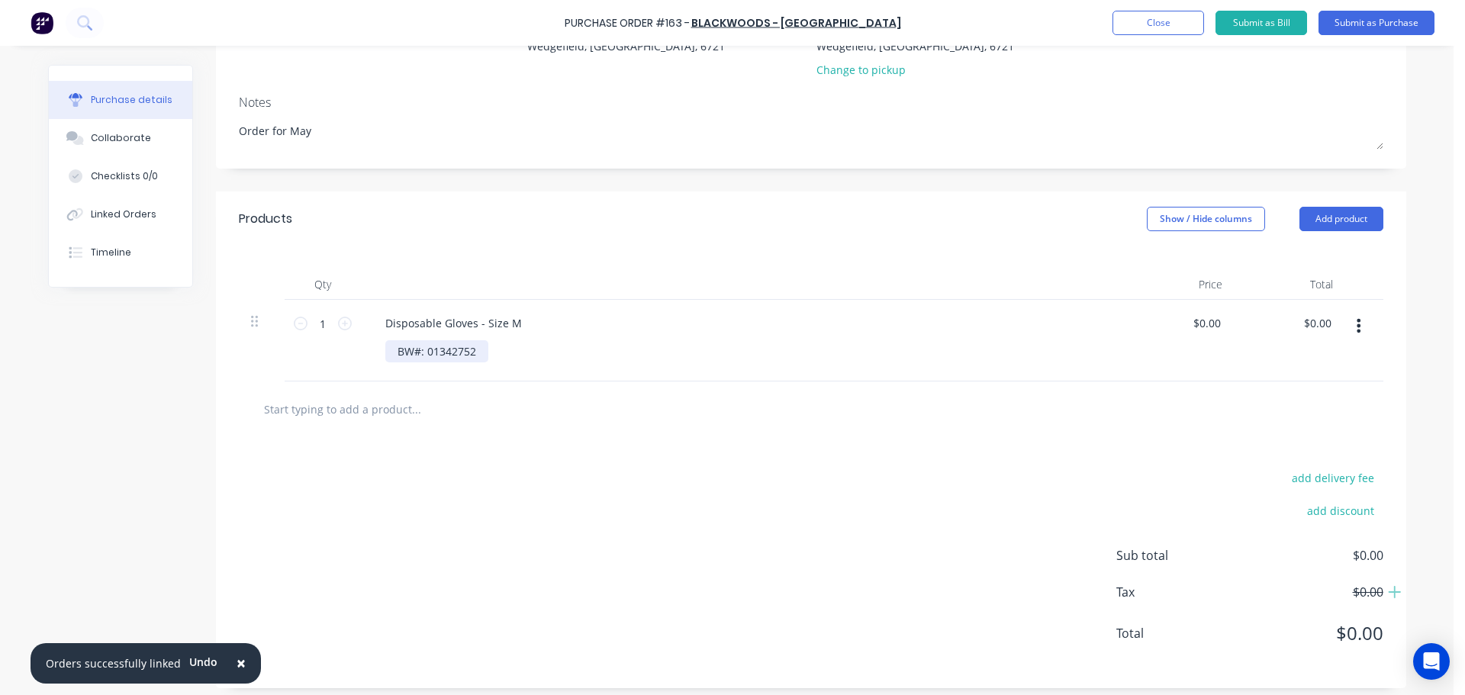
scroll to position [196, 0]
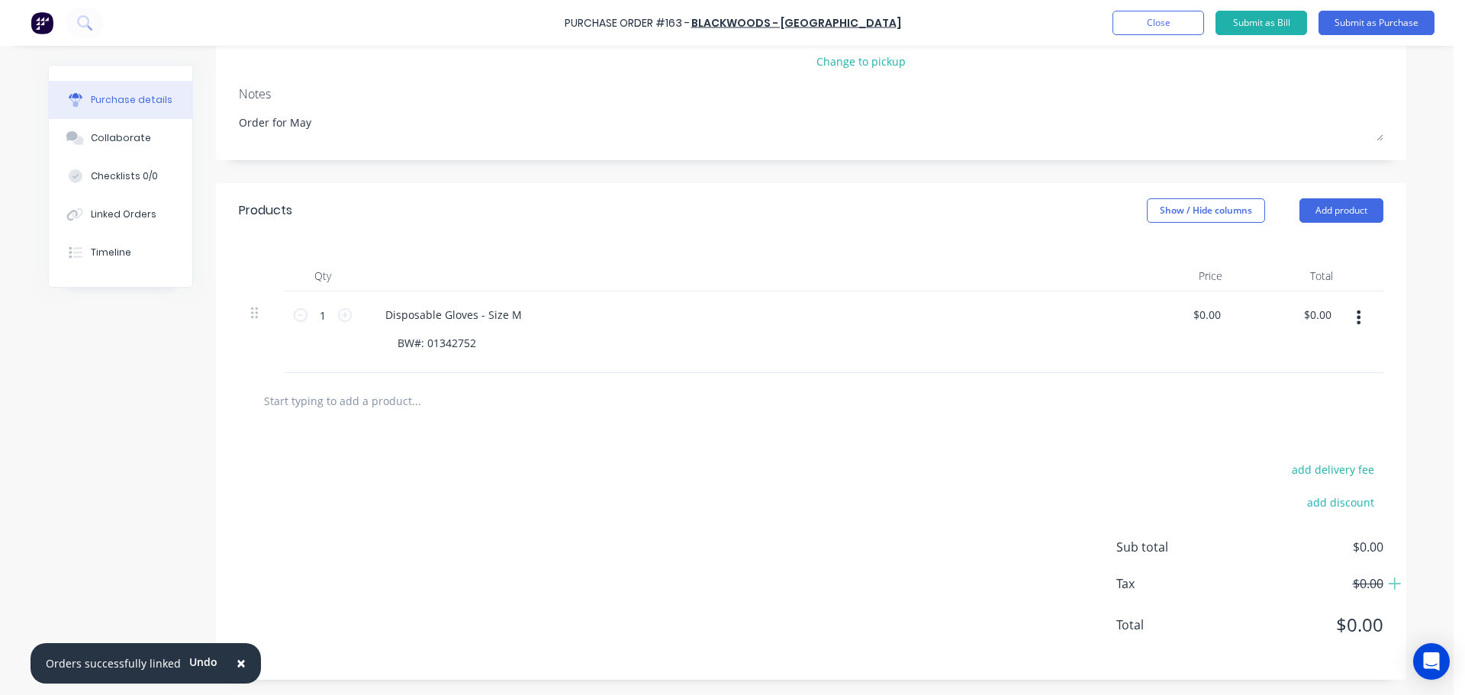
click at [352, 399] on input "text" at bounding box center [415, 400] width 305 height 31
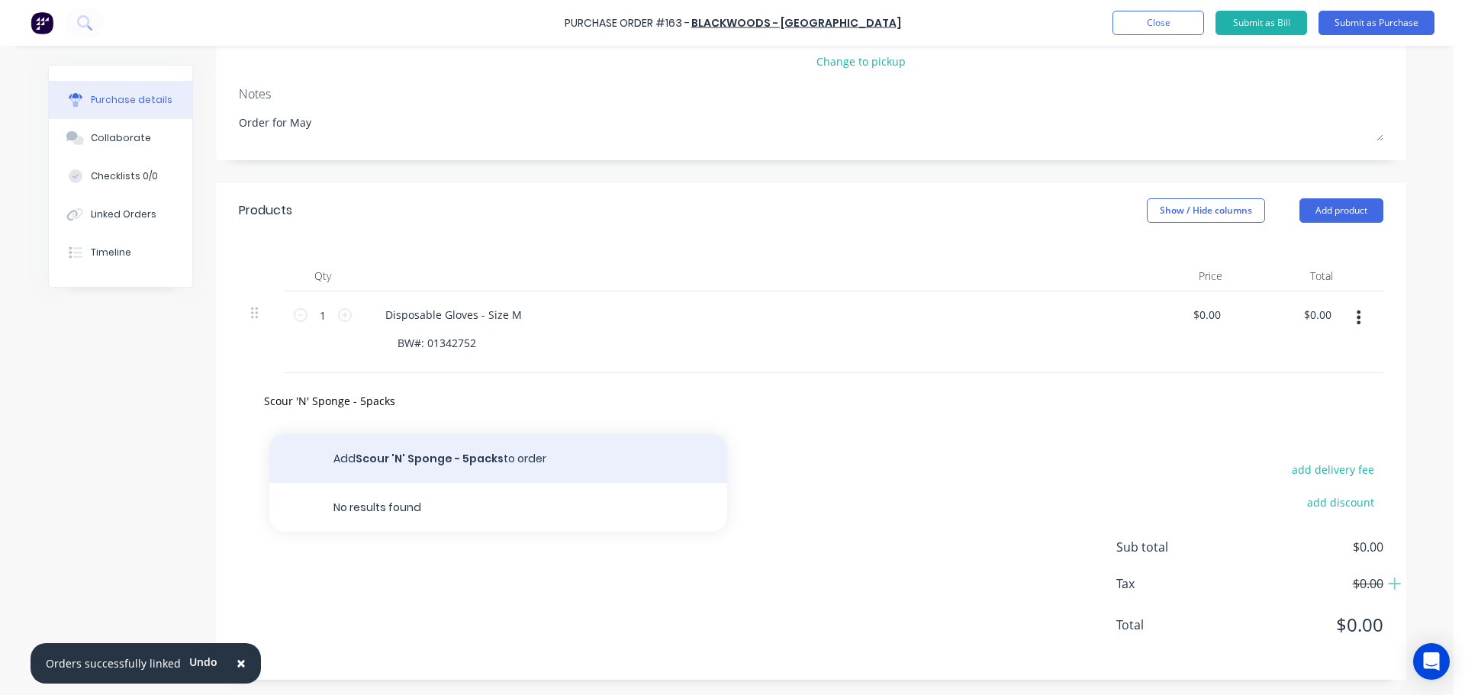
click at [400, 460] on button "Add Scour 'N' Sponge - 5packs to order" at bounding box center [498, 458] width 458 height 49
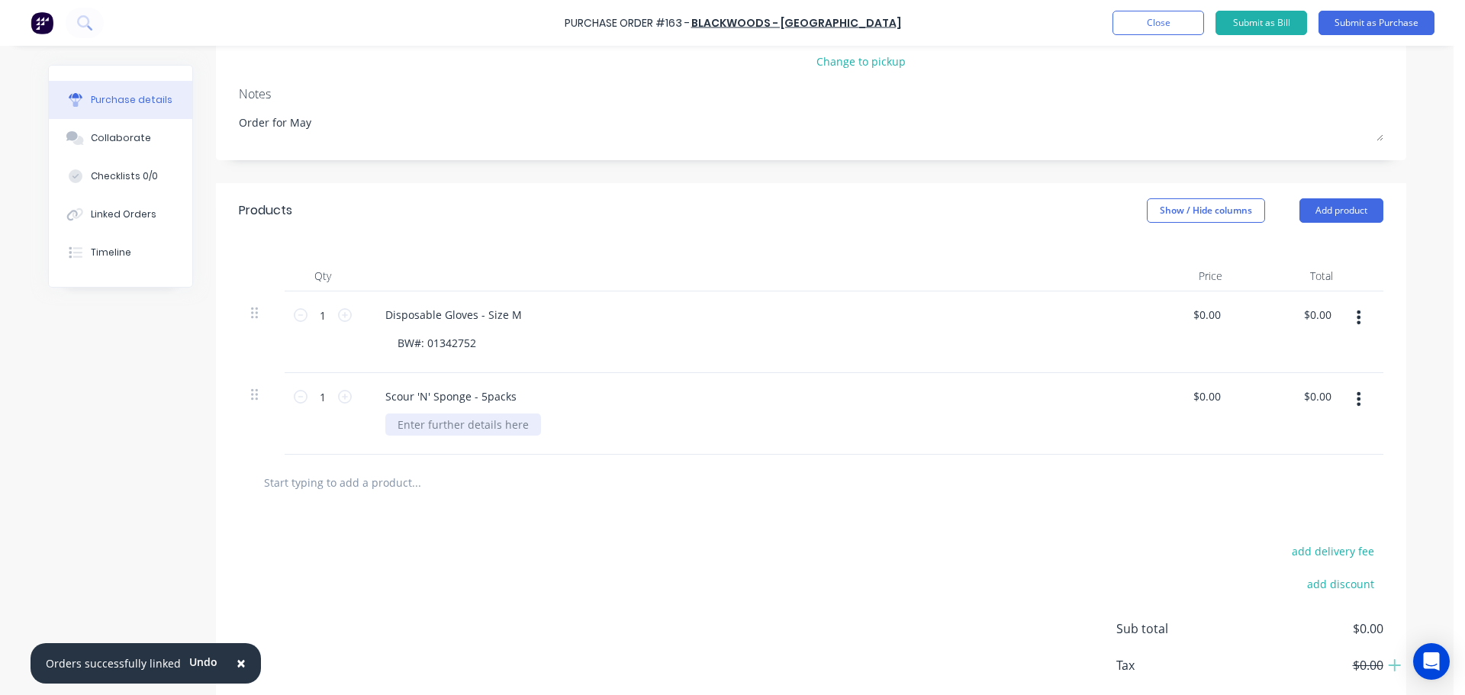
click at [427, 429] on div at bounding box center [463, 425] width 156 height 22
paste div
click at [338, 398] on icon at bounding box center [345, 397] width 14 height 14
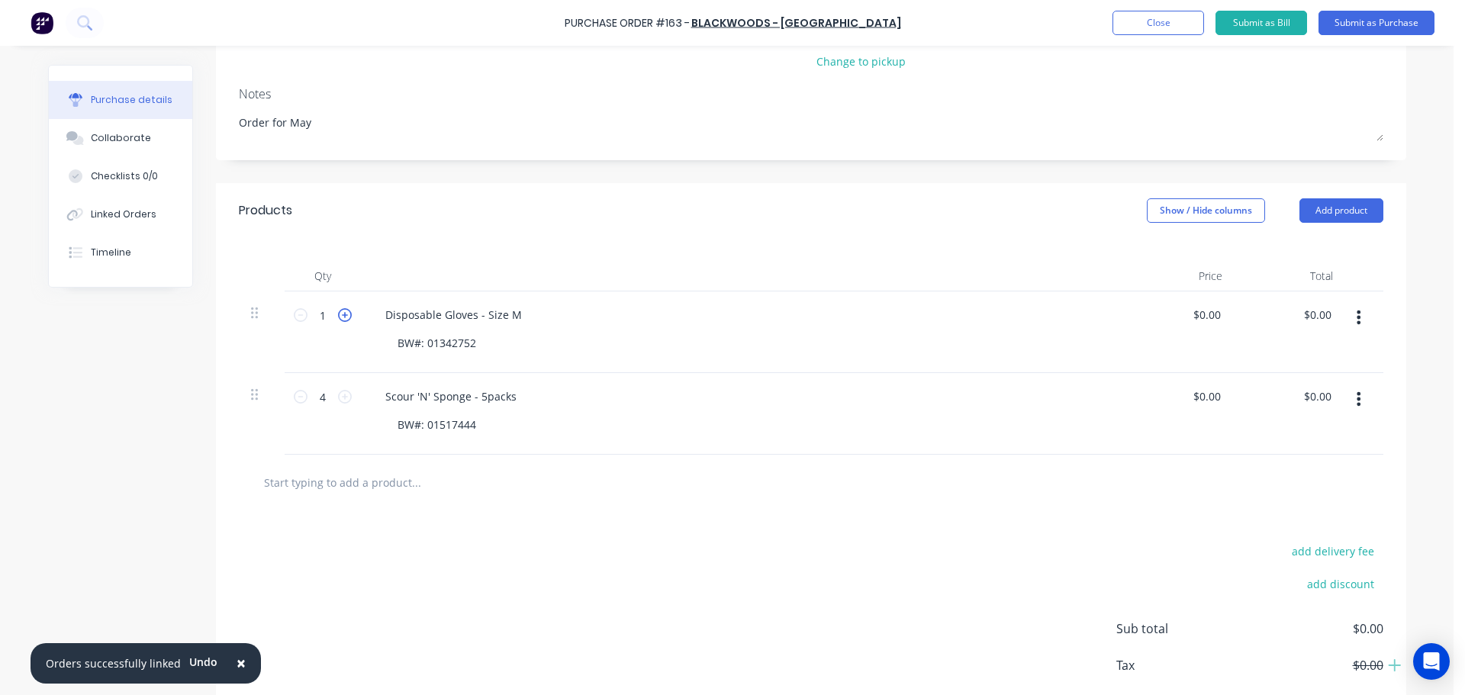
click at [338, 317] on icon at bounding box center [345, 315] width 14 height 14
click at [355, 473] on input "text" at bounding box center [415, 482] width 305 height 31
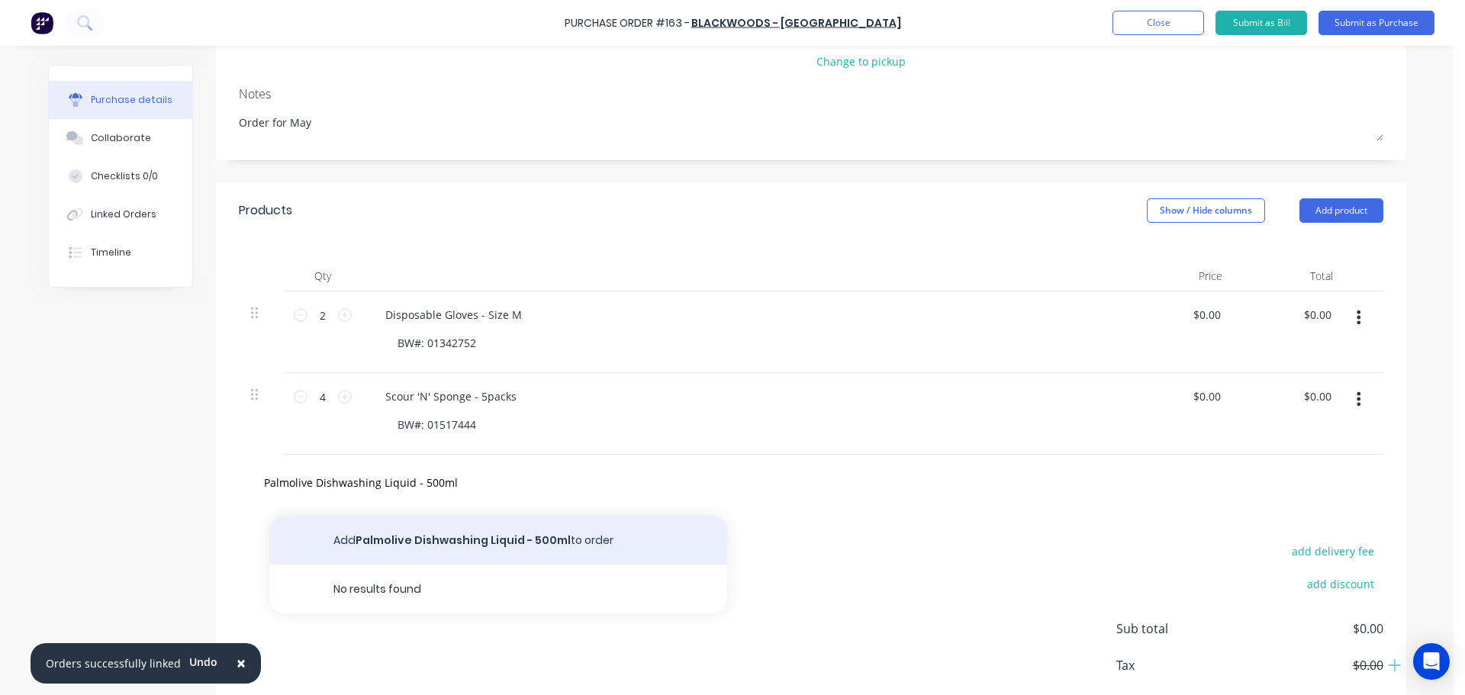
click at [433, 537] on button "Add Palmolive Dishwashing Liquid - 500ml to order" at bounding box center [498, 540] width 458 height 49
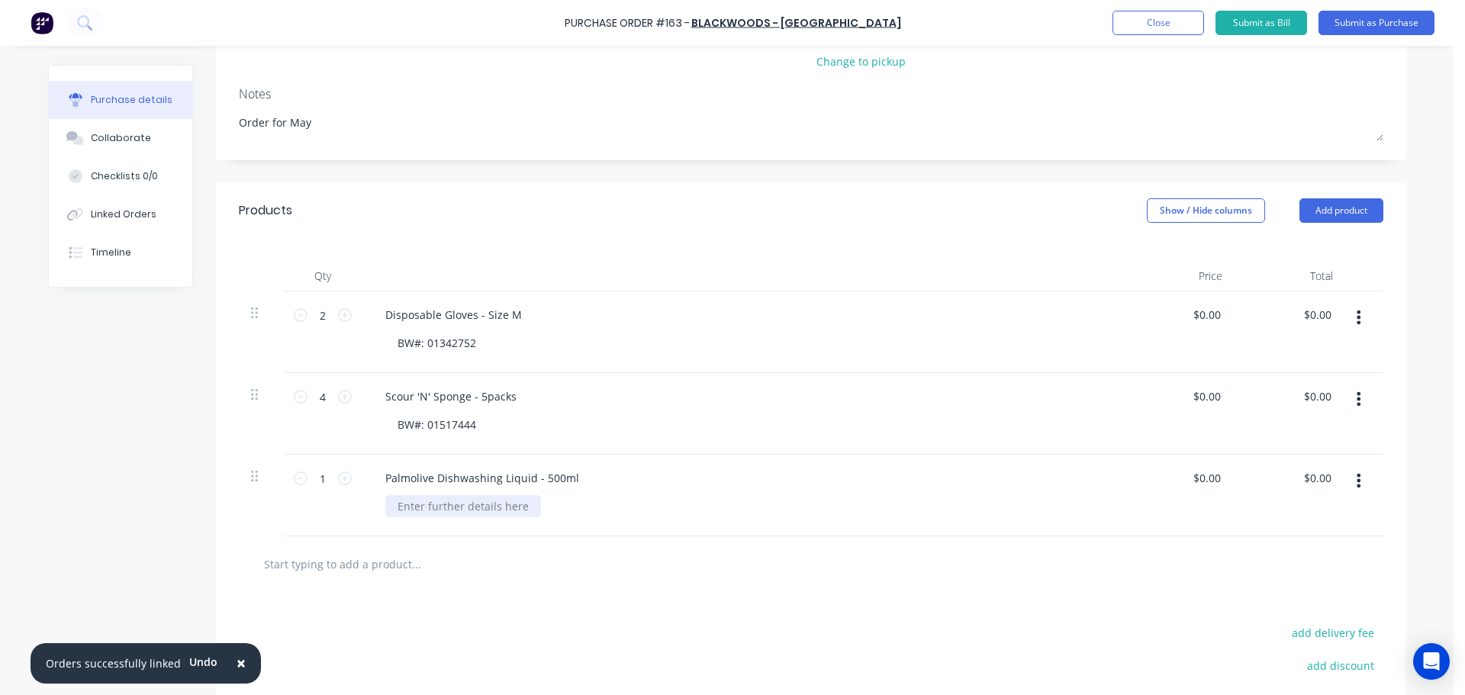
click at [434, 514] on div at bounding box center [463, 506] width 156 height 22
paste div
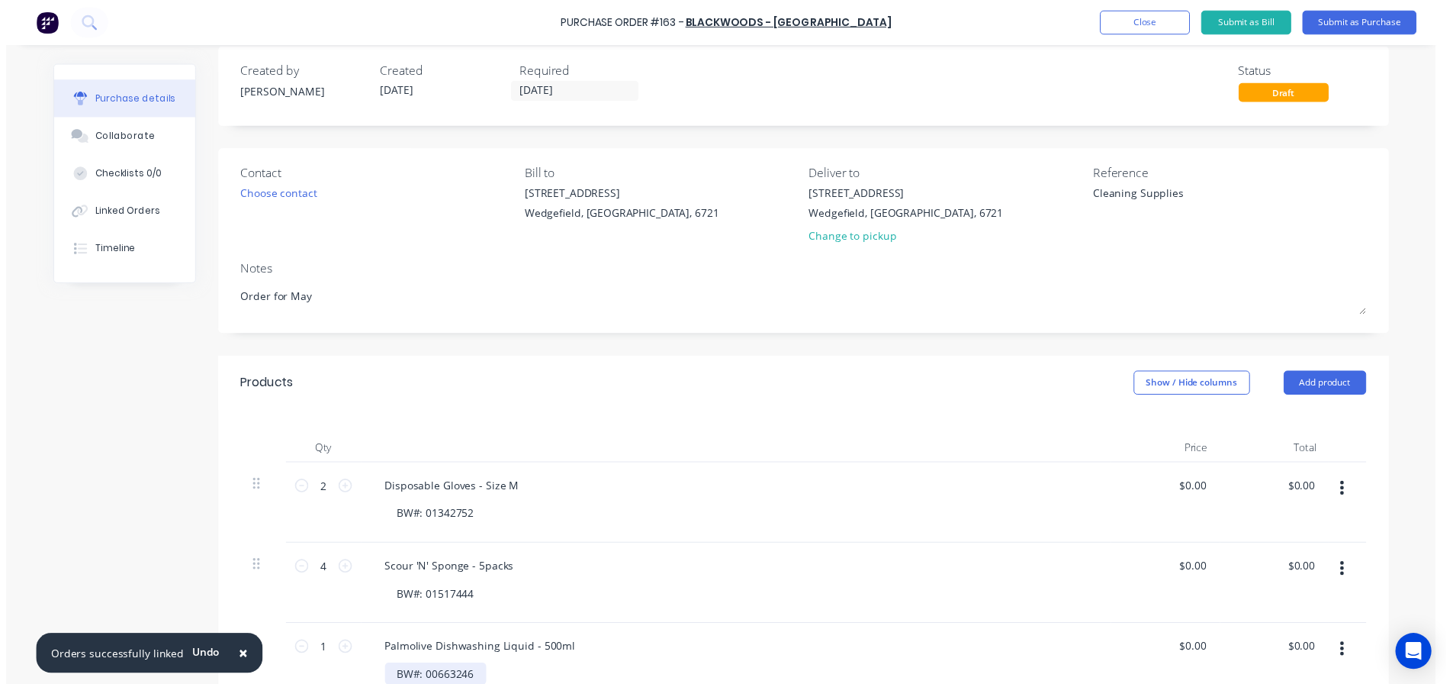
scroll to position [0, 0]
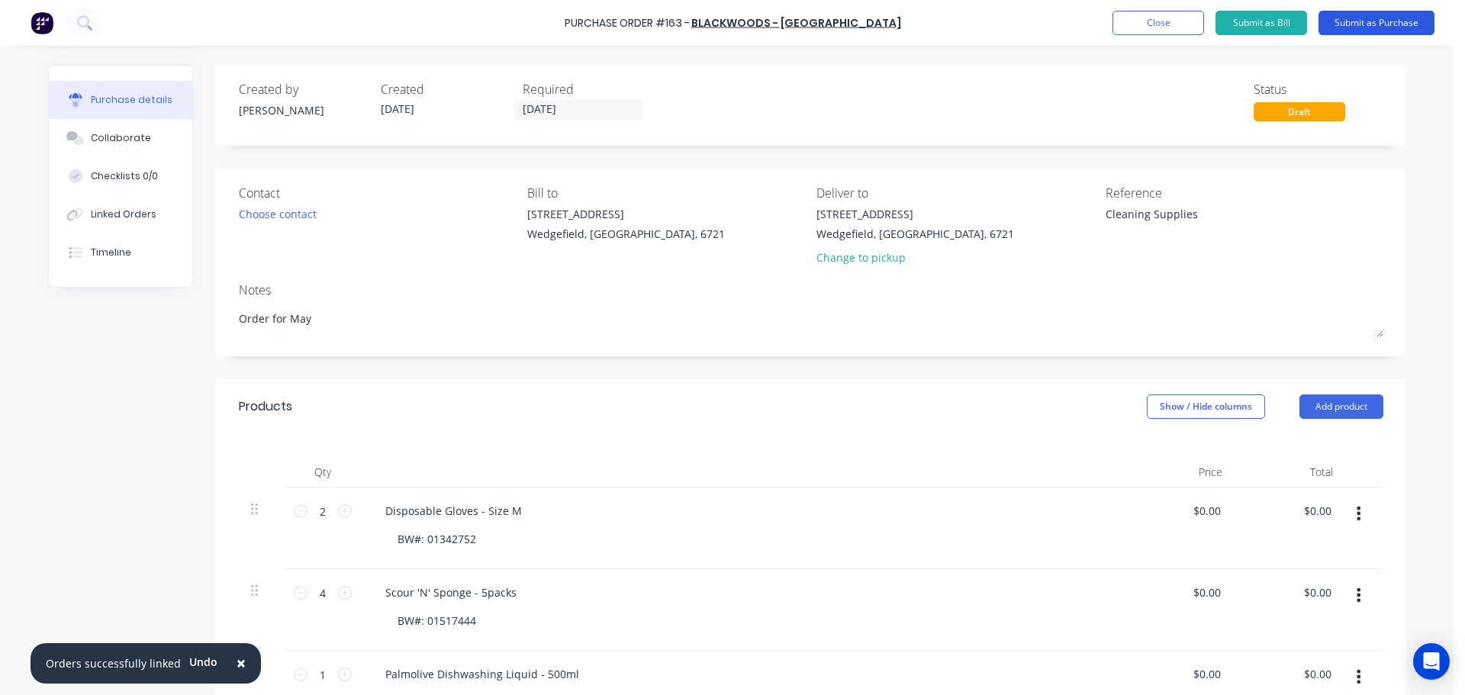
click at [1346, 16] on button "Submit as Purchase" at bounding box center [1376, 23] width 116 height 24
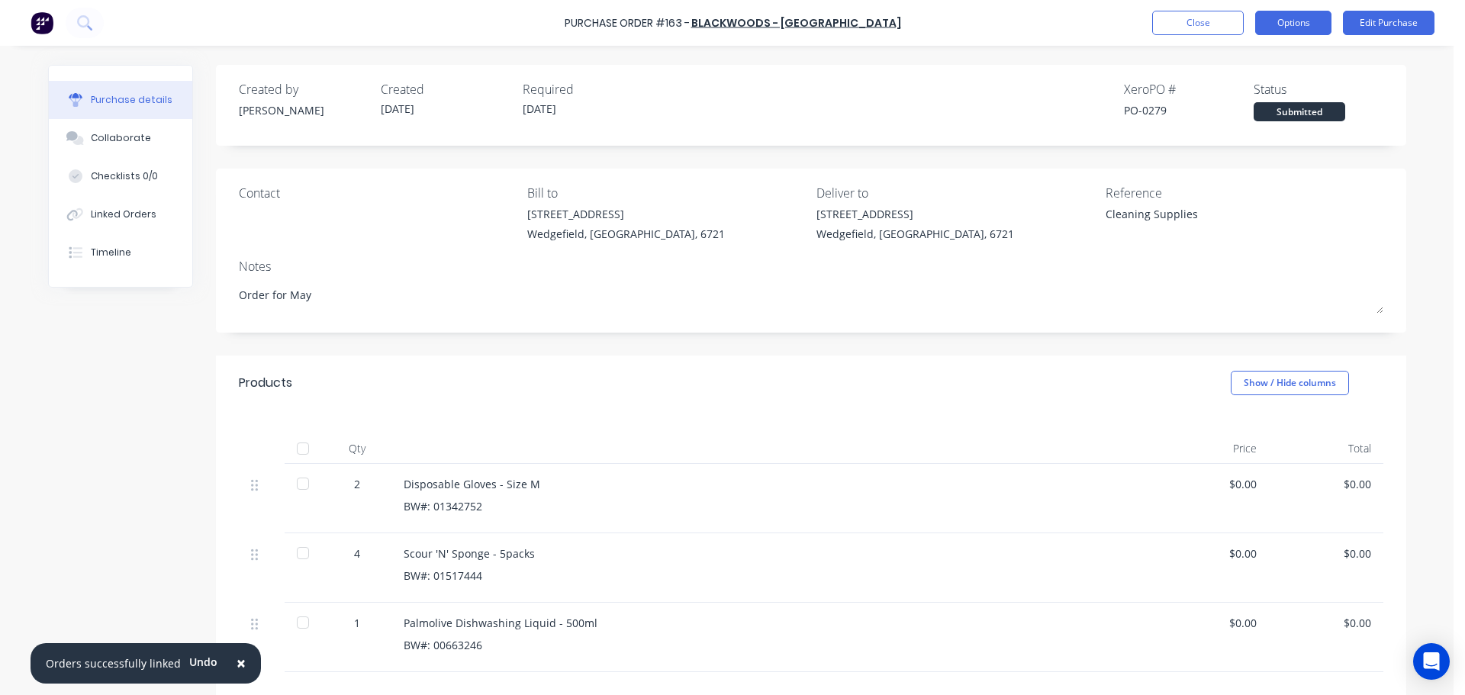
click at [1312, 30] on button "Options" at bounding box center [1293, 23] width 76 height 24
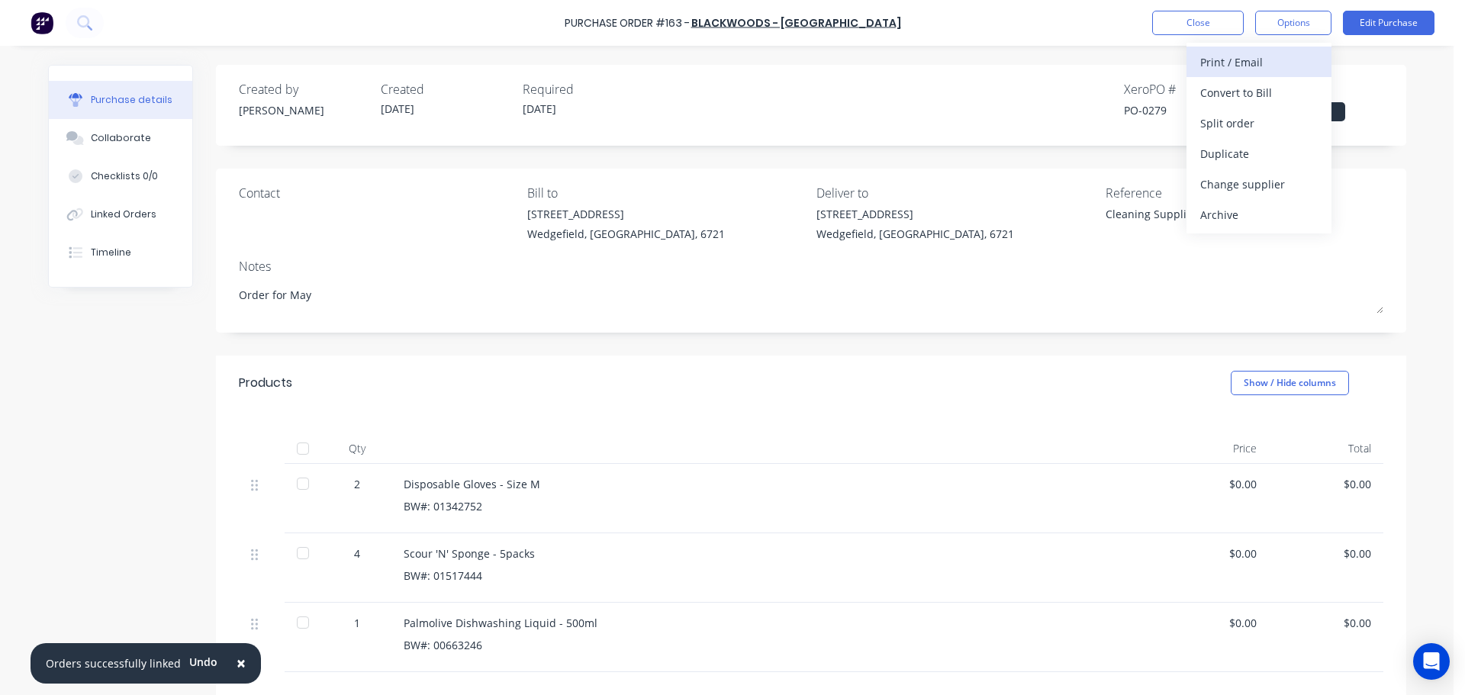
click at [1262, 68] on div "Print / Email" at bounding box center [1258, 62] width 117 height 22
click at [1251, 93] on div "With pricing" at bounding box center [1258, 93] width 117 height 22
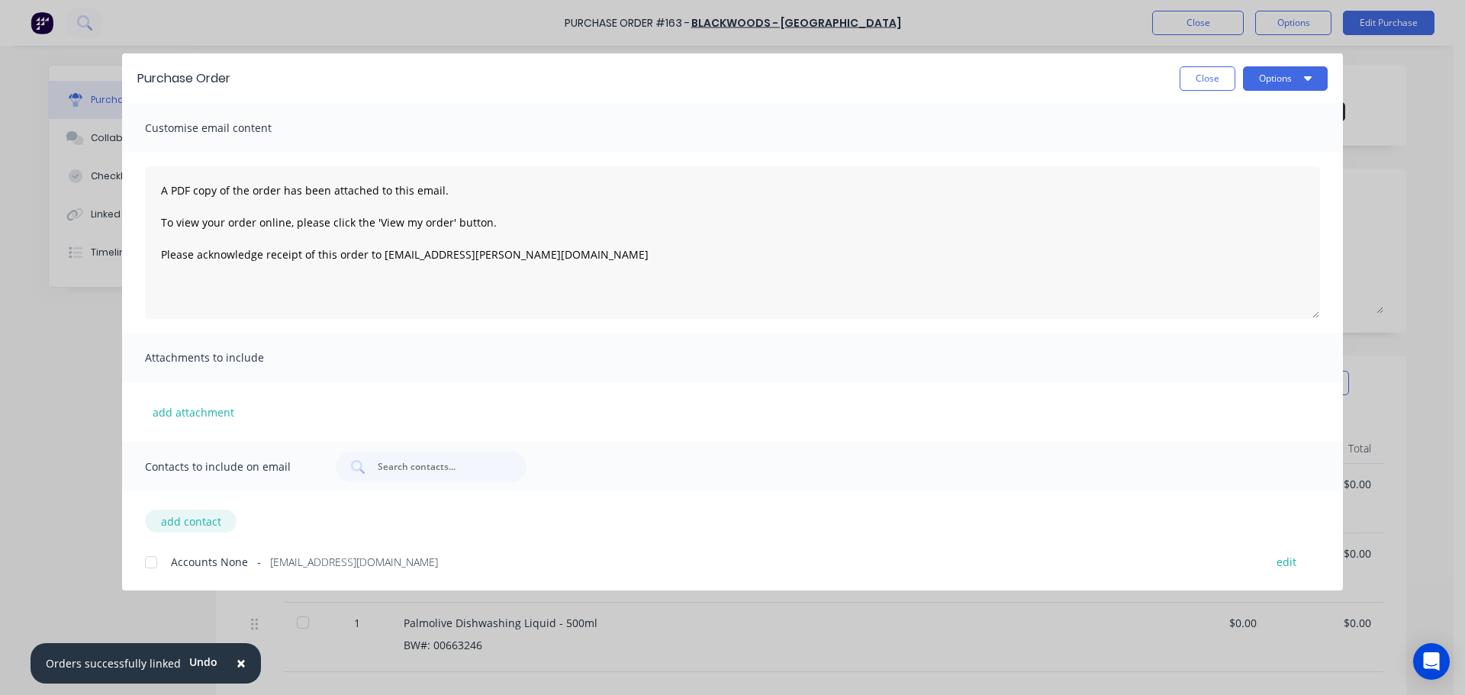
click at [186, 529] on button "add contact" at bounding box center [191, 521] width 92 height 23
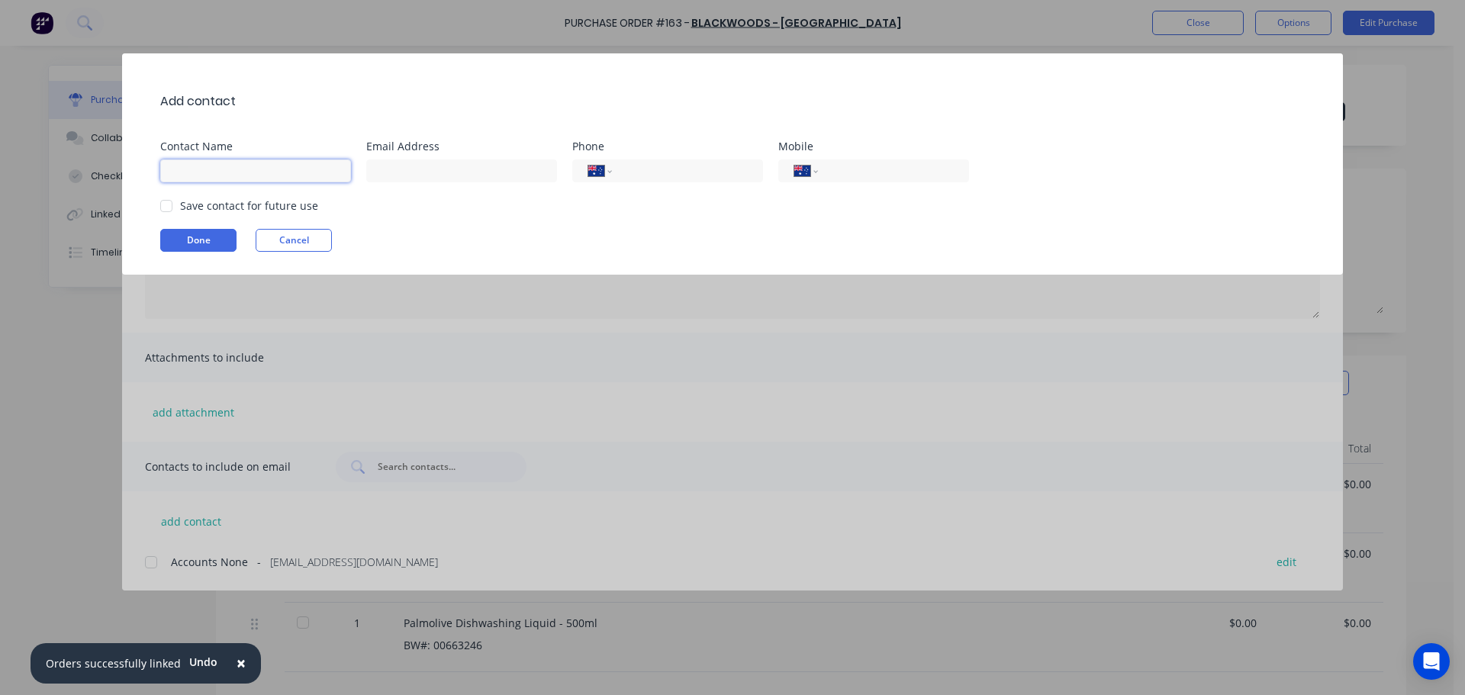
click at [217, 168] on input at bounding box center [255, 170] width 191 height 23
click at [410, 169] on input at bounding box center [461, 170] width 191 height 23
paste input "[EMAIL_ADDRESS][DOMAIN_NAME]"
click at [174, 207] on div at bounding box center [166, 206] width 31 height 31
click at [193, 242] on button "Done" at bounding box center [198, 240] width 76 height 23
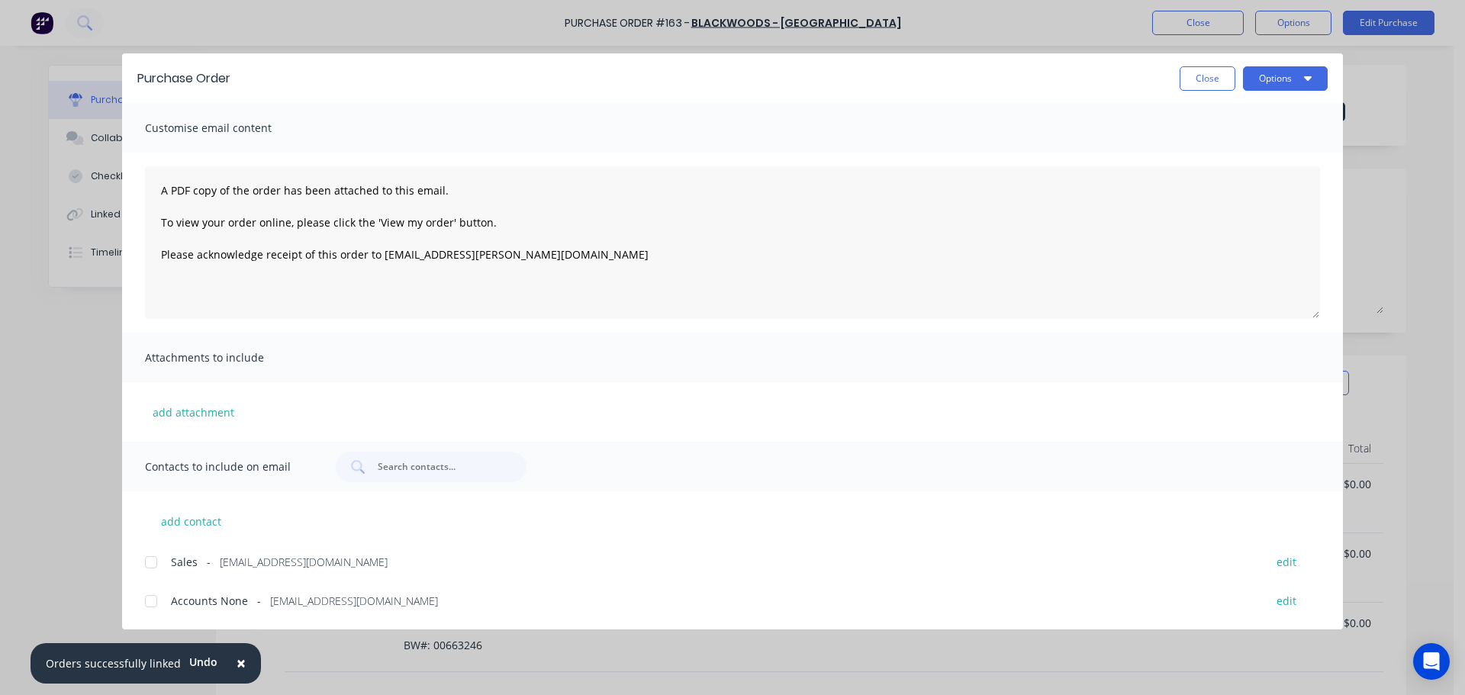
drag, startPoint x: 151, startPoint y: 561, endPoint x: 155, endPoint y: 545, distance: 16.5
click at [152, 562] on div at bounding box center [151, 562] width 31 height 31
click at [552, 253] on textarea "A PDF copy of the order has been attached to this email. To view your order onl…" at bounding box center [732, 242] width 1175 height 153
click at [1294, 84] on button "Options" at bounding box center [1285, 78] width 85 height 24
click at [1208, 180] on div "Email" at bounding box center [1254, 178] width 117 height 22
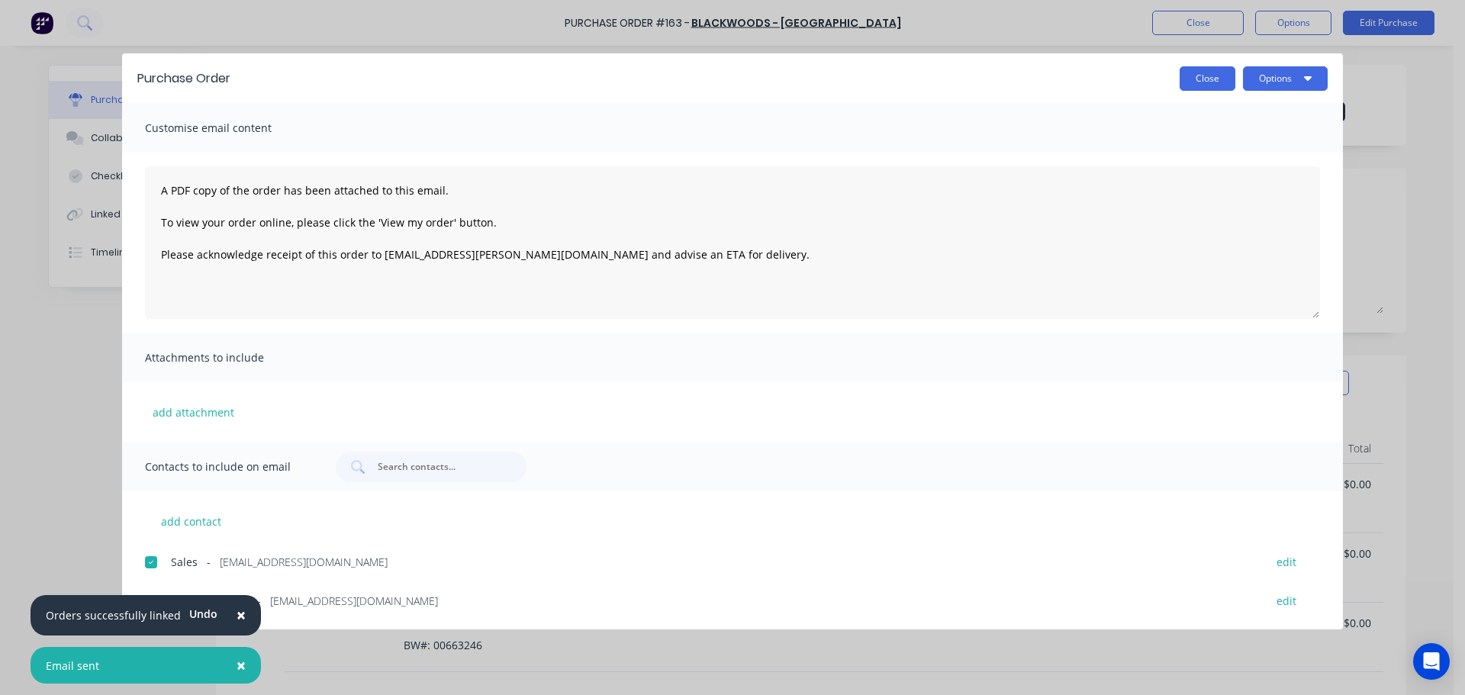
click at [1231, 78] on button "Close" at bounding box center [1208, 78] width 56 height 24
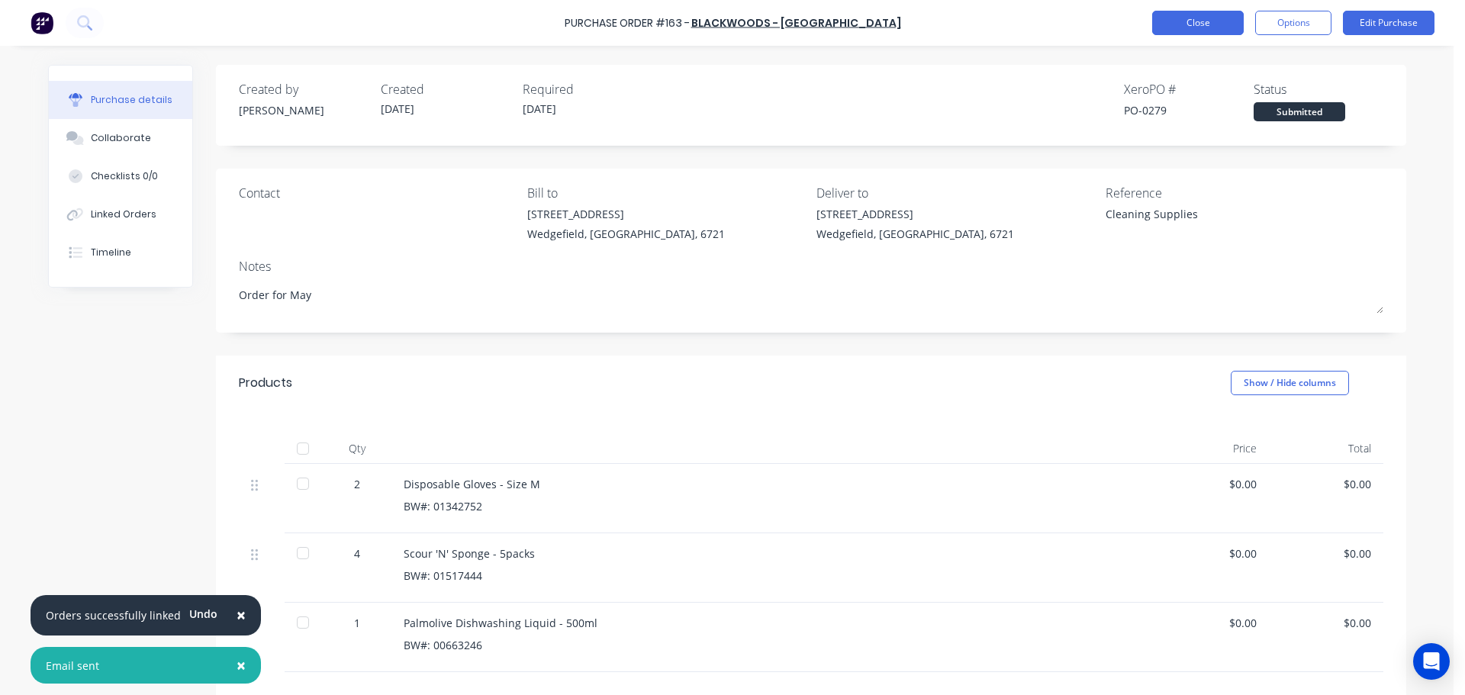
click at [1194, 17] on button "Close" at bounding box center [1198, 23] width 92 height 24
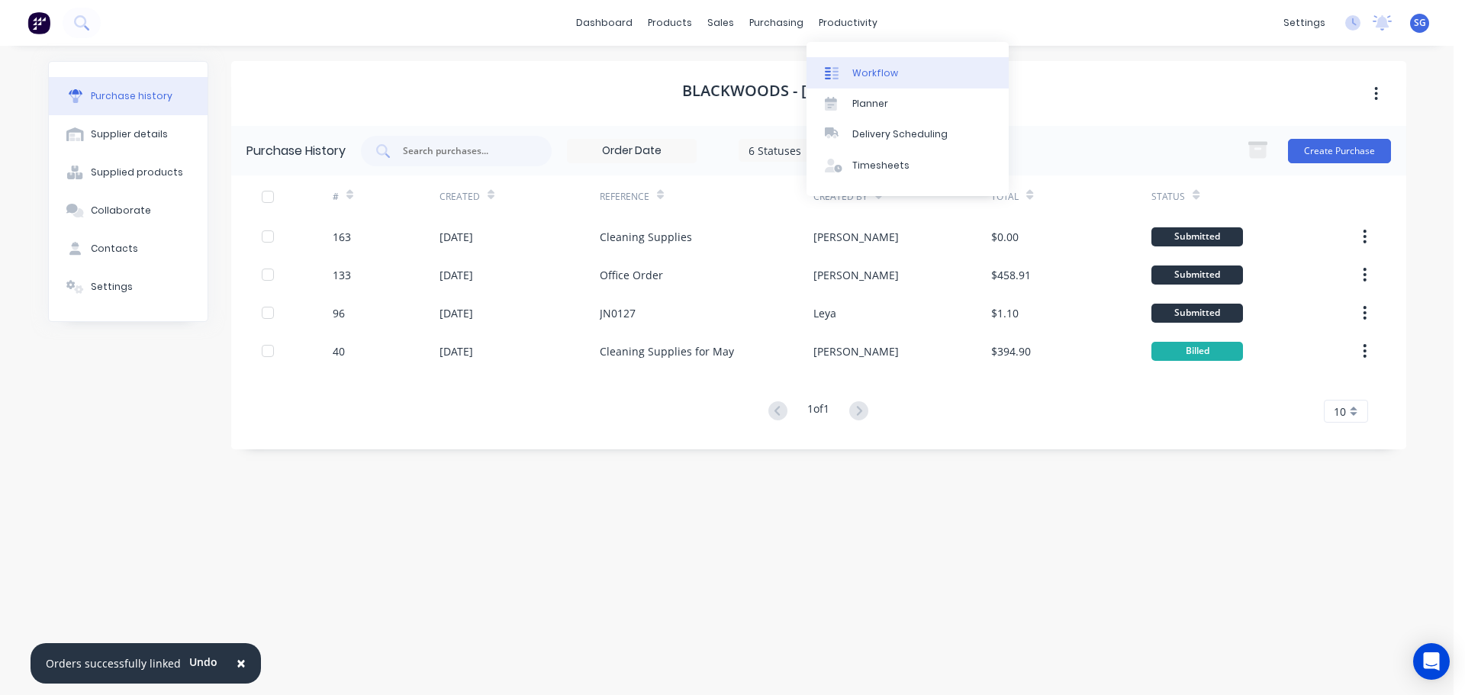
click at [854, 75] on div "Workflow" at bounding box center [875, 73] width 46 height 14
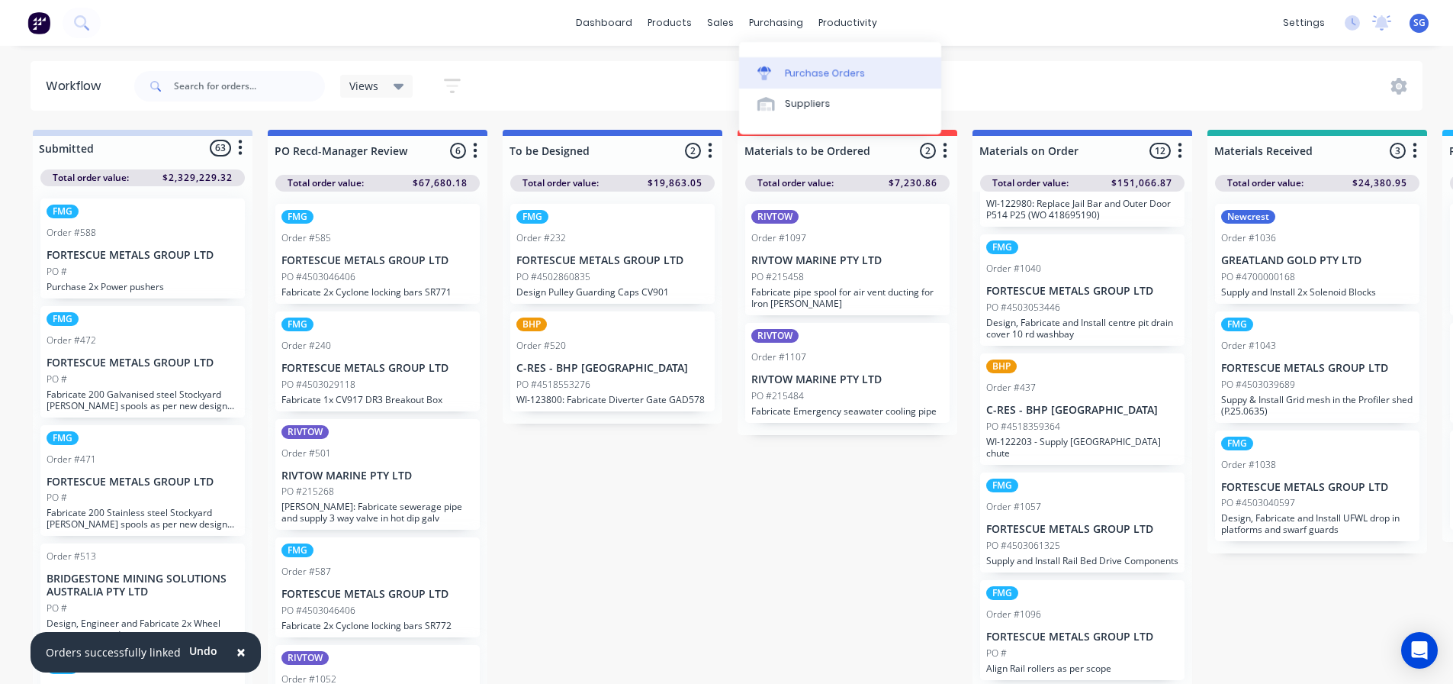
click at [780, 66] on div at bounding box center [769, 73] width 23 height 14
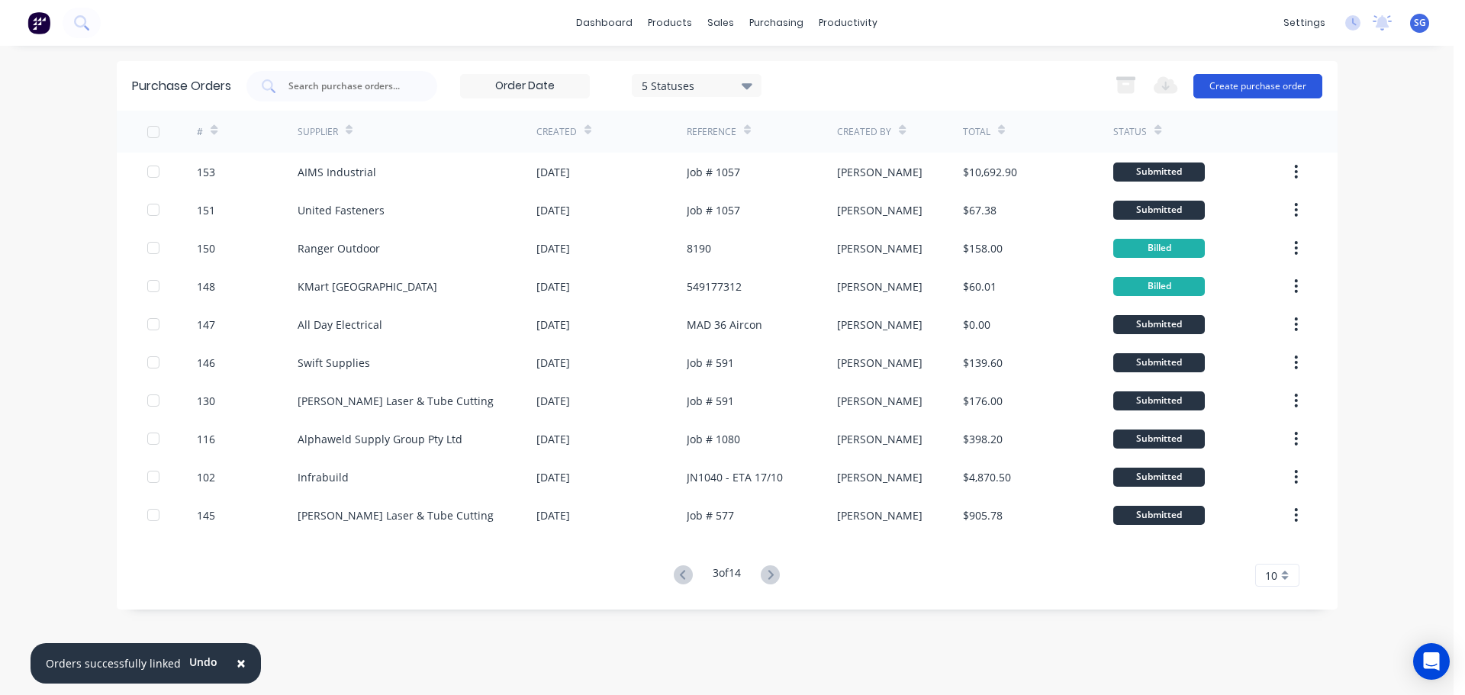
click at [1264, 86] on button "Create purchase order" at bounding box center [1257, 86] width 129 height 24
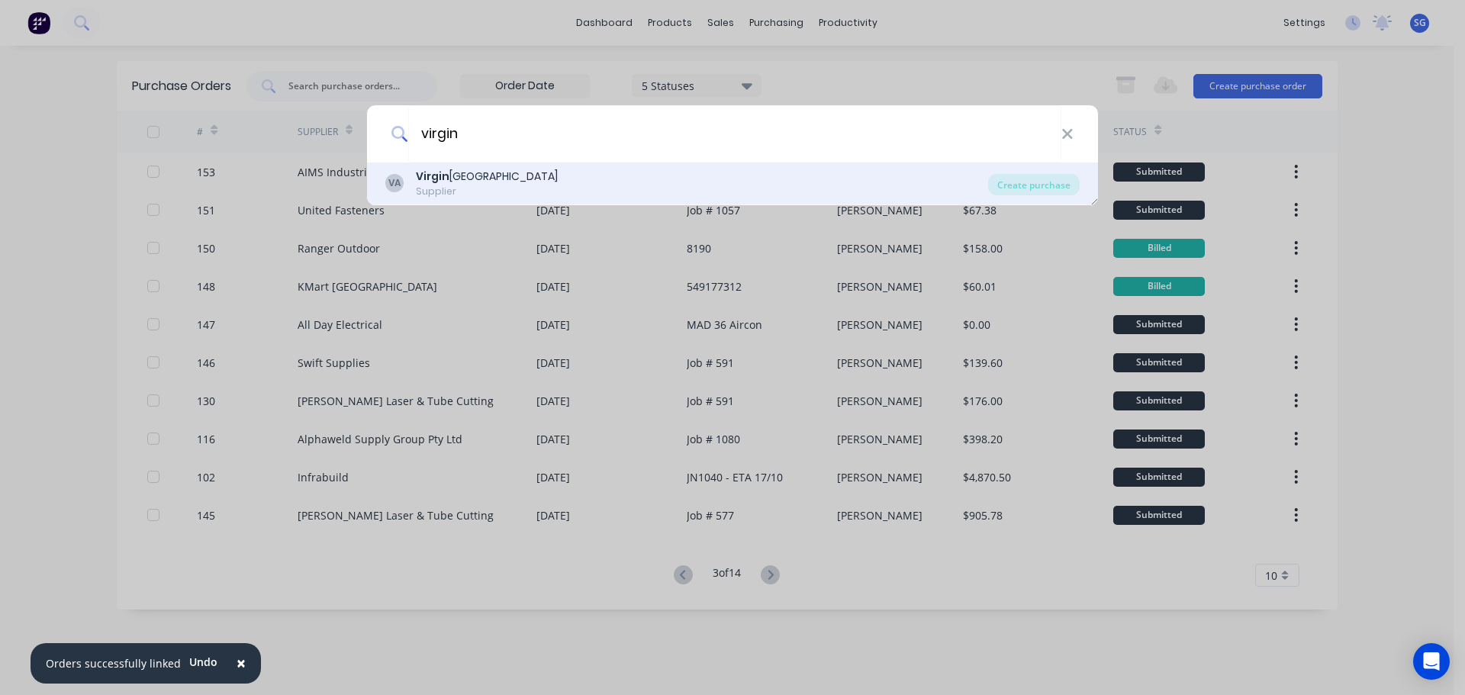
click at [460, 194] on div "Supplier" at bounding box center [487, 192] width 142 height 14
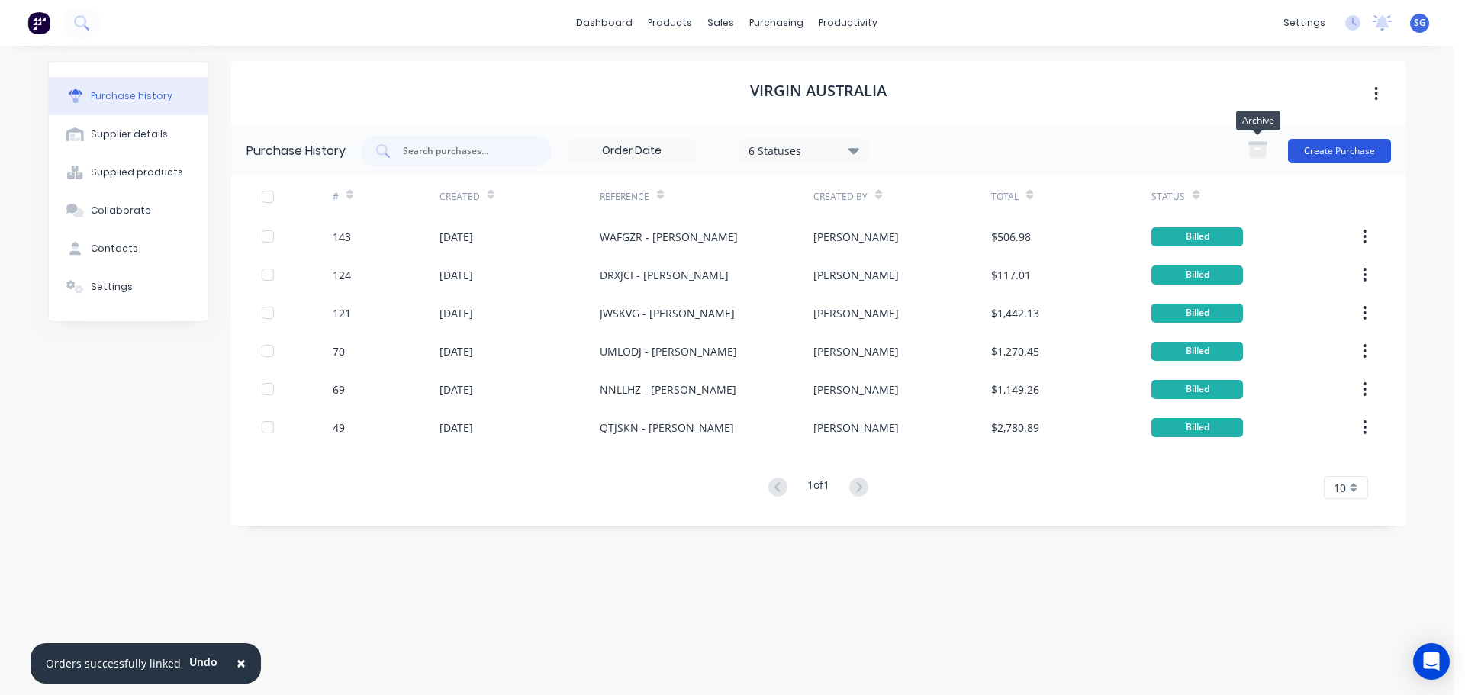
click at [1313, 147] on button "Create Purchase" at bounding box center [1339, 151] width 103 height 24
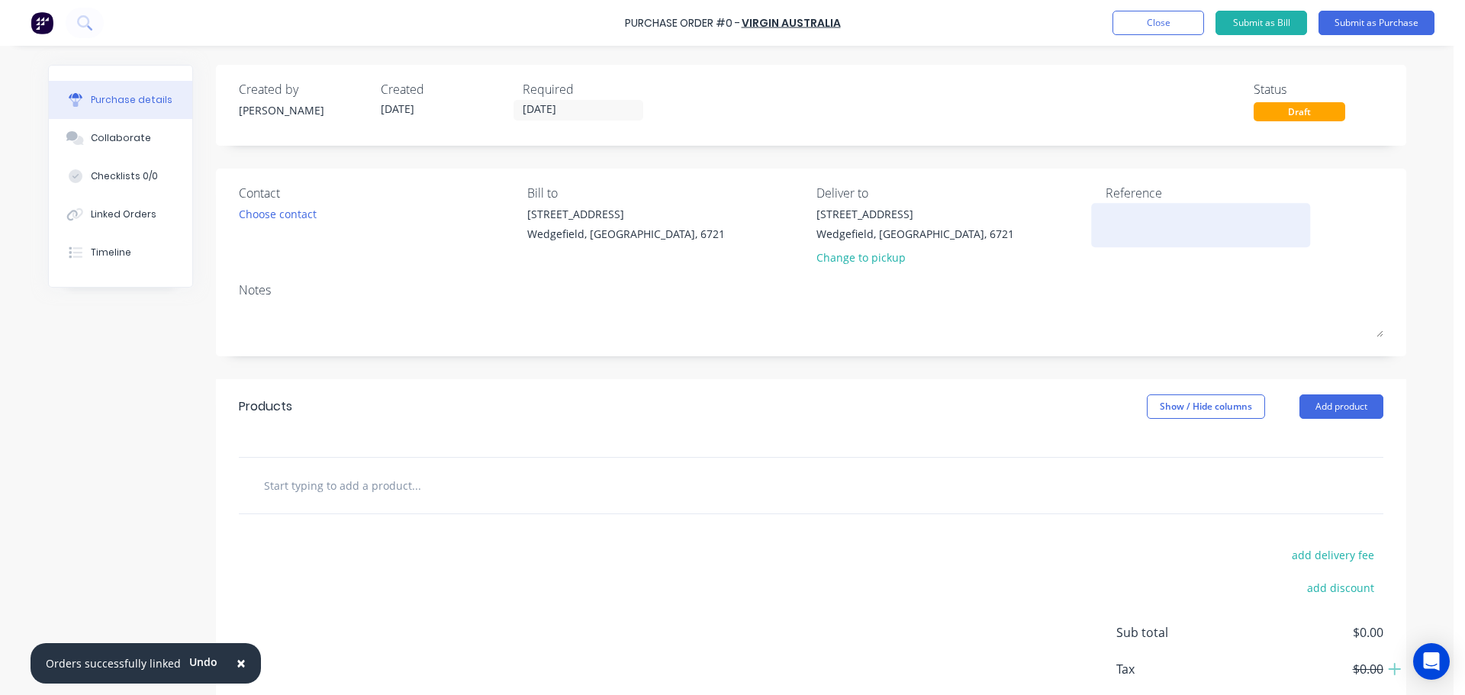
click at [1106, 224] on div at bounding box center [1201, 225] width 191 height 38
click at [1114, 220] on textarea at bounding box center [1201, 223] width 191 height 34
paste textarea "ICEANZ"
click at [305, 482] on input "text" at bounding box center [415, 485] width 305 height 31
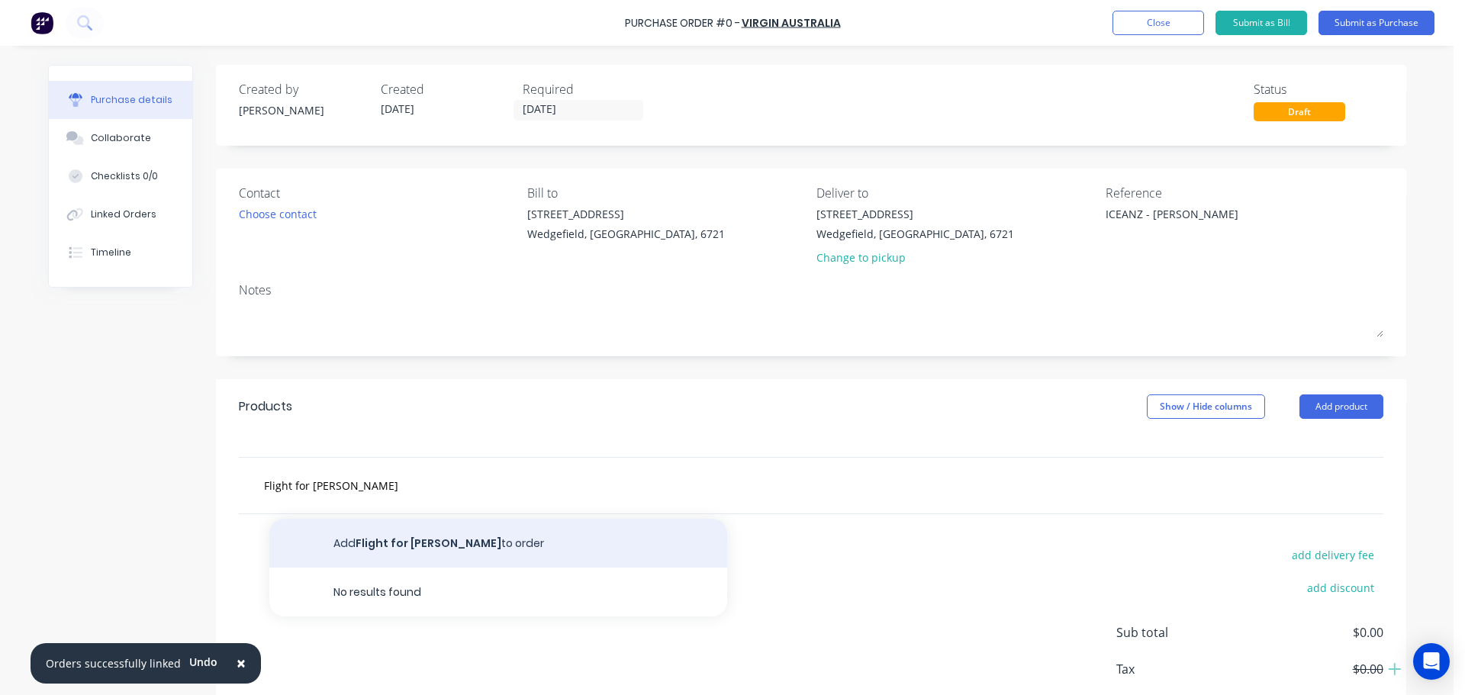
click at [352, 535] on button "Add Flight for [PERSON_NAME] to order" at bounding box center [498, 543] width 458 height 49
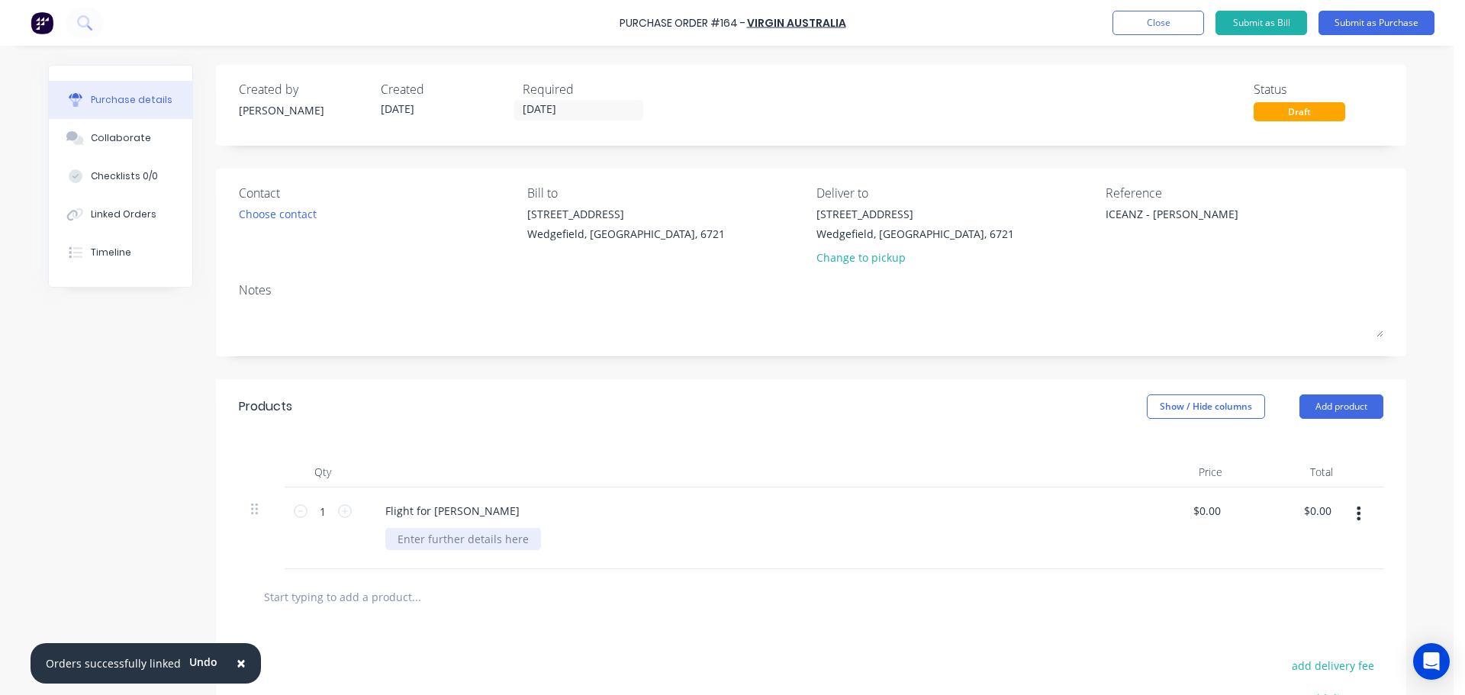
click at [433, 540] on div at bounding box center [463, 539] width 156 height 22
click at [1217, 513] on input "0.00" at bounding box center [1209, 511] width 29 height 22
paste input "495.97"
click at [1263, 20] on button "Submit as Bill" at bounding box center [1261, 23] width 92 height 24
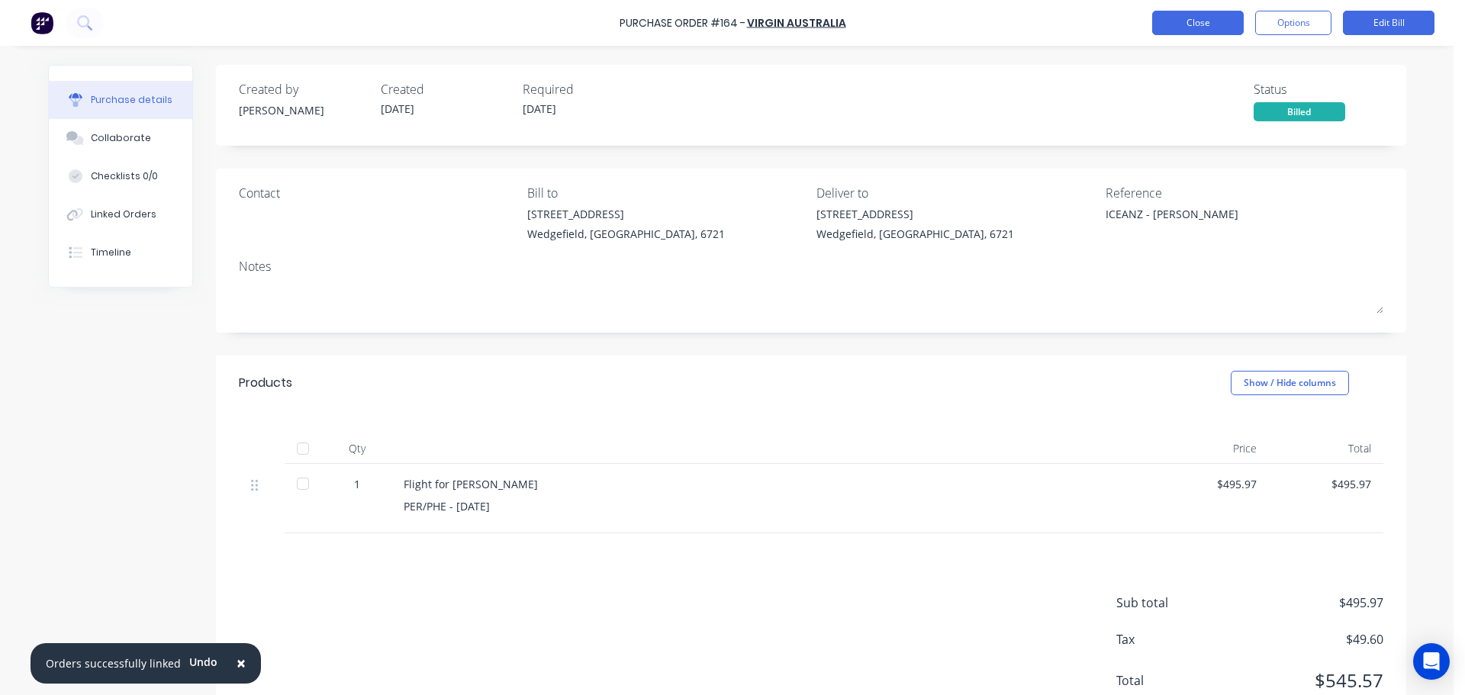
click at [1227, 16] on button "Close" at bounding box center [1198, 23] width 92 height 24
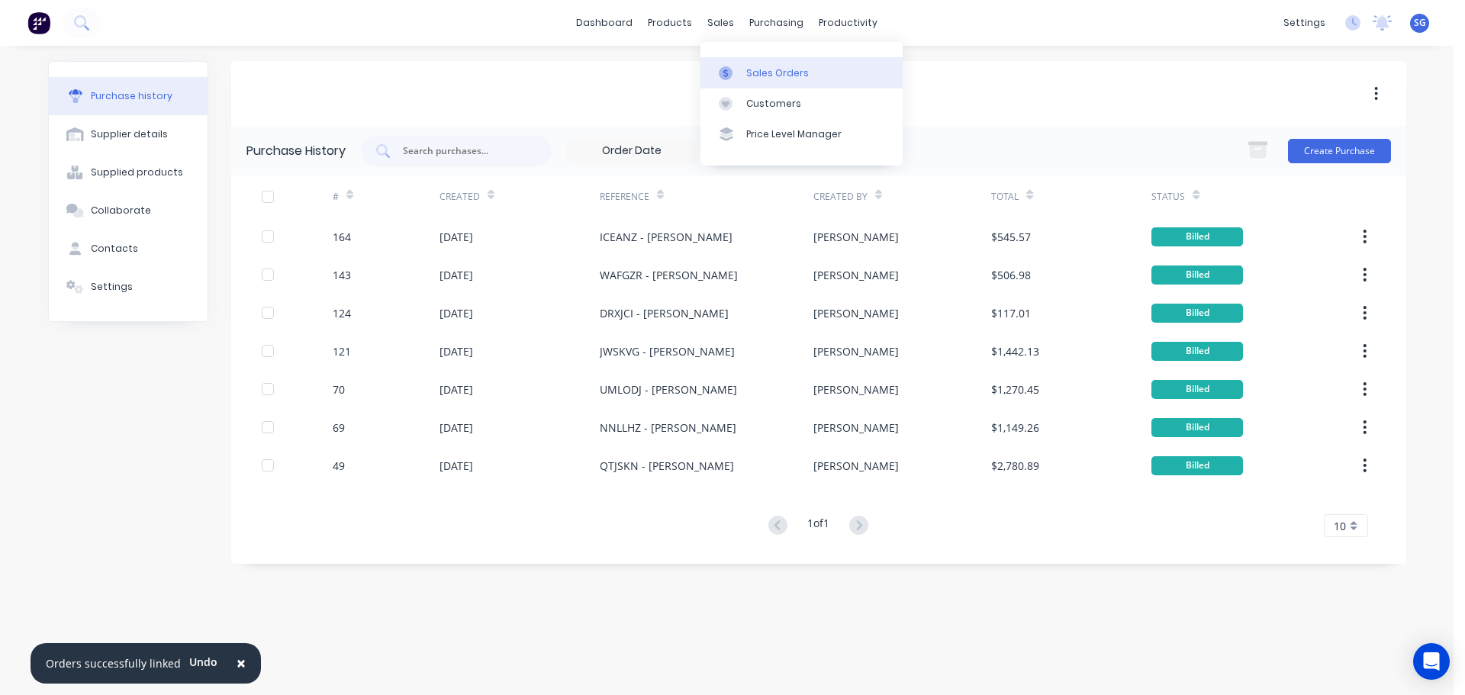
click at [786, 69] on div "Sales Orders" at bounding box center [777, 73] width 63 height 14
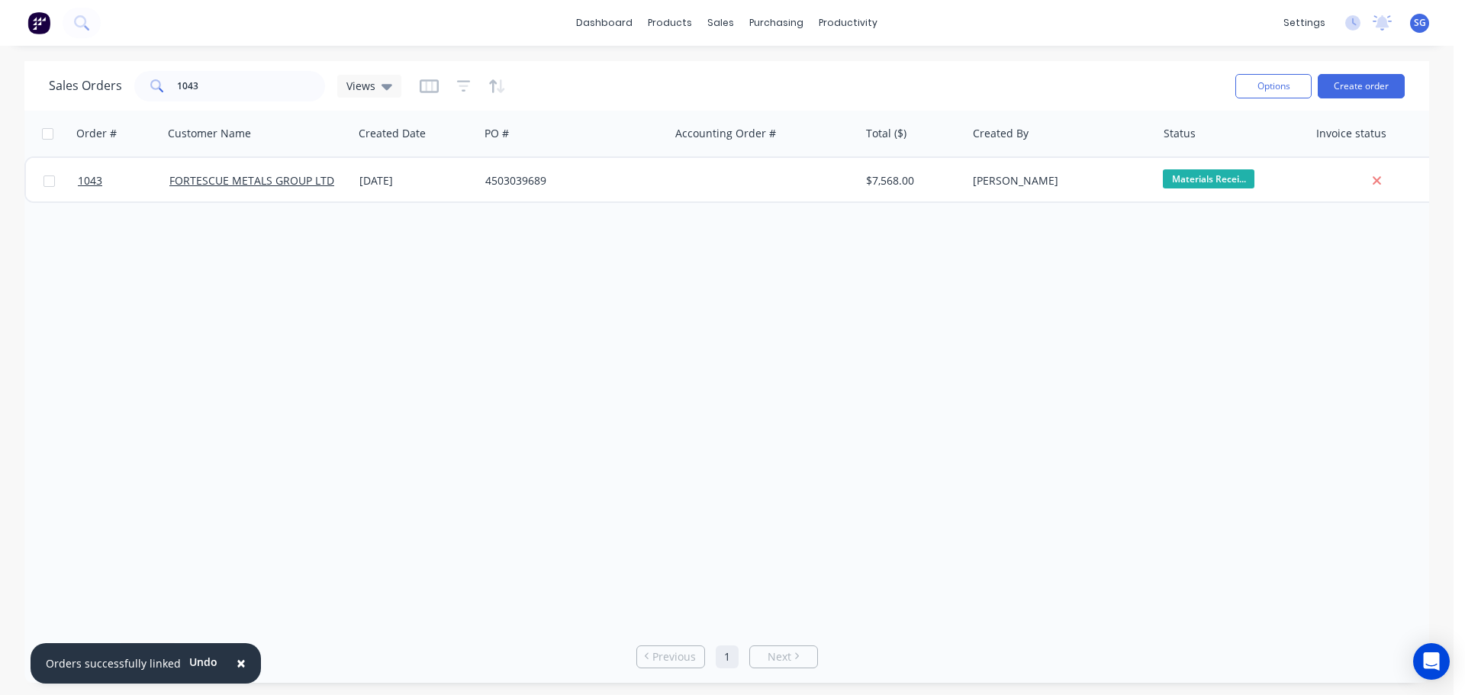
click at [221, 66] on div "Sales Orders 1043 Views Options Create order" at bounding box center [726, 86] width 1405 height 50
click at [223, 88] on input "1043" at bounding box center [251, 86] width 149 height 31
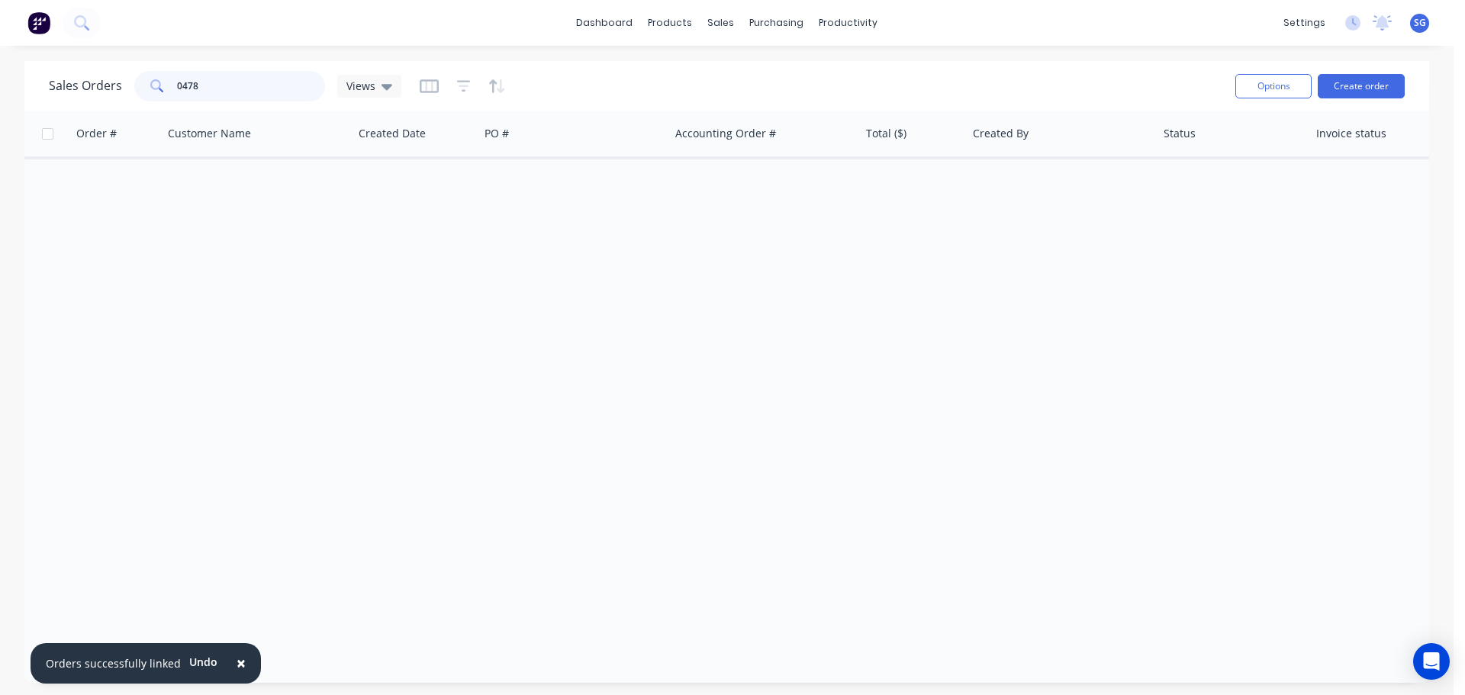
drag, startPoint x: 182, startPoint y: 84, endPoint x: 168, endPoint y: 82, distance: 14.7
click at [168, 82] on div "0478" at bounding box center [229, 86] width 191 height 31
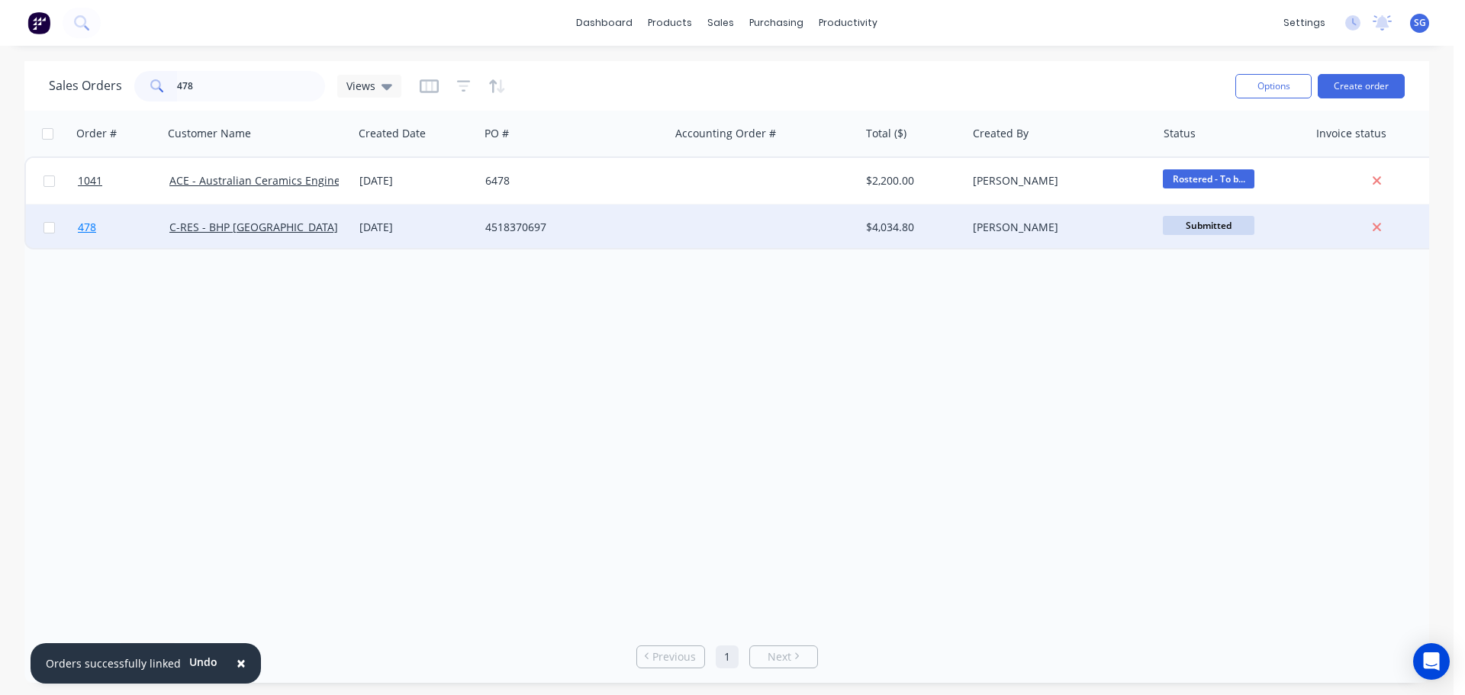
click at [89, 227] on span "478" at bounding box center [87, 227] width 18 height 15
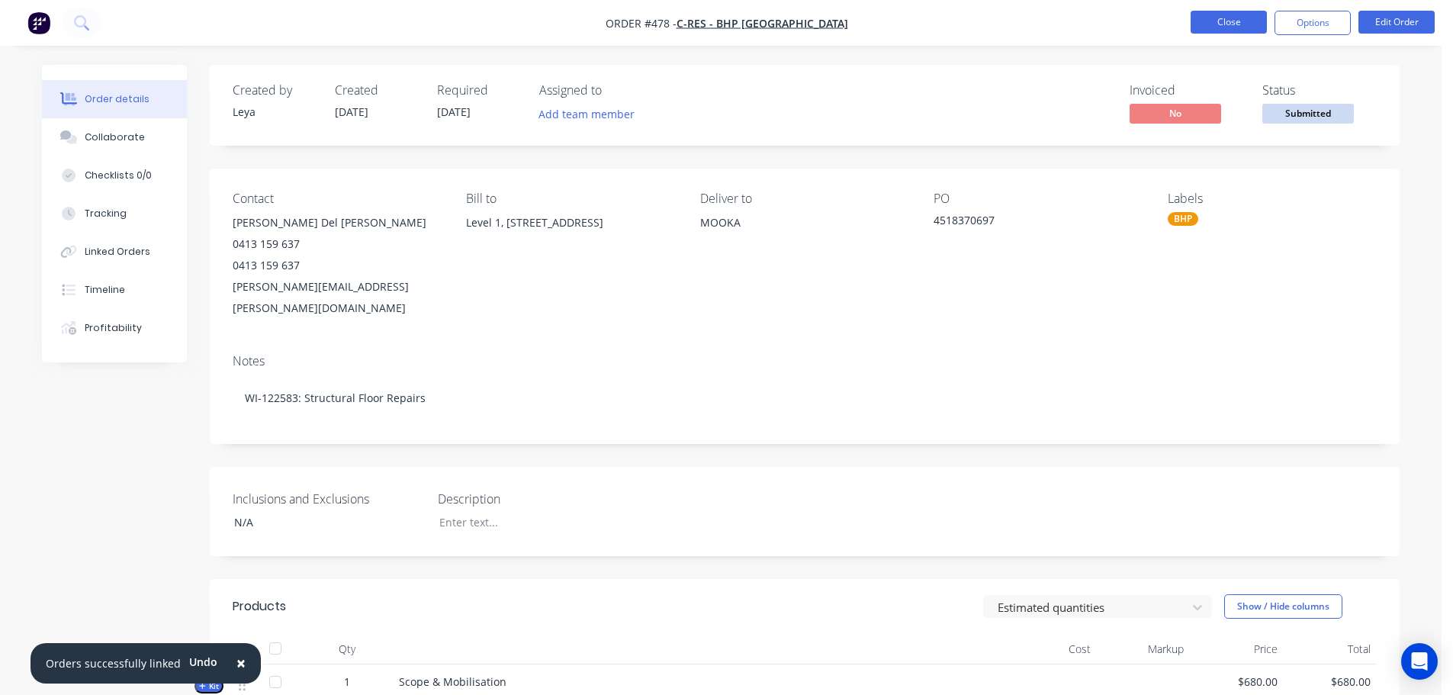
click at [1237, 23] on button "Close" at bounding box center [1229, 22] width 76 height 23
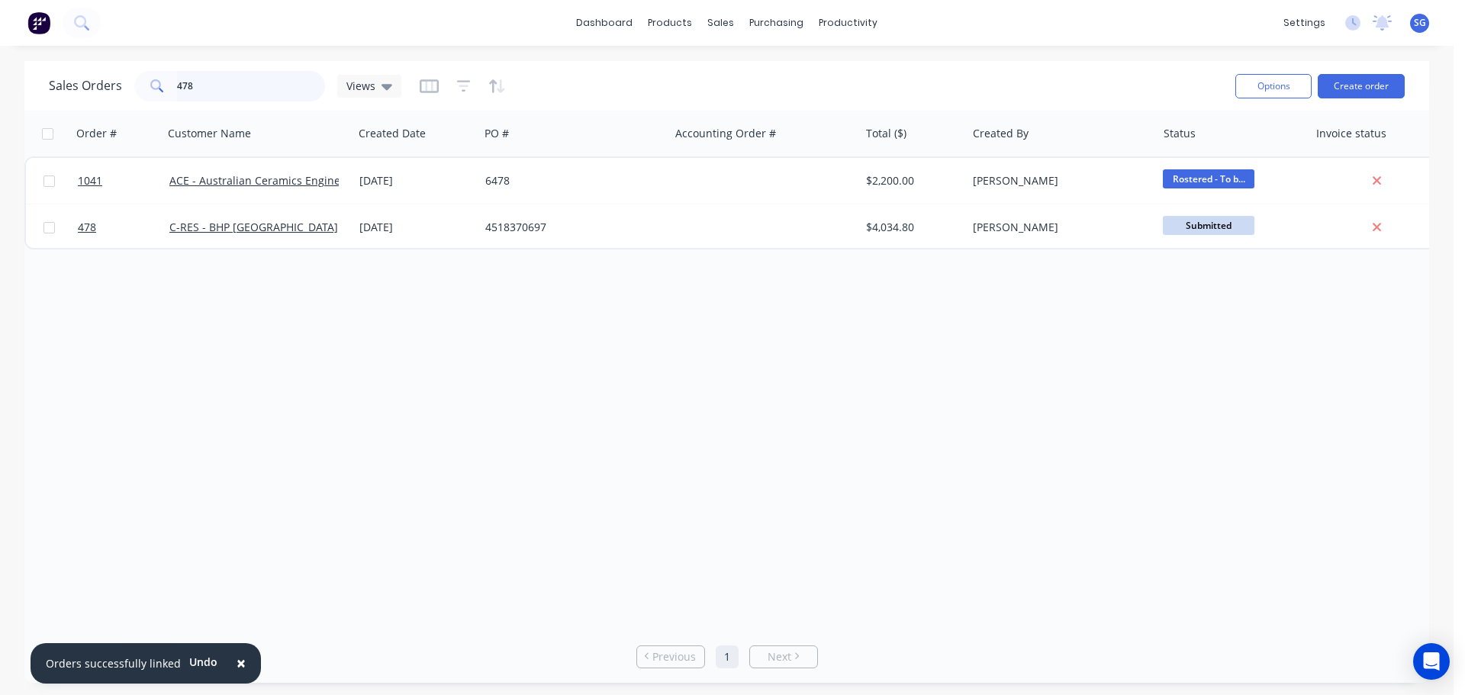
click at [237, 93] on input "478" at bounding box center [251, 86] width 149 height 31
click at [786, 67] on div "Purchase Orders" at bounding box center [825, 73] width 81 height 14
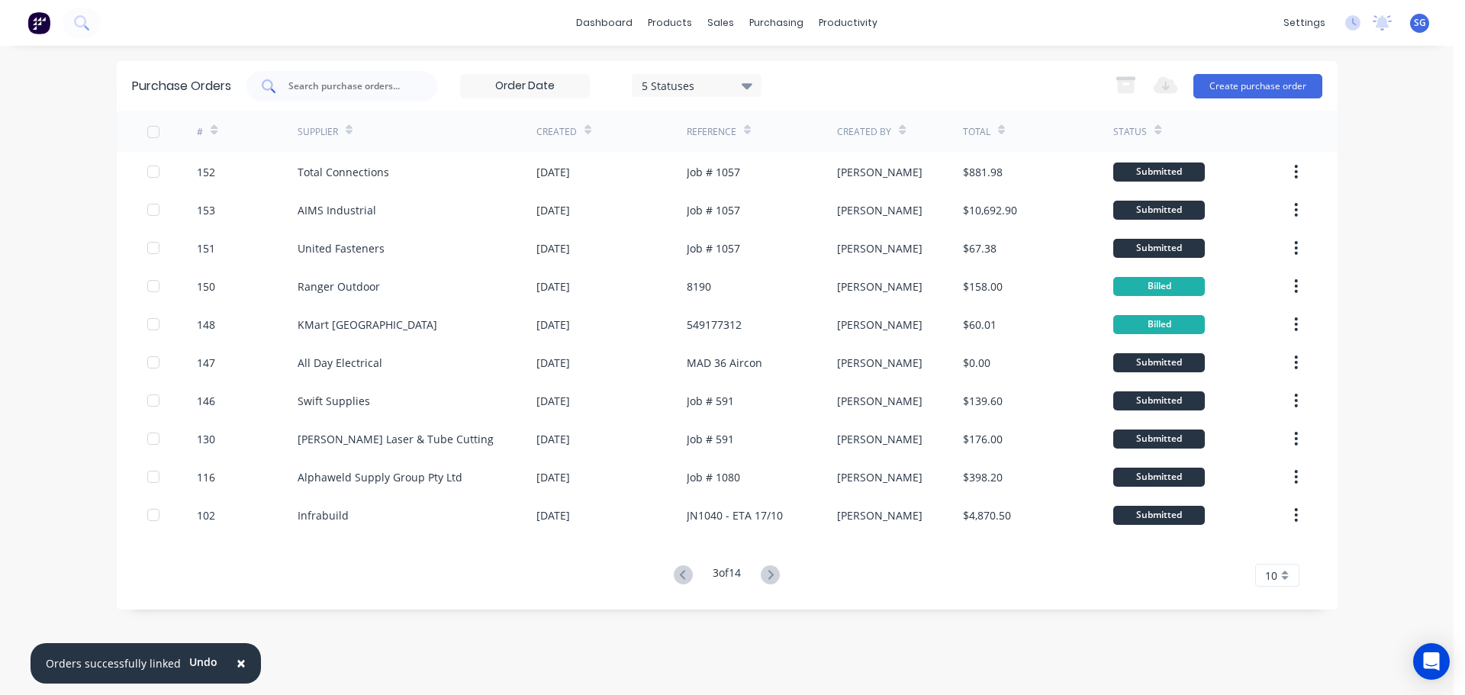
click at [346, 84] on input "text" at bounding box center [350, 86] width 127 height 15
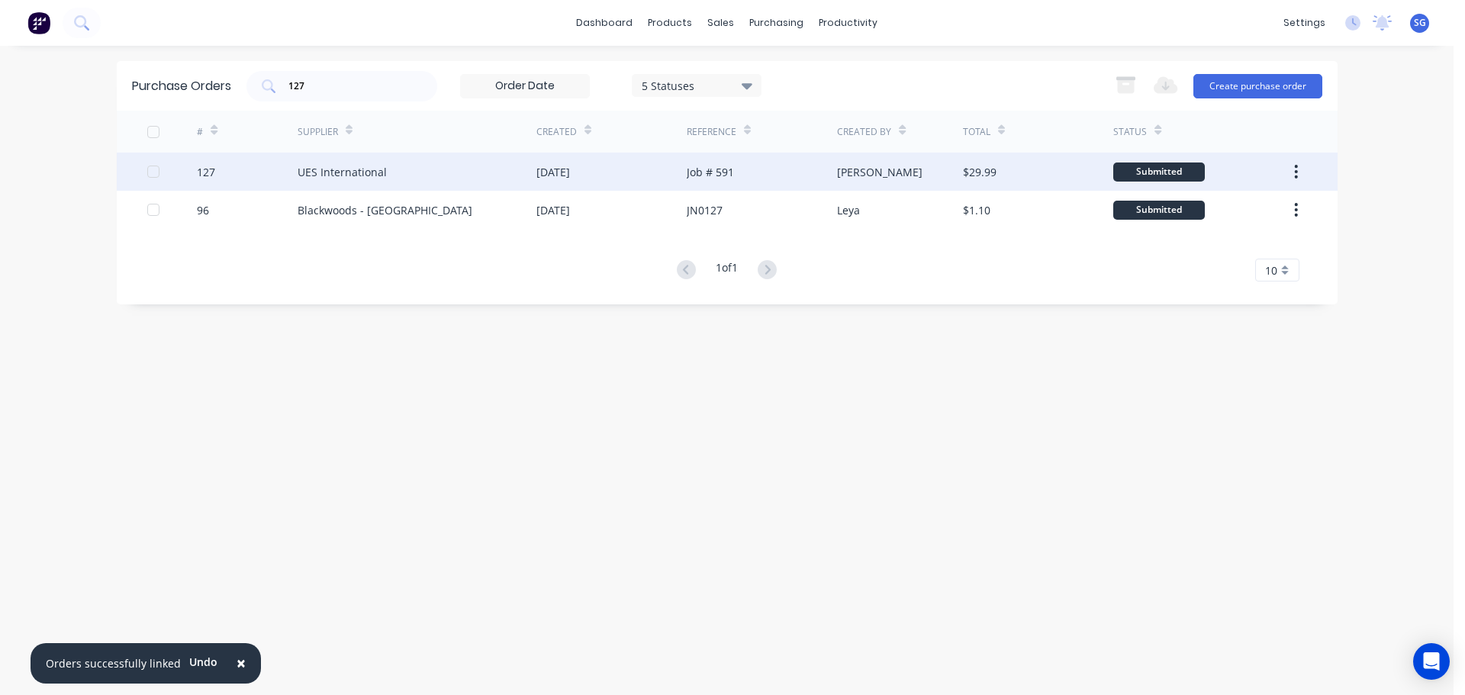
click at [202, 169] on div "127" at bounding box center [206, 172] width 18 height 16
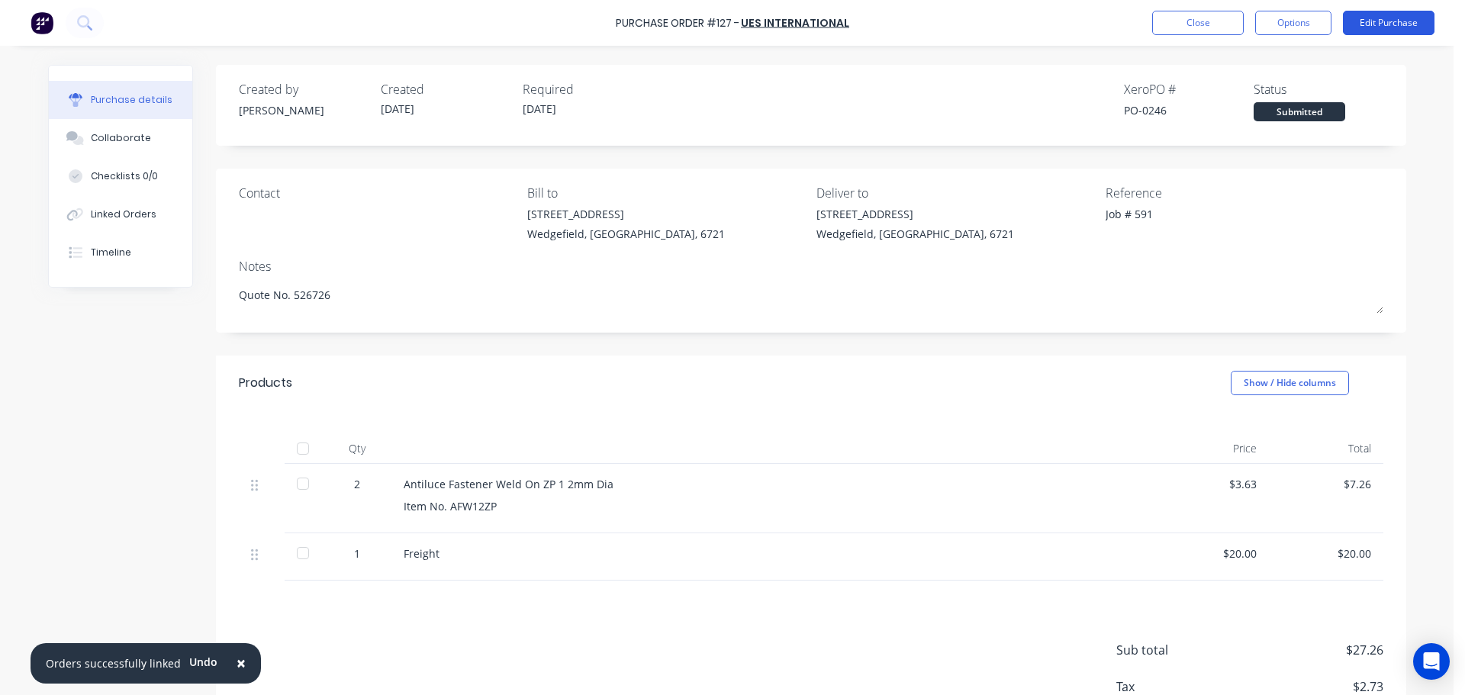
click at [1370, 17] on button "Edit Purchase" at bounding box center [1389, 23] width 92 height 24
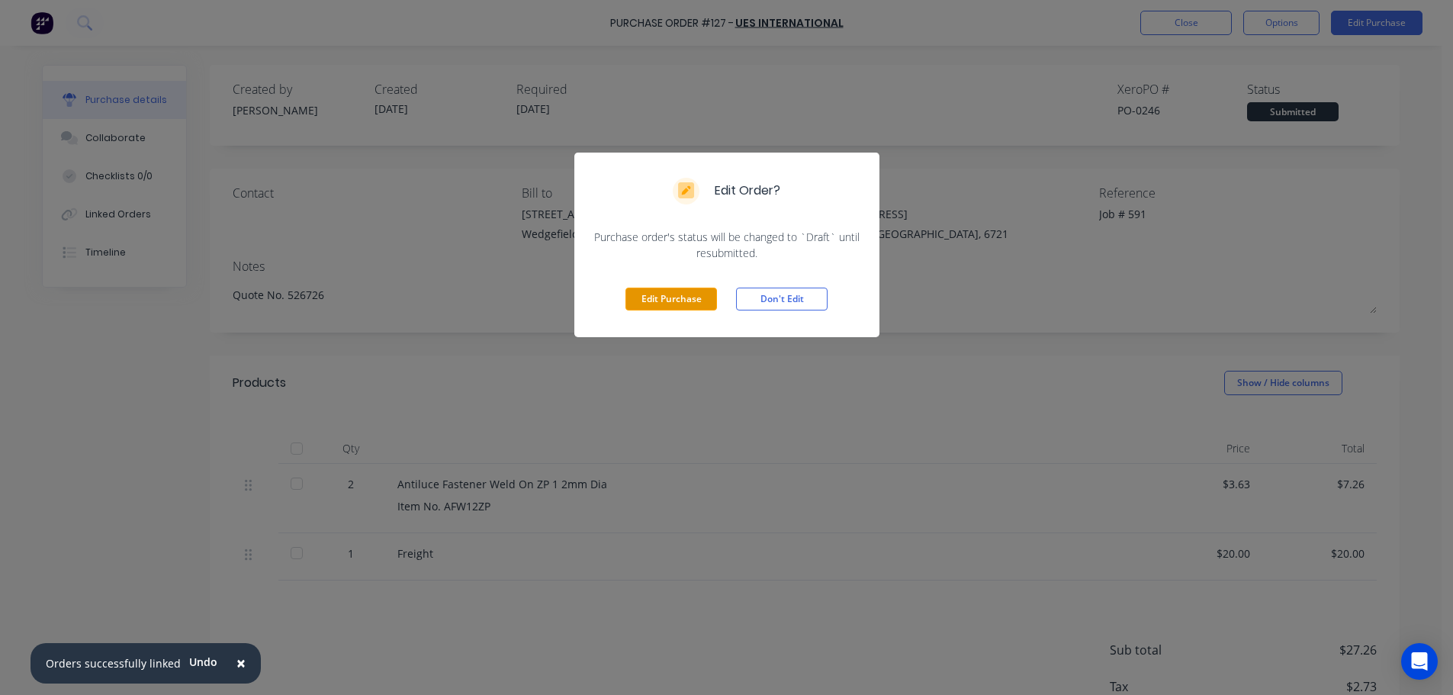
click at [652, 303] on button "Edit Purchase" at bounding box center [672, 299] width 92 height 23
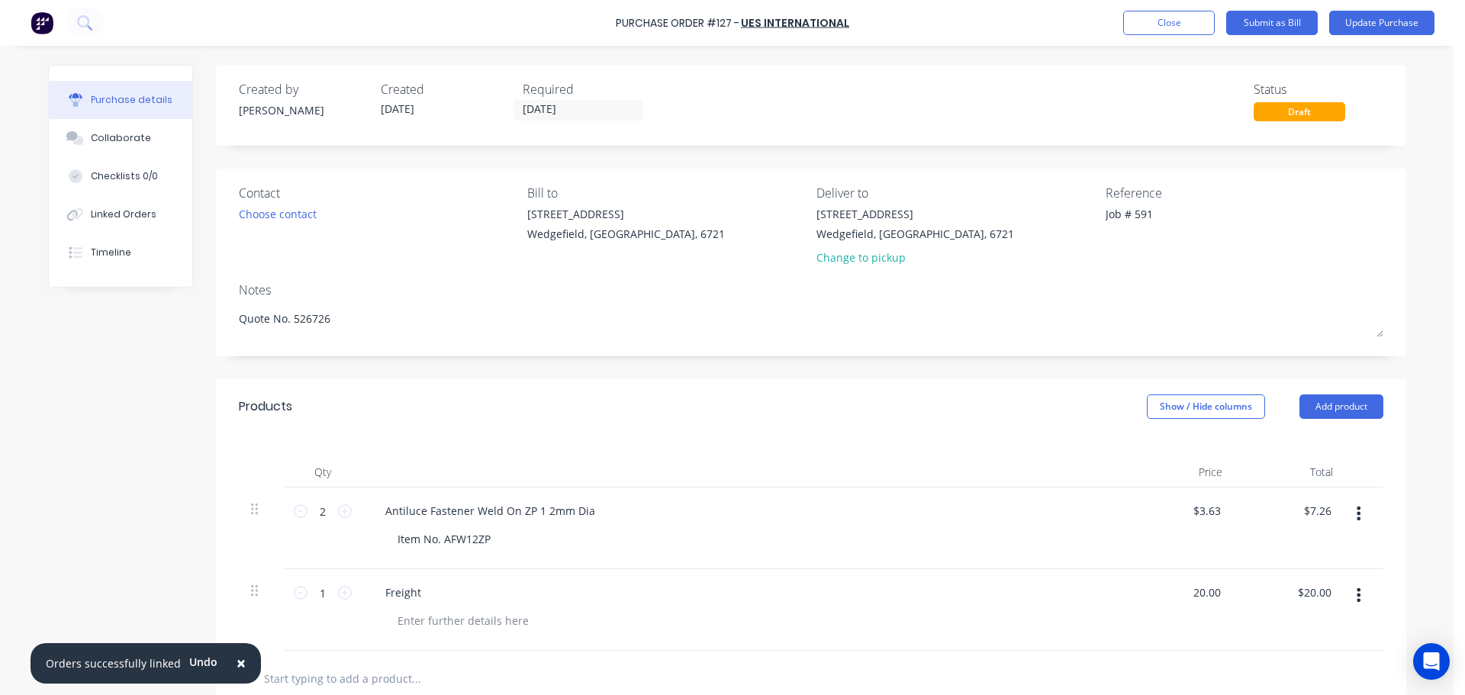
drag, startPoint x: 1215, startPoint y: 594, endPoint x: 1045, endPoint y: 584, distance: 171.2
click at [1045, 584] on div "1 1 Freight 20.00 20.00 $20.00 $20.00" at bounding box center [811, 610] width 1144 height 82
click at [1354, 16] on button "Update Purchase" at bounding box center [1381, 23] width 105 height 24
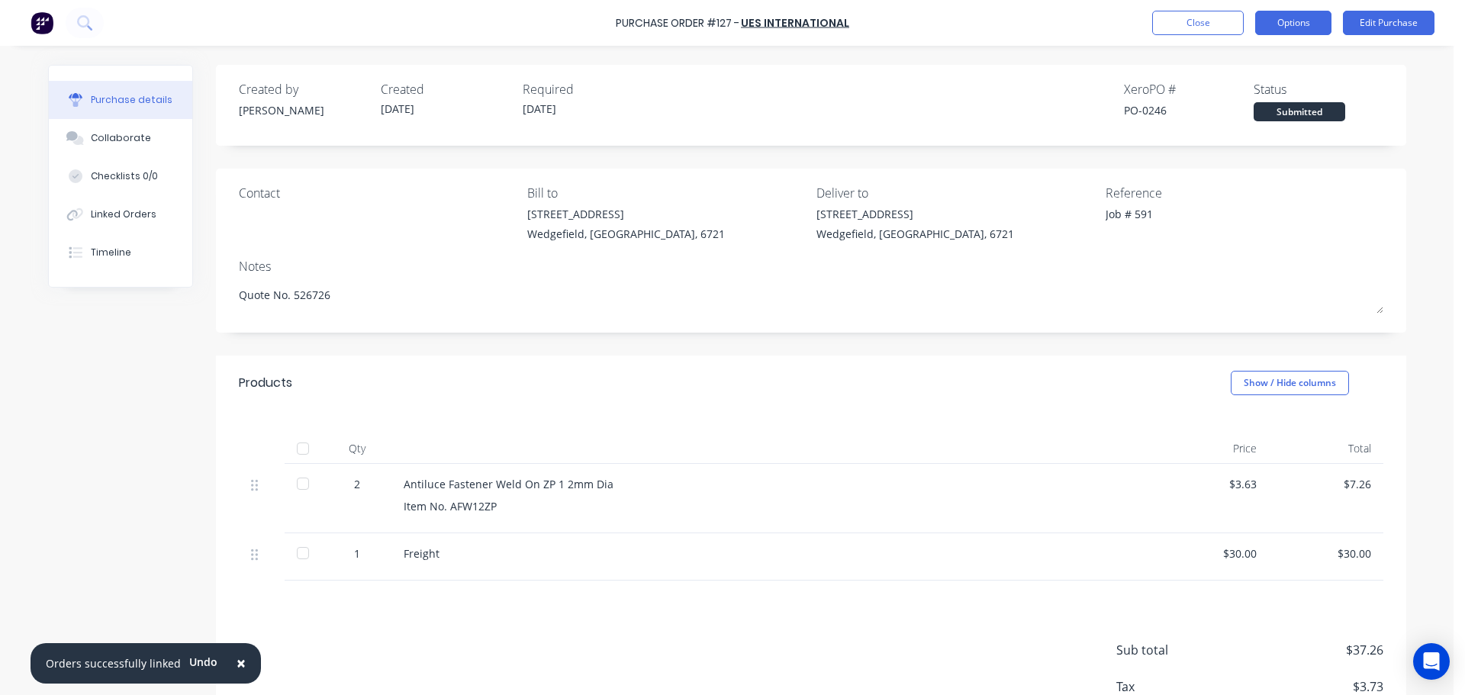
click at [1301, 30] on button "Options" at bounding box center [1293, 23] width 76 height 24
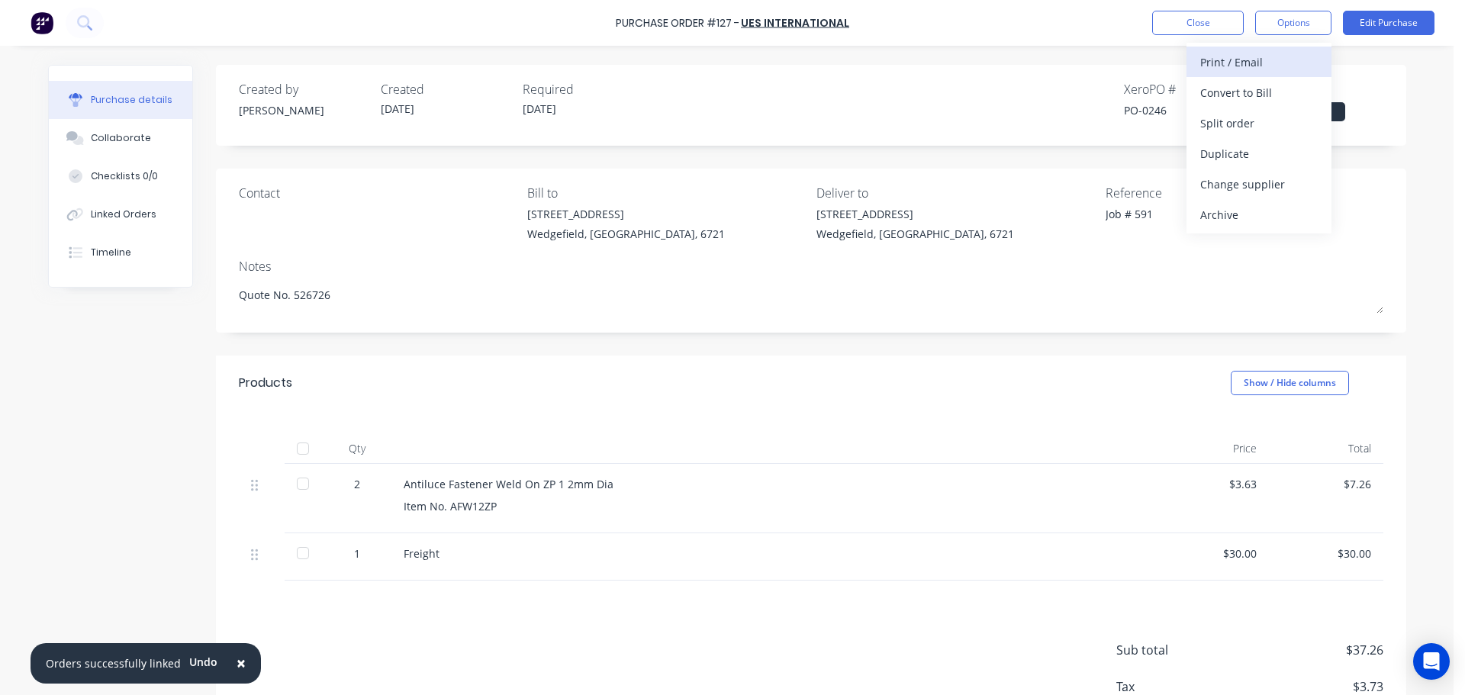
click at [1213, 69] on div "Print / Email" at bounding box center [1258, 62] width 117 height 22
click at [1247, 97] on div "With pricing" at bounding box center [1258, 93] width 117 height 22
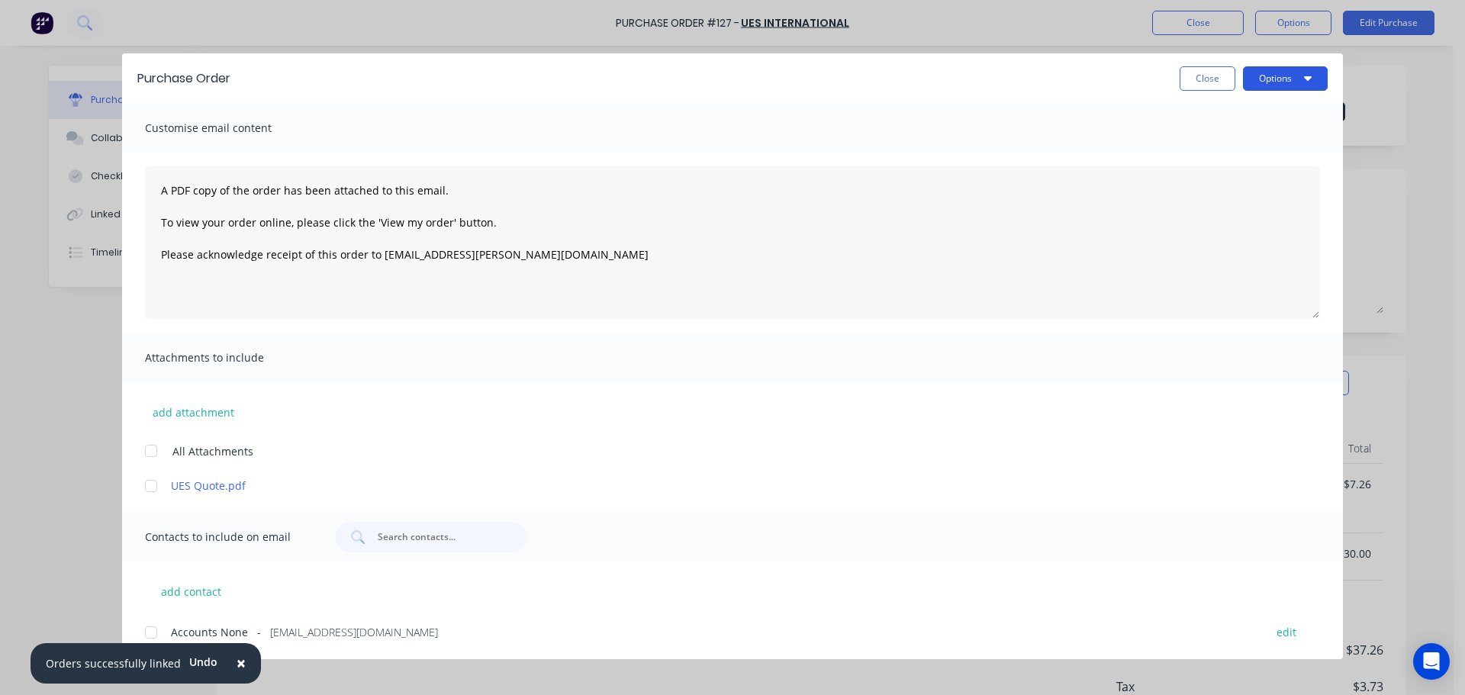
click at [1263, 79] on button "Options" at bounding box center [1285, 78] width 85 height 24
click at [1213, 131] on button "Preview" at bounding box center [1255, 117] width 145 height 31
click at [1193, 76] on button "Close" at bounding box center [1208, 78] width 56 height 24
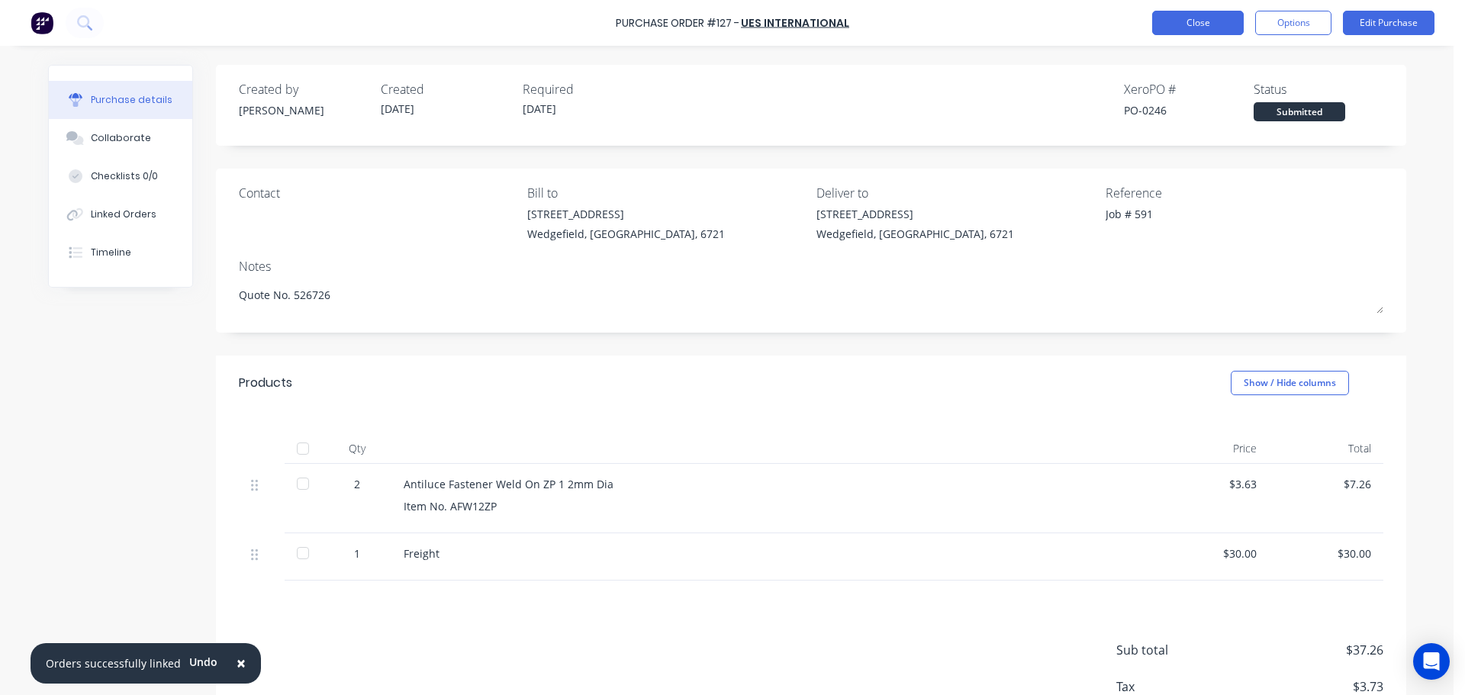
click at [1212, 34] on button "Close" at bounding box center [1198, 23] width 92 height 24
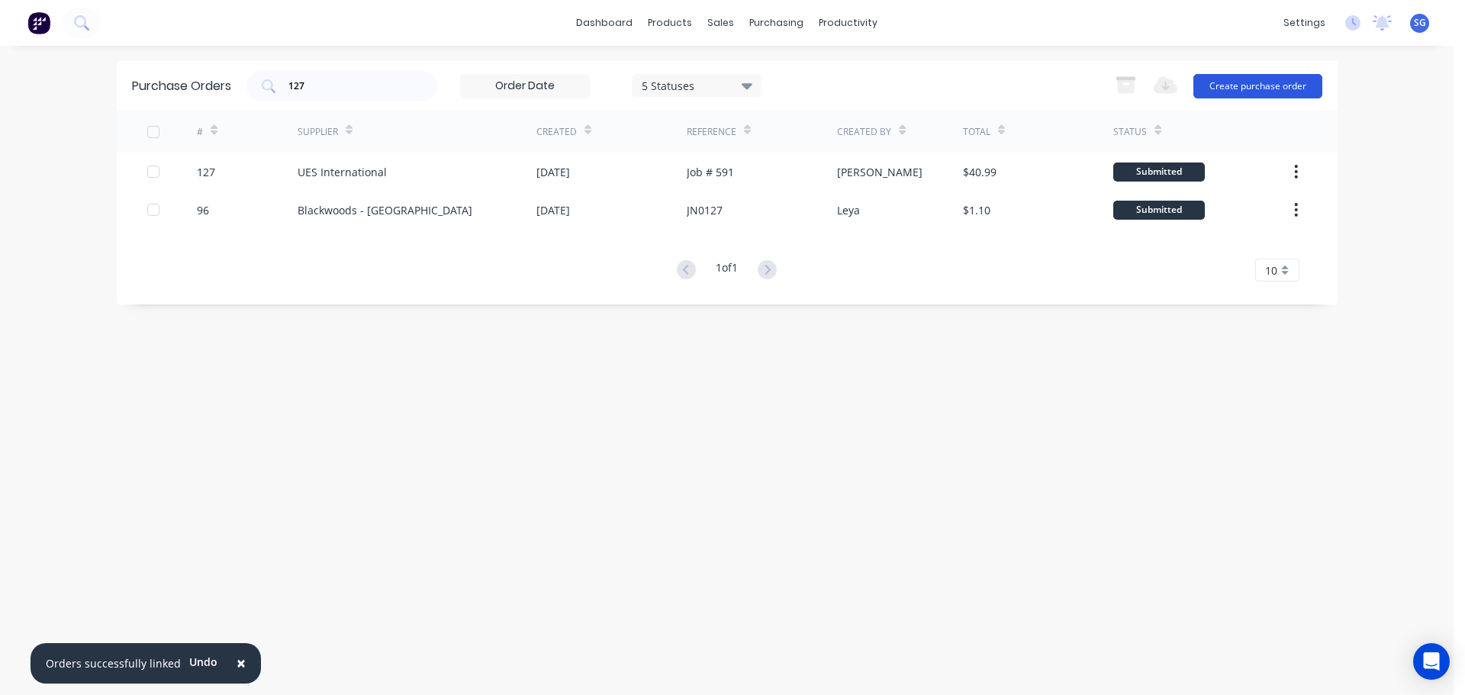
click at [1253, 83] on button "Create purchase order" at bounding box center [1257, 86] width 129 height 24
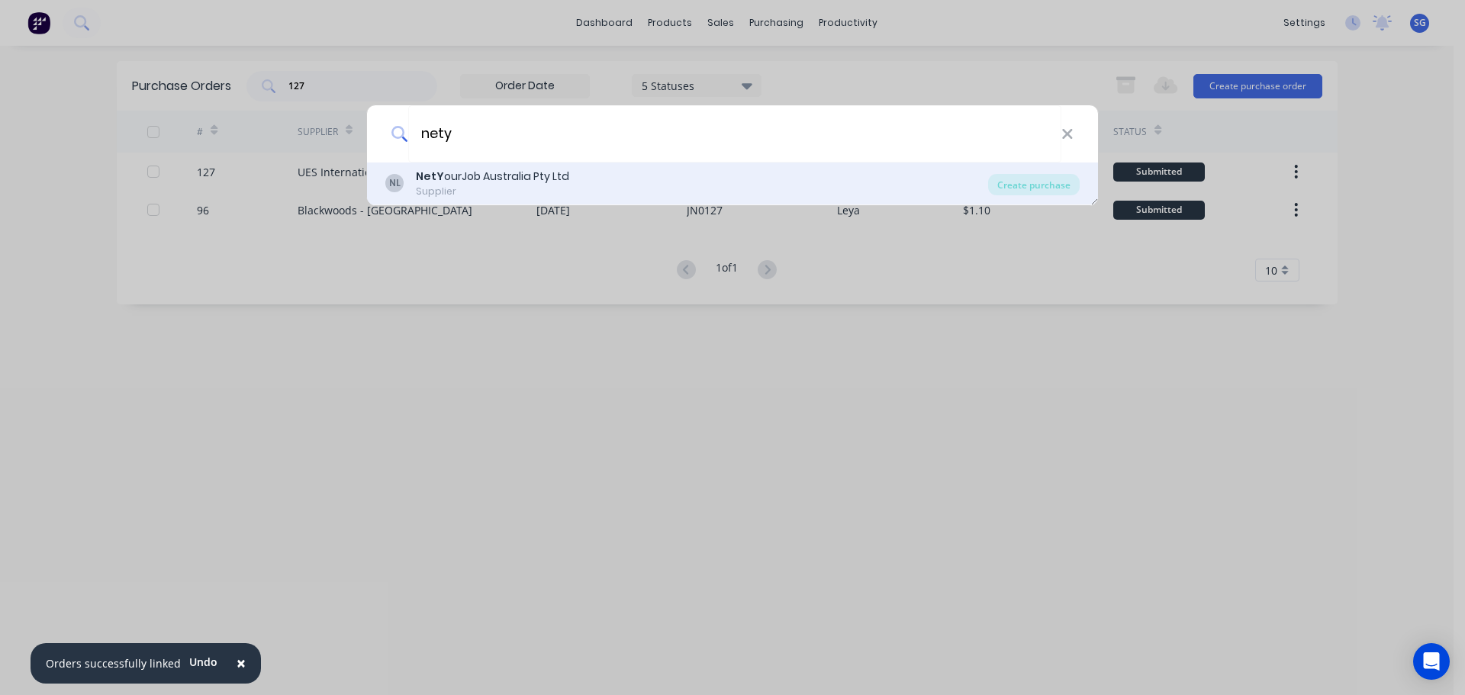
click at [441, 175] on div "NetY ourJob Australia Pty Ltd" at bounding box center [492, 177] width 153 height 16
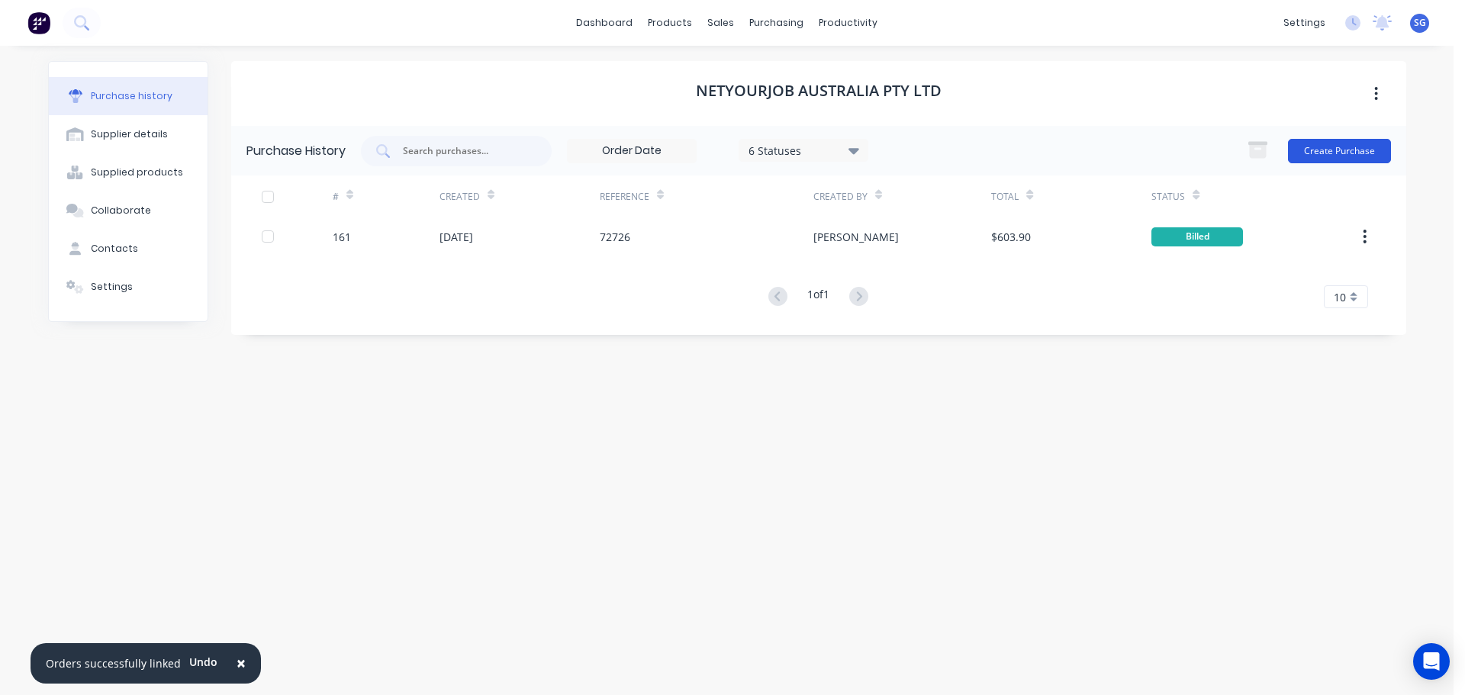
click at [1329, 150] on button "Create Purchase" at bounding box center [1339, 151] width 103 height 24
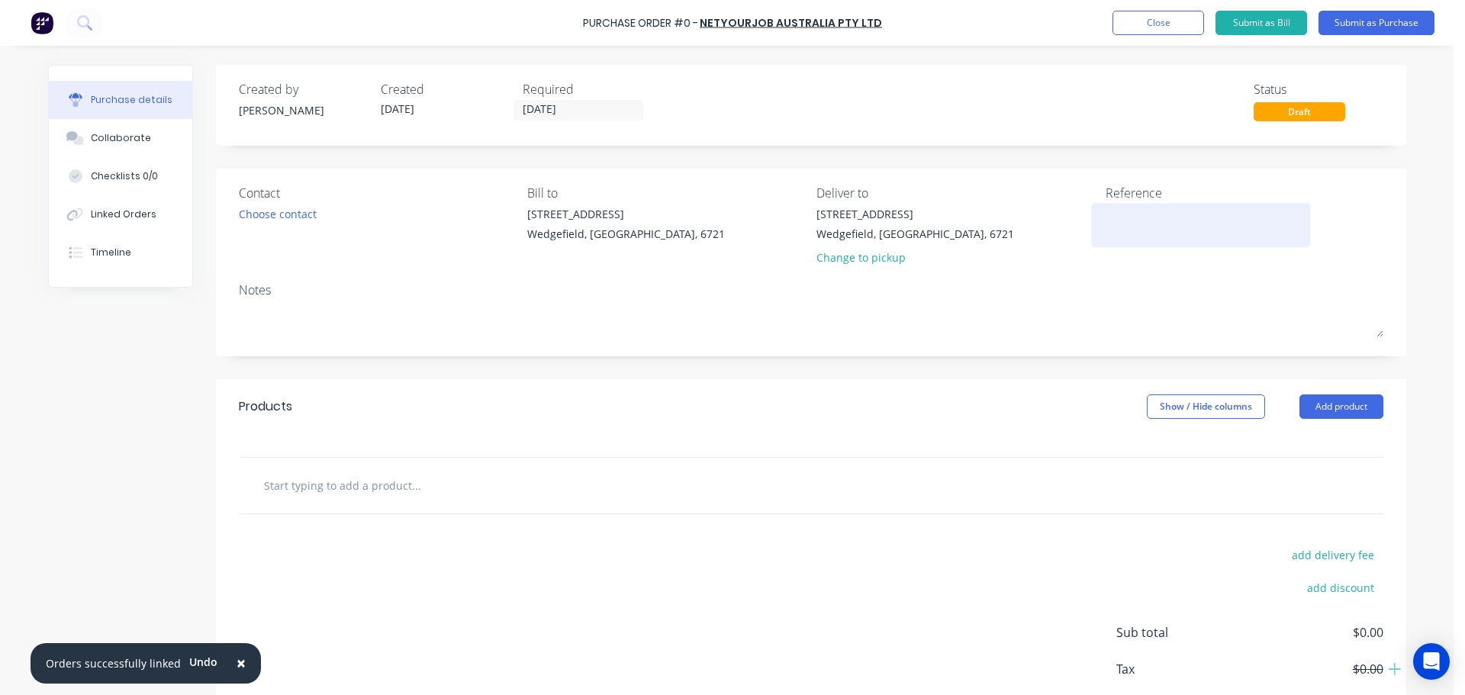
click at [1156, 231] on textarea at bounding box center [1201, 223] width 191 height 34
paste textarea "72717"
click at [275, 481] on input "text" at bounding box center [415, 485] width 305 height 31
paste input "Industrial Blaster / Painter Supervisor"
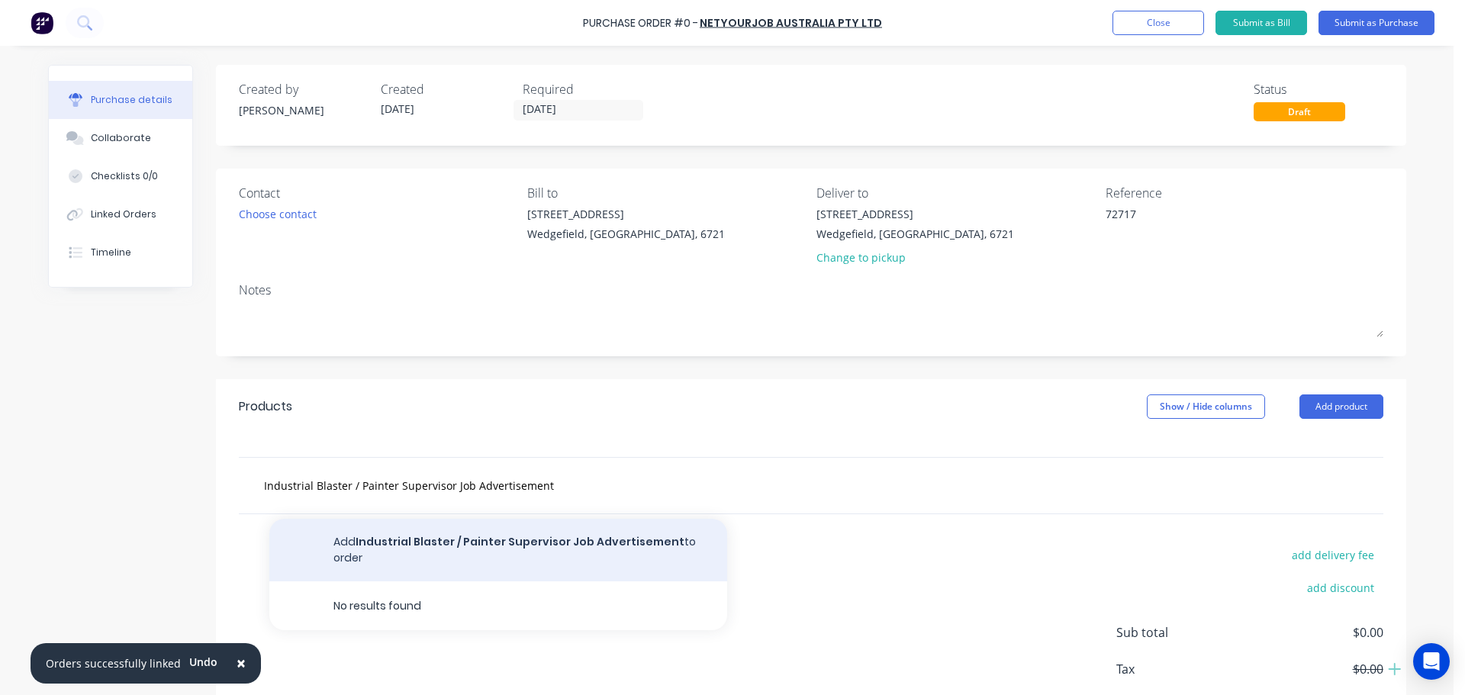
click at [509, 550] on button "Add Industrial Blaster / Painter Supervisor Job Advertisement to order" at bounding box center [498, 550] width 458 height 63
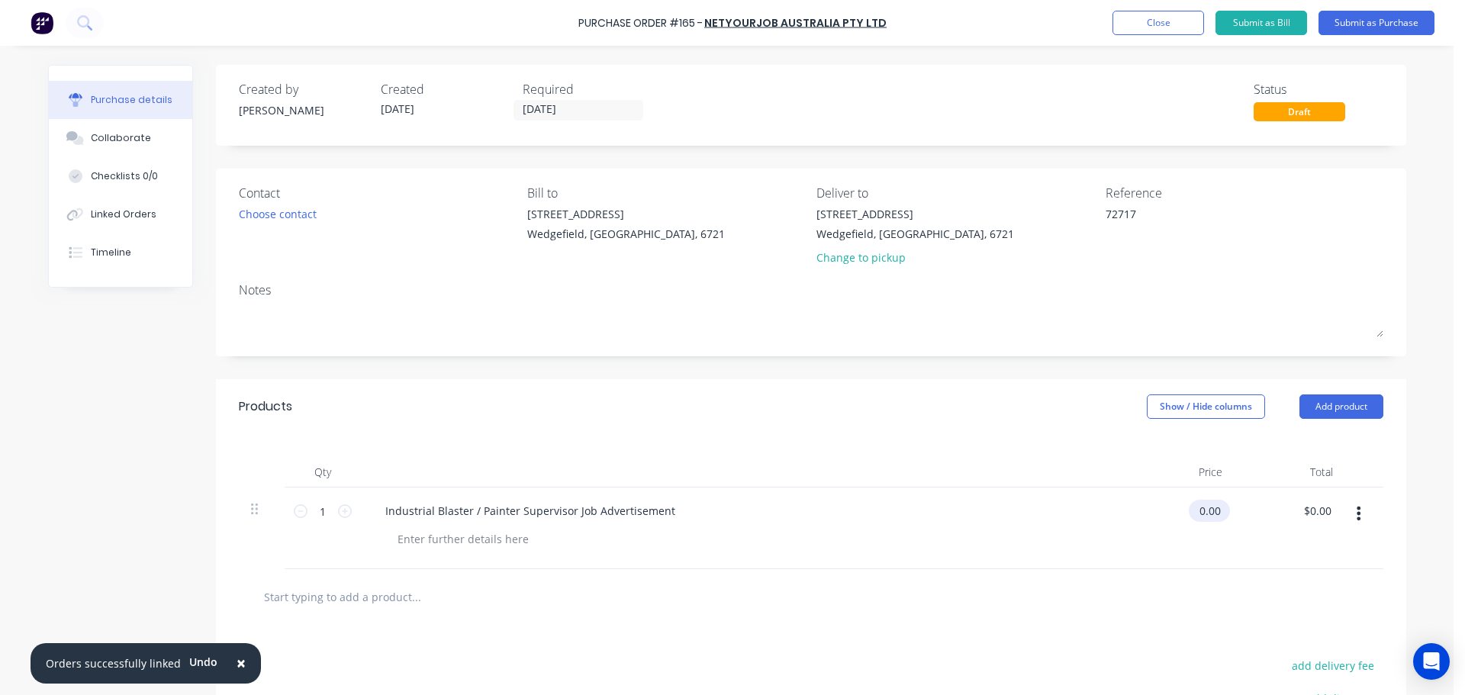
click at [1214, 514] on input "0.00" at bounding box center [1206, 511] width 35 height 22
drag, startPoint x: 1214, startPoint y: 514, endPoint x: 1164, endPoint y: 510, distance: 49.7
click at [1166, 511] on div "0.00 0.00" at bounding box center [1179, 529] width 111 height 82
click at [594, 117] on input "[DATE]" at bounding box center [578, 110] width 128 height 19
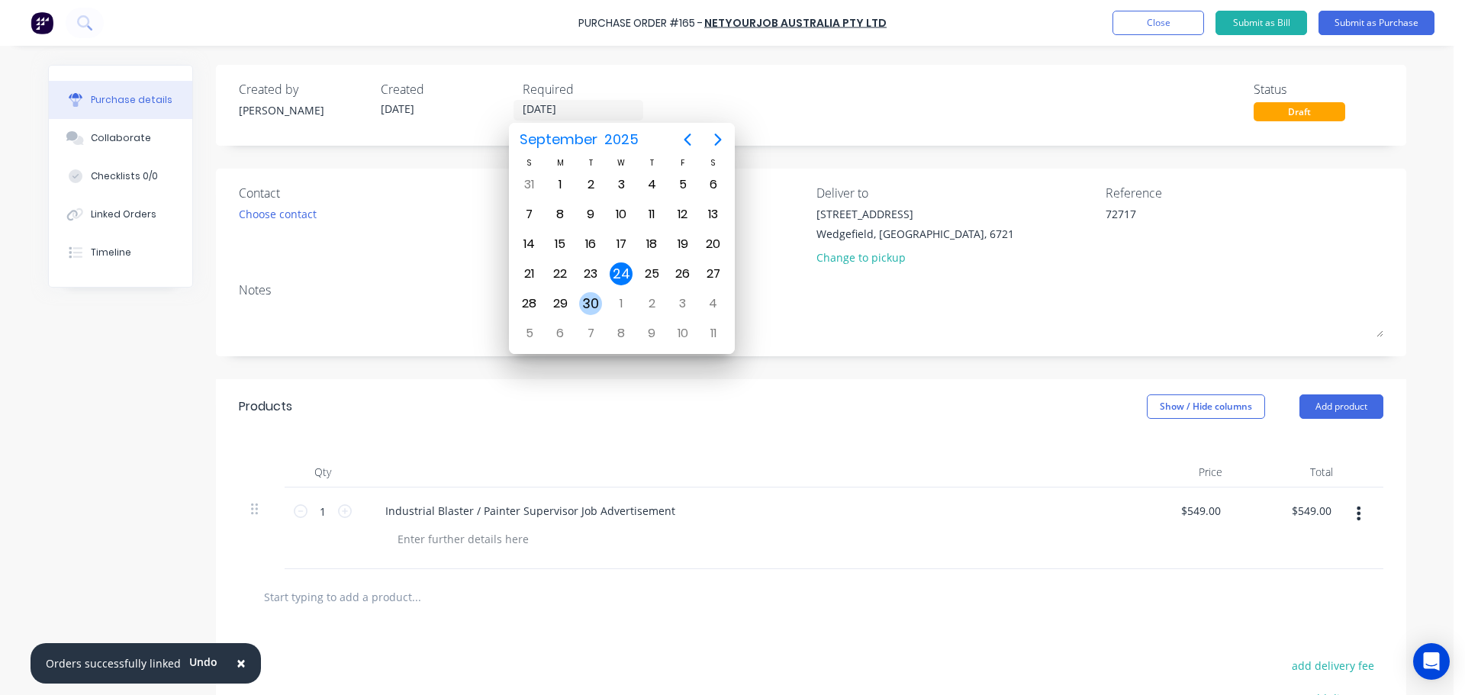
click at [597, 311] on div "30" at bounding box center [590, 303] width 23 height 23
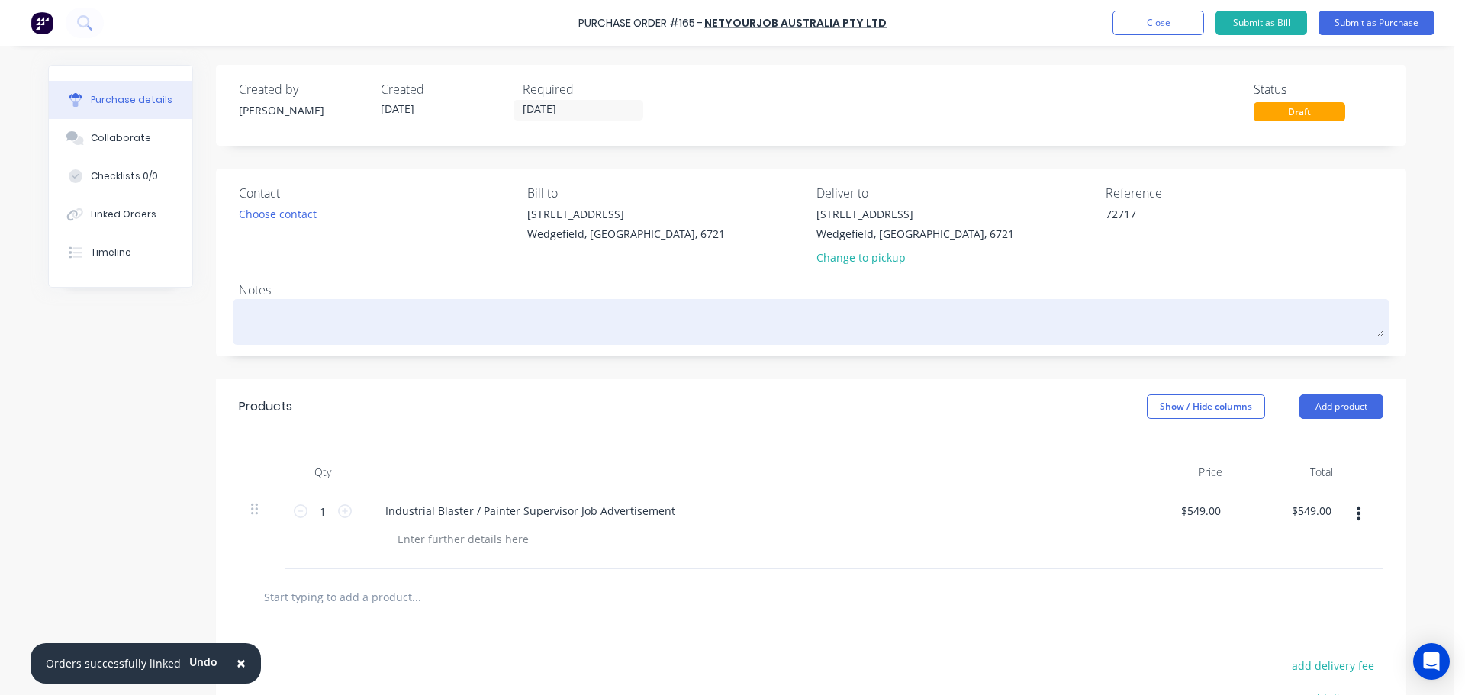
click at [264, 327] on textarea at bounding box center [811, 320] width 1144 height 34
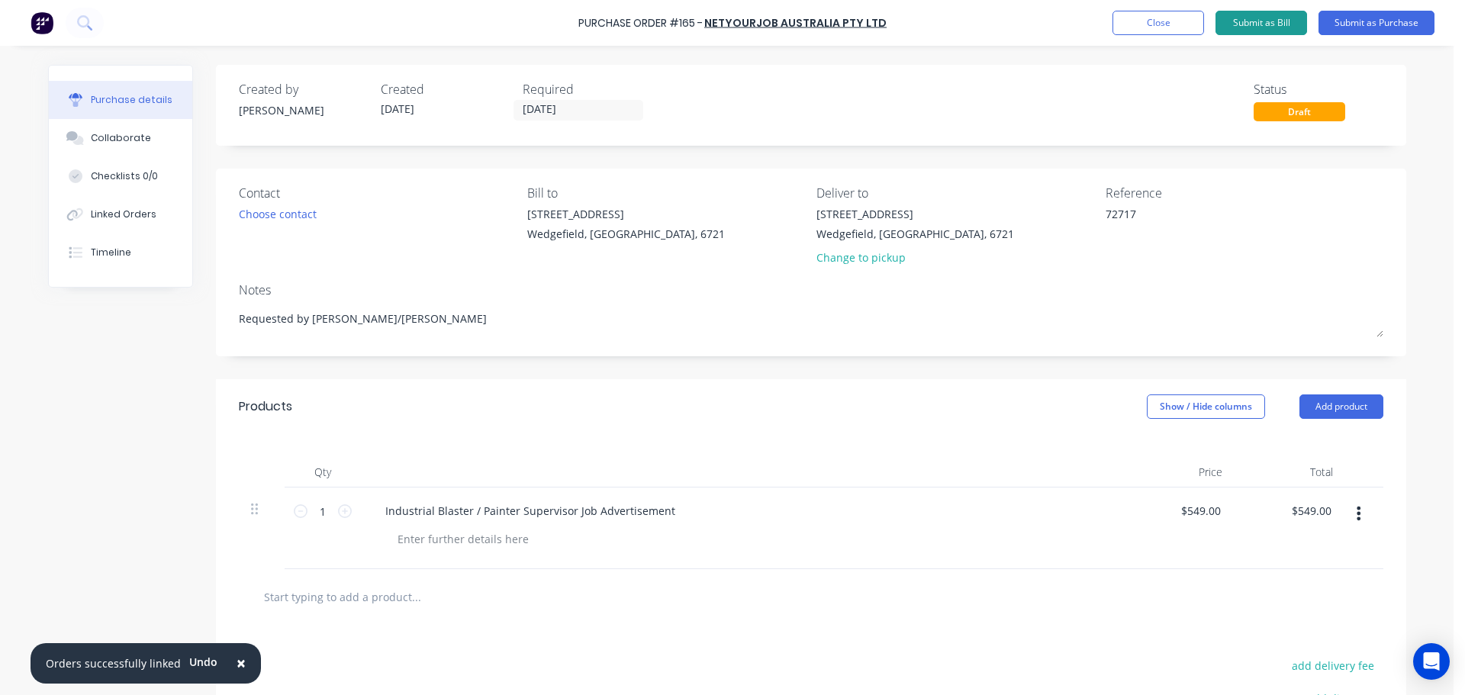
click at [1232, 22] on button "Submit as Bill" at bounding box center [1261, 23] width 92 height 24
